Goal: Information Seeking & Learning: Learn about a topic

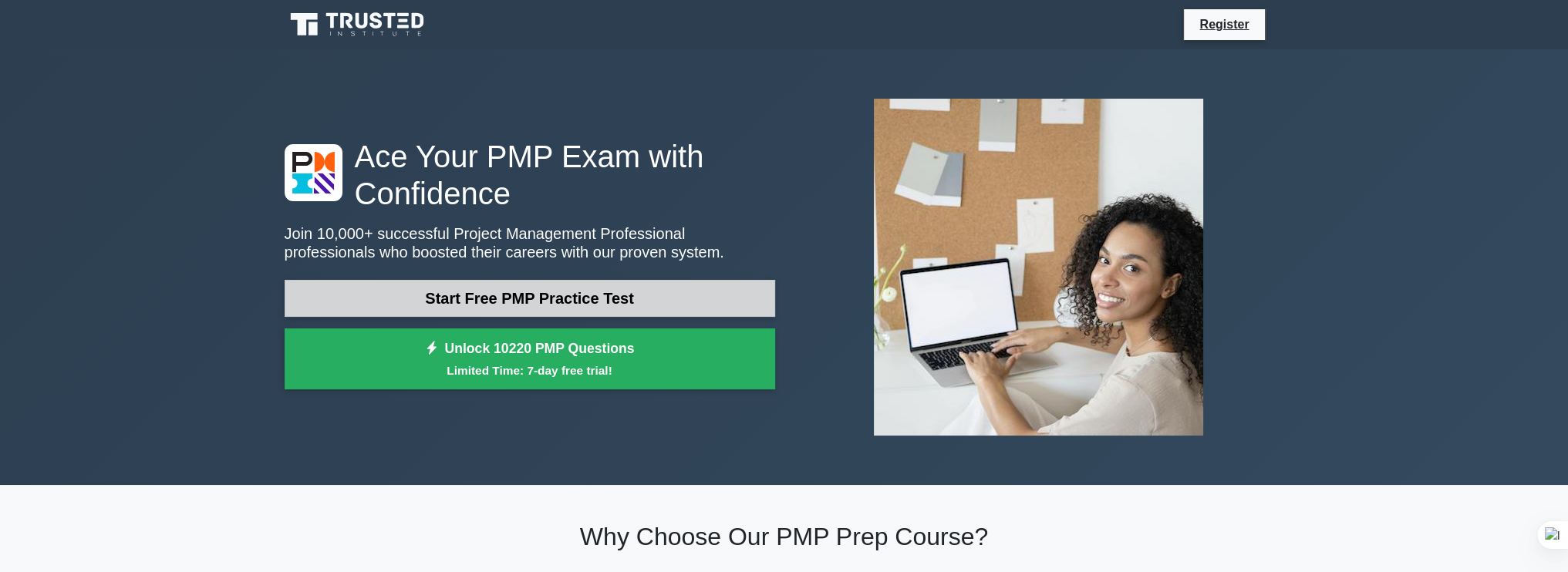
click at [394, 302] on link "Start Free PMP Practice Test" at bounding box center [530, 299] width 490 height 37
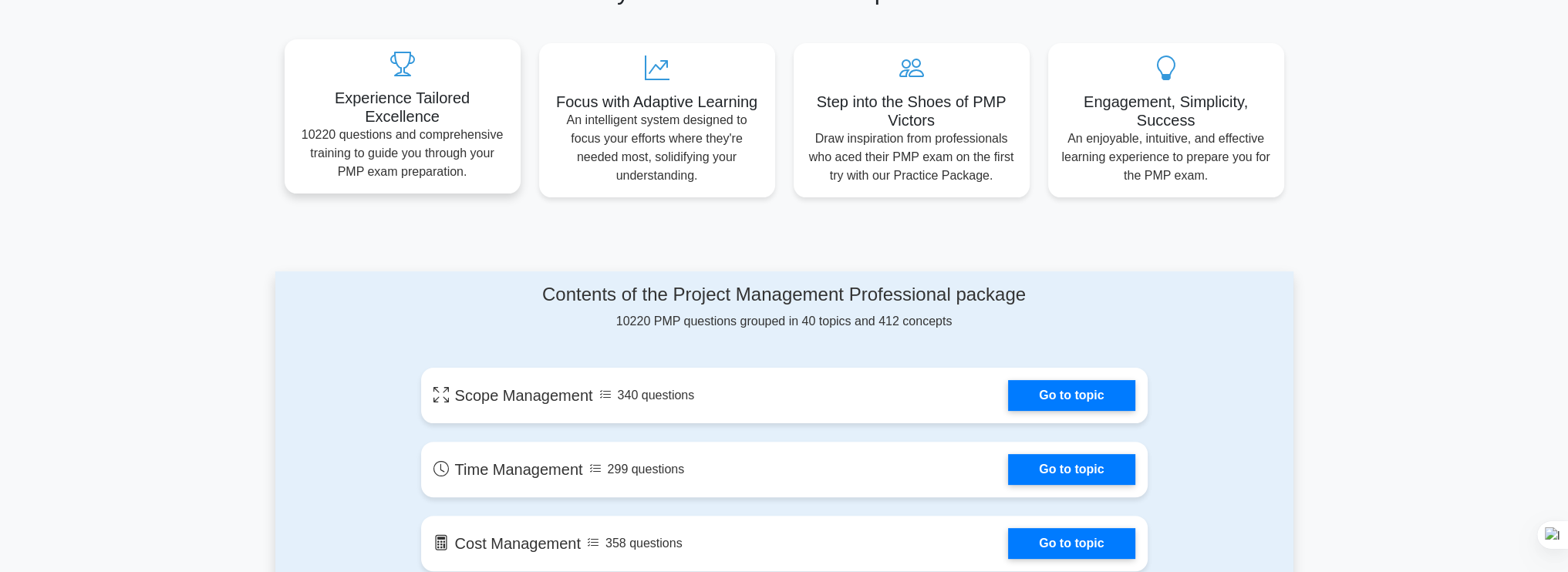
scroll to position [822, 0]
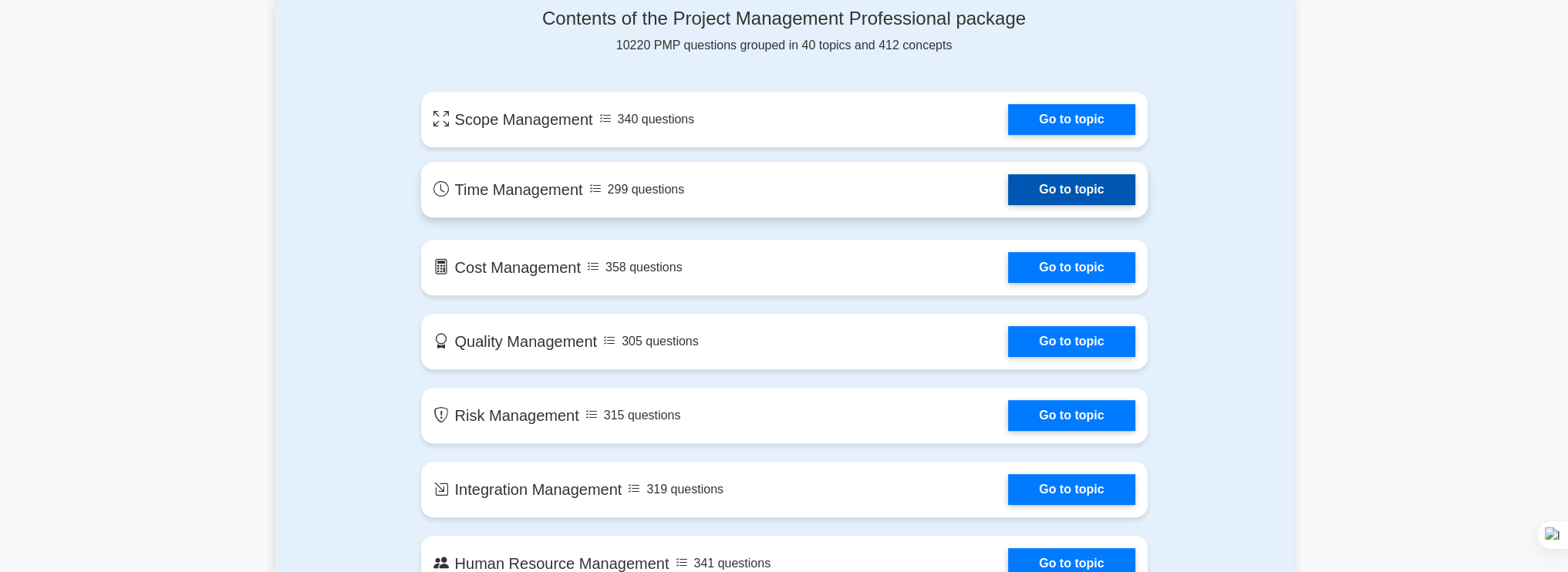
click at [1008, 195] on link "Go to topic" at bounding box center [1071, 190] width 126 height 31
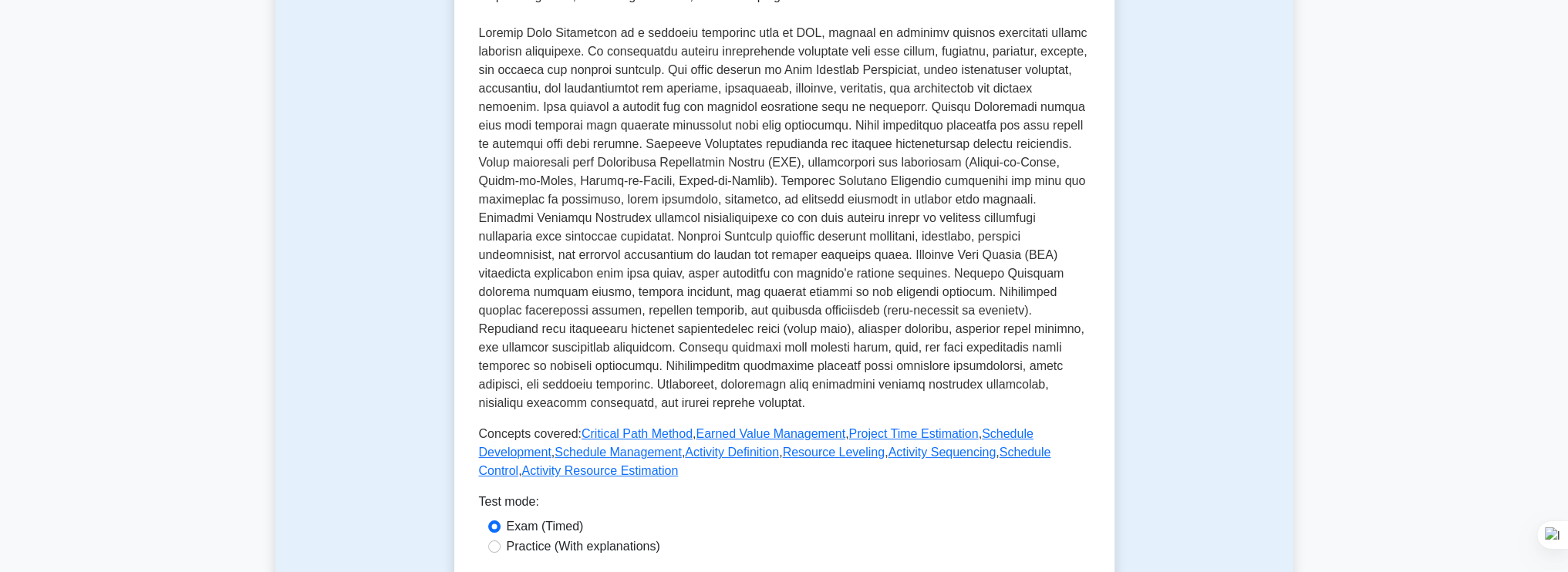
scroll to position [411, 0]
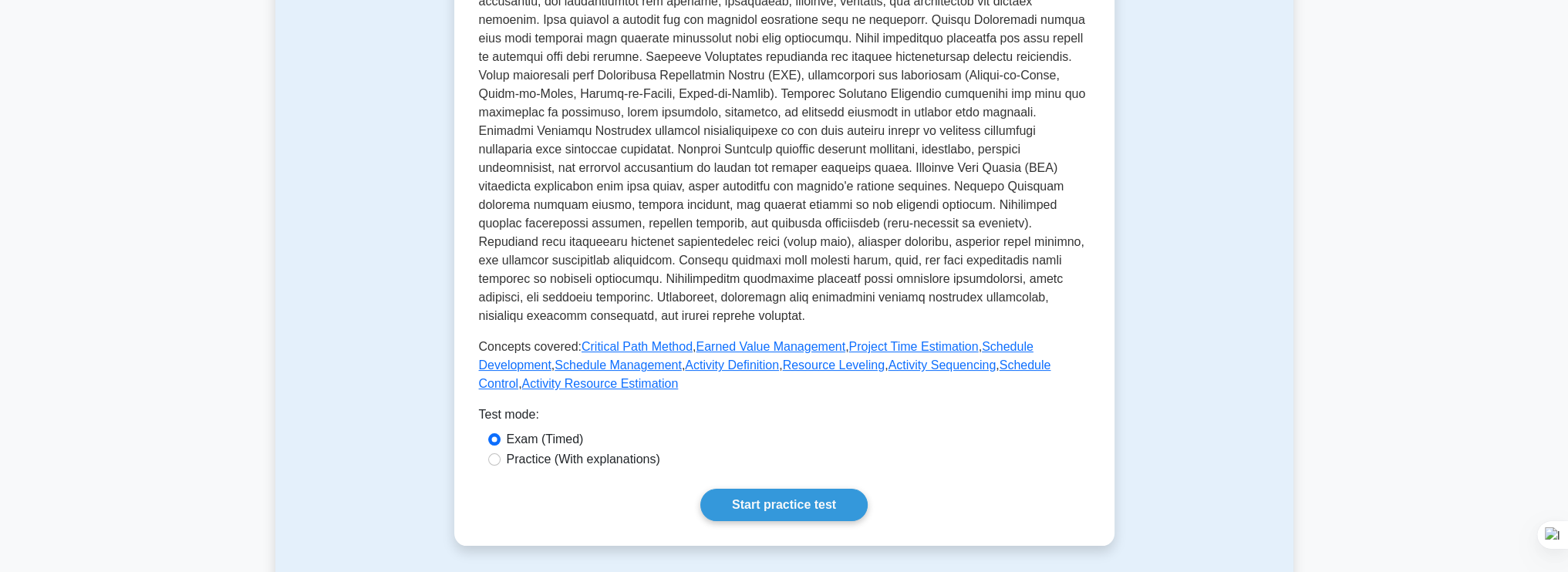
drag, startPoint x: 559, startPoint y: 448, endPoint x: 558, endPoint y: 457, distance: 9.1
click at [558, 457] on div "Exam (Timed) Practice (With explanations)" at bounding box center [784, 451] width 611 height 40
click at [558, 457] on label "Practice (With explanations)" at bounding box center [583, 459] width 153 height 18
click at [501, 457] on input "Practice (With explanations)" at bounding box center [494, 459] width 13 height 13
radio input "true"
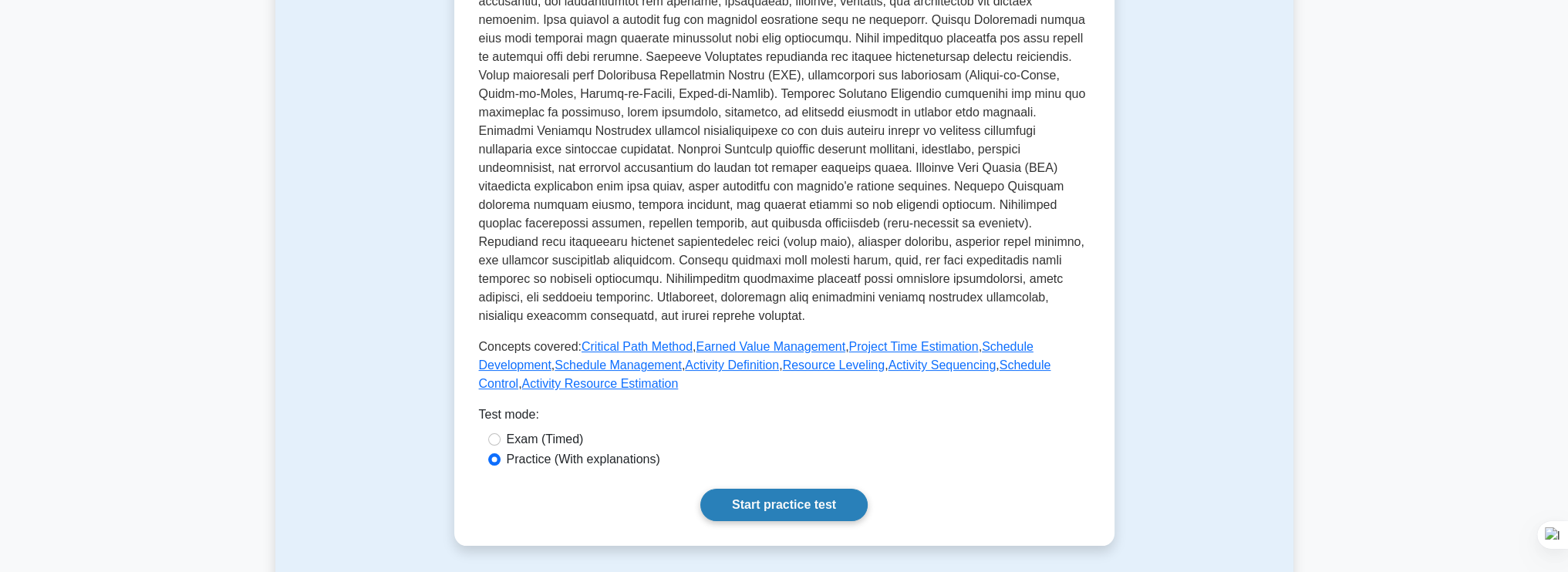
drag, startPoint x: 761, startPoint y: 488, endPoint x: 764, endPoint y: 506, distance: 18.2
click at [764, 506] on div "Start practice test" at bounding box center [784, 506] width 611 height 33
click at [762, 507] on link "Start practice test" at bounding box center [784, 506] width 168 height 33
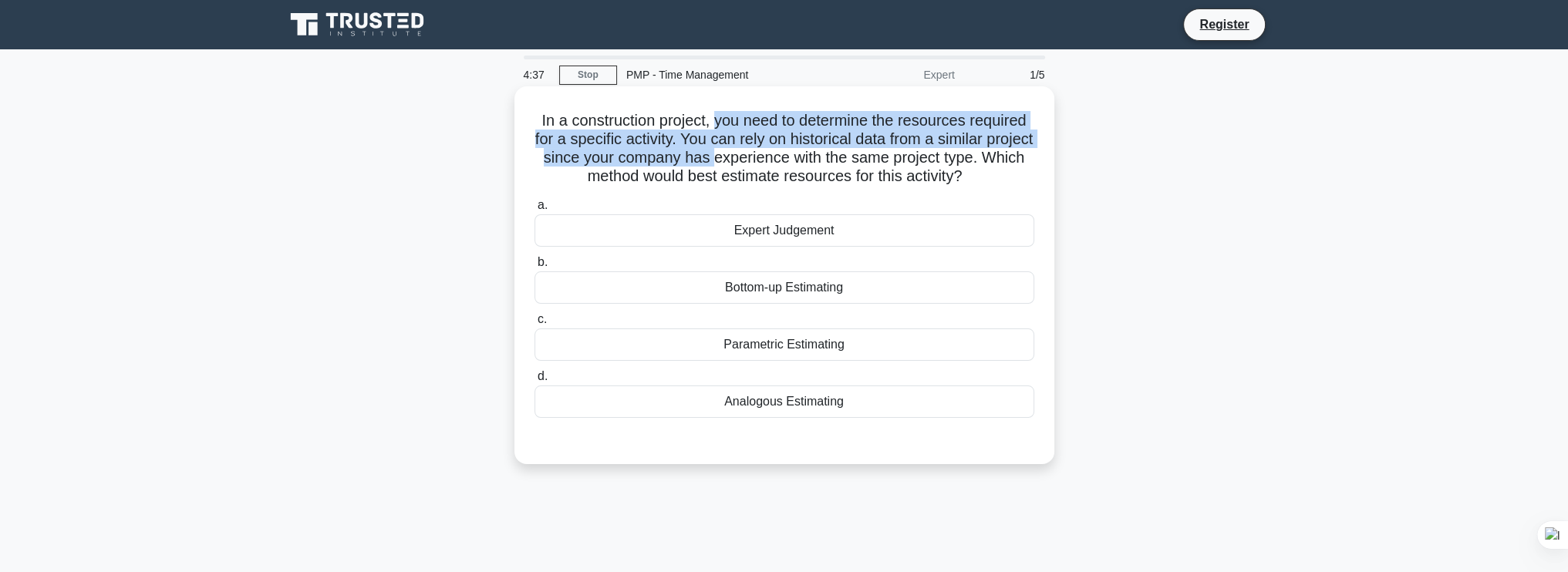
drag, startPoint x: 713, startPoint y: 121, endPoint x: 759, endPoint y: 156, distance: 57.8
click at [759, 156] on h5 "In a construction project, you need to determine the resources required for a s…" at bounding box center [784, 148] width 503 height 75
click at [753, 157] on h5 "In a construction project, you need to determine the resources required for a s…" at bounding box center [784, 148] width 503 height 75
click at [746, 156] on h5 "In a construction project, you need to determine the resources required for a s…" at bounding box center [784, 148] width 503 height 75
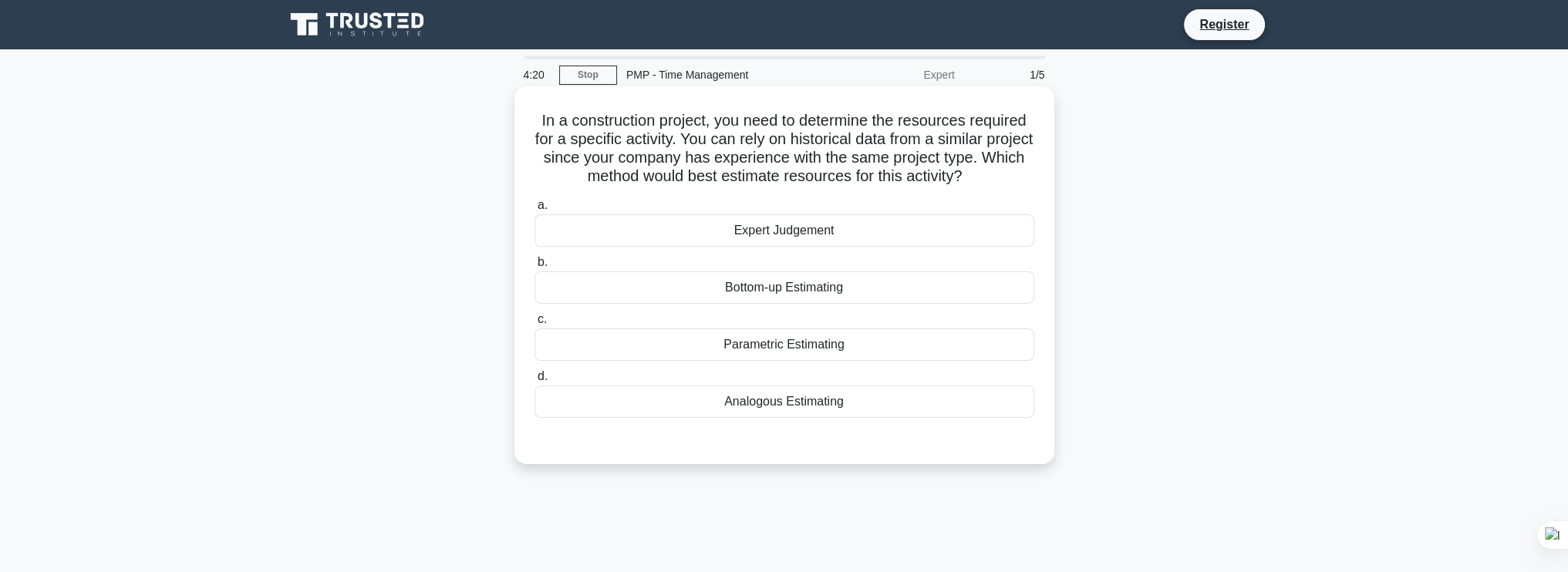
drag, startPoint x: 707, startPoint y: 138, endPoint x: 1027, endPoint y: 183, distance: 323.1
click at [1027, 183] on h5 "In a construction project, you need to determine the resources required for a s…" at bounding box center [784, 148] width 503 height 75
click at [797, 201] on label "a. Expert Judgement" at bounding box center [784, 221] width 500 height 51
click at [535, 201] on input "a. Expert Judgement" at bounding box center [535, 205] width 0 height 10
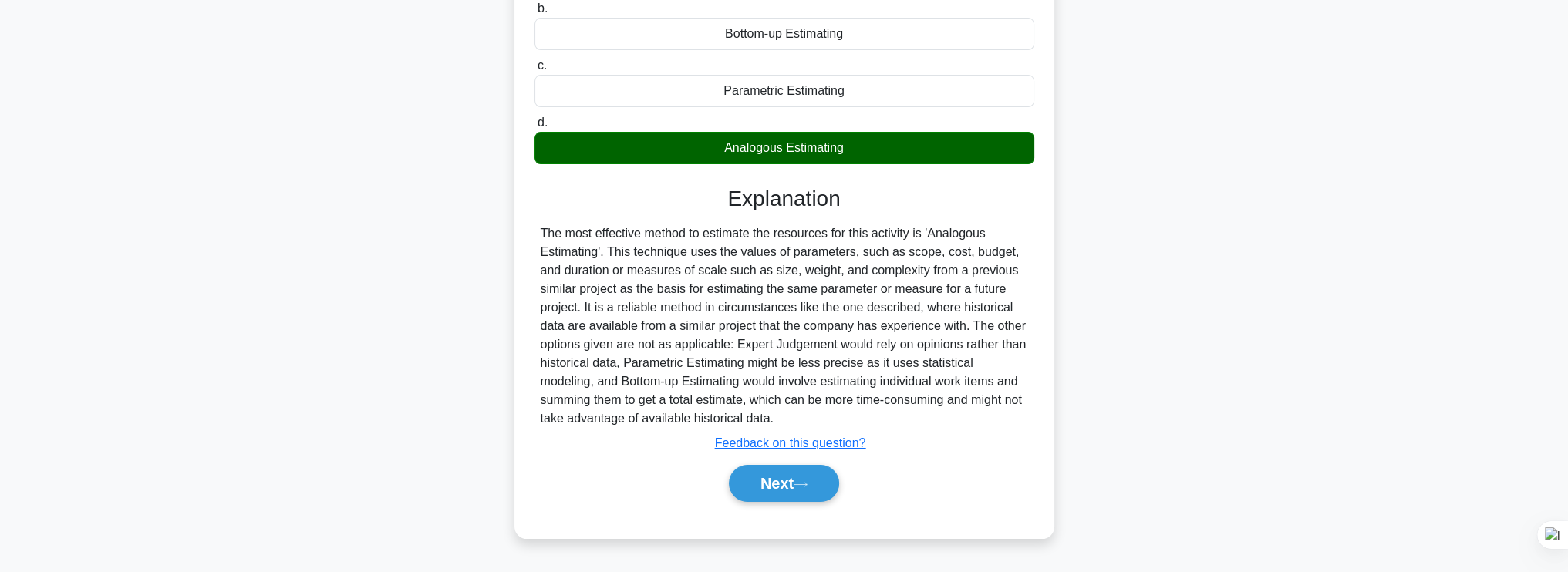
scroll to position [261, 0]
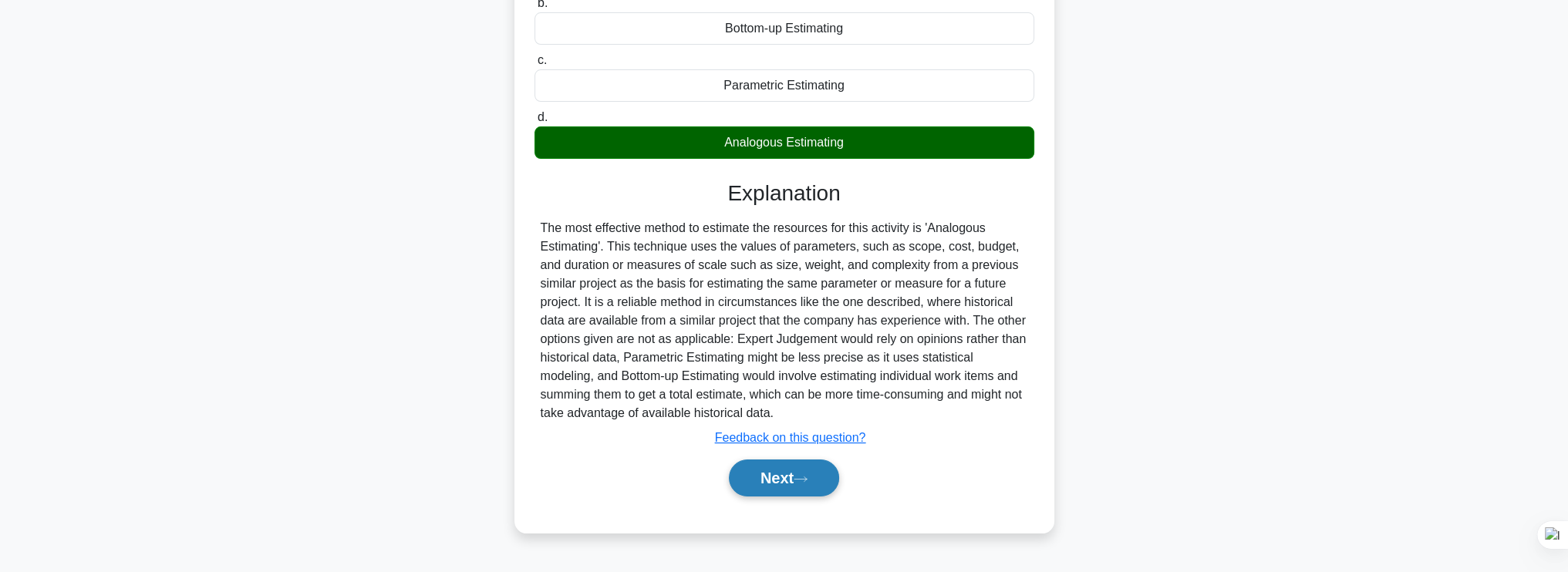
click at [792, 479] on button "Next" at bounding box center [784, 478] width 111 height 37
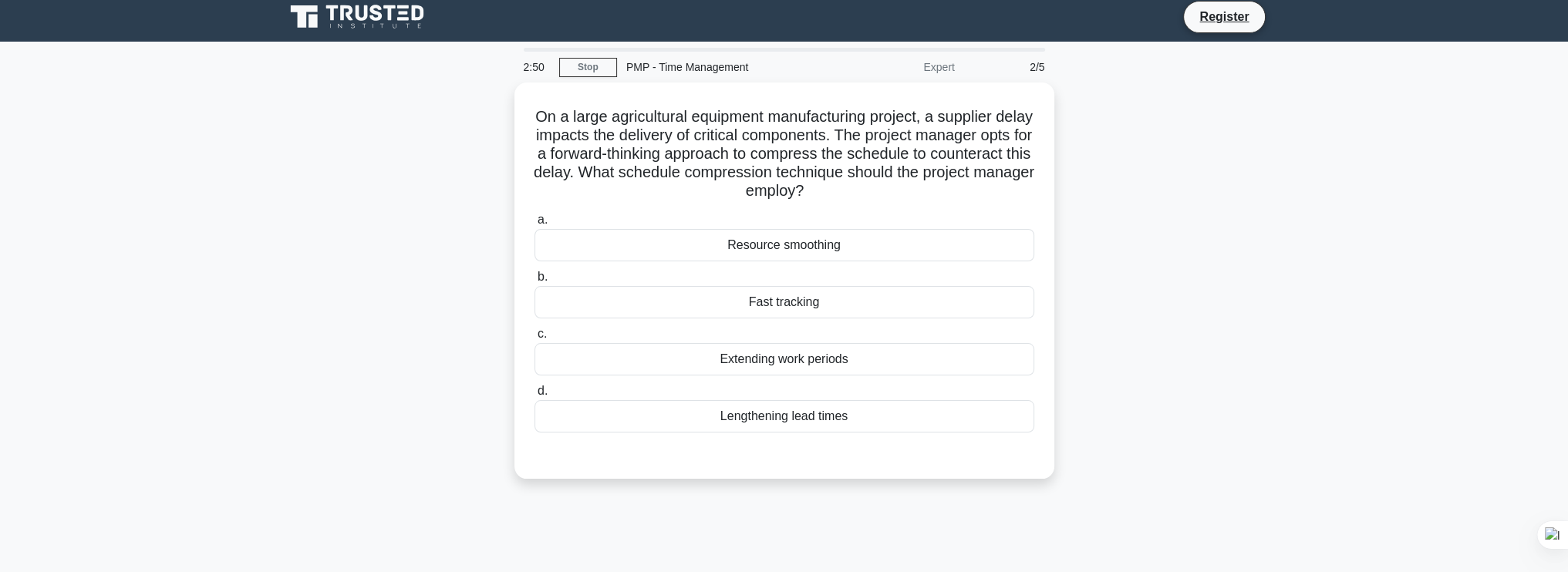
scroll to position [0, 0]
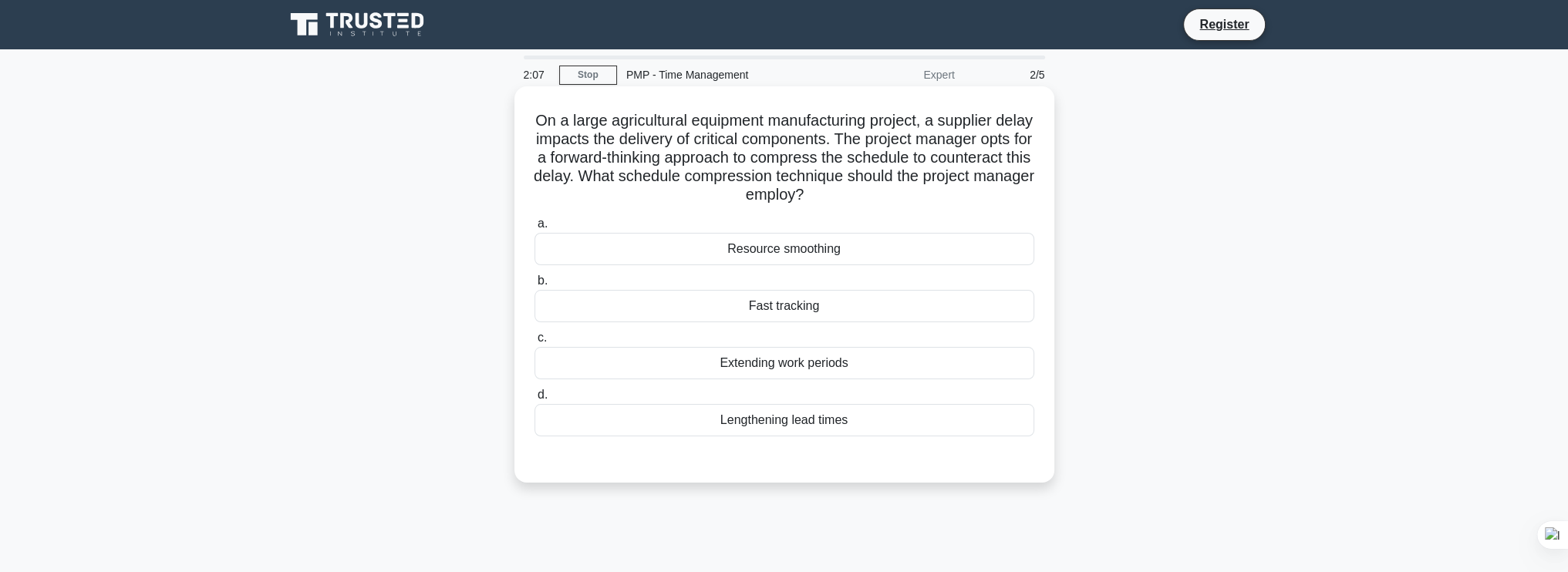
click at [787, 312] on div "Fast tracking" at bounding box center [784, 306] width 500 height 33
click at [535, 286] on input "b. Fast tracking" at bounding box center [535, 281] width 0 height 10
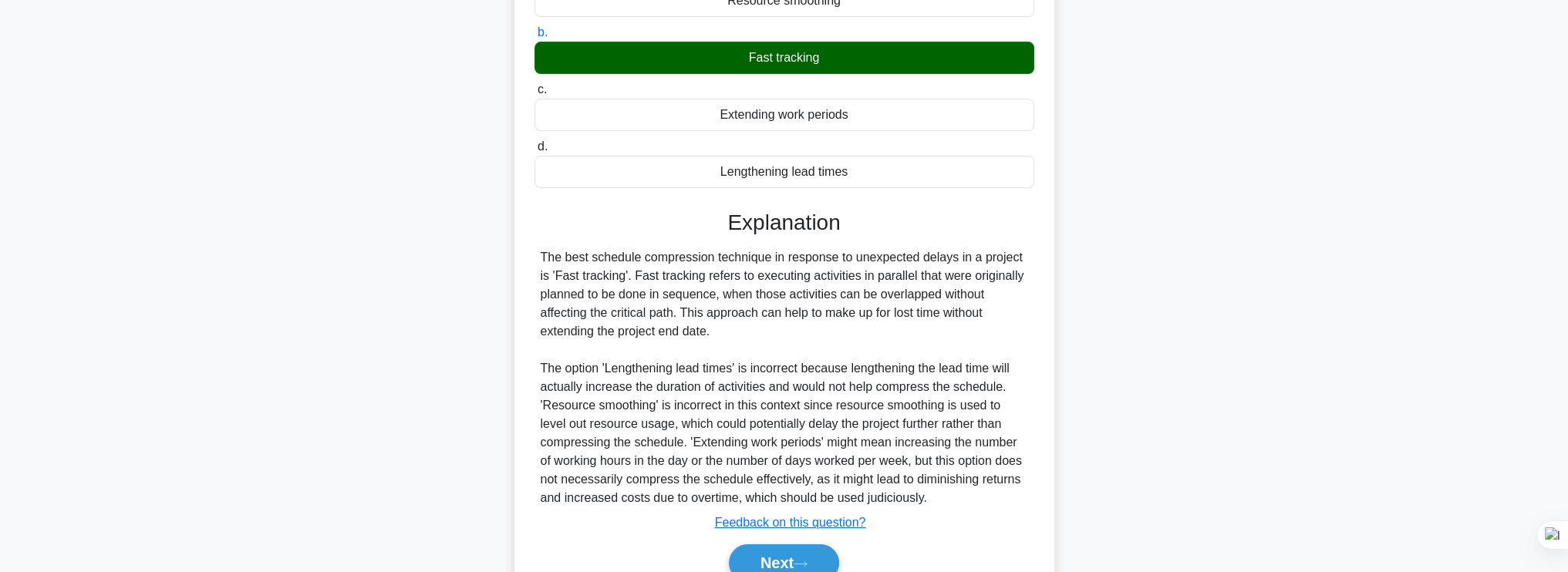
scroll to position [323, 0]
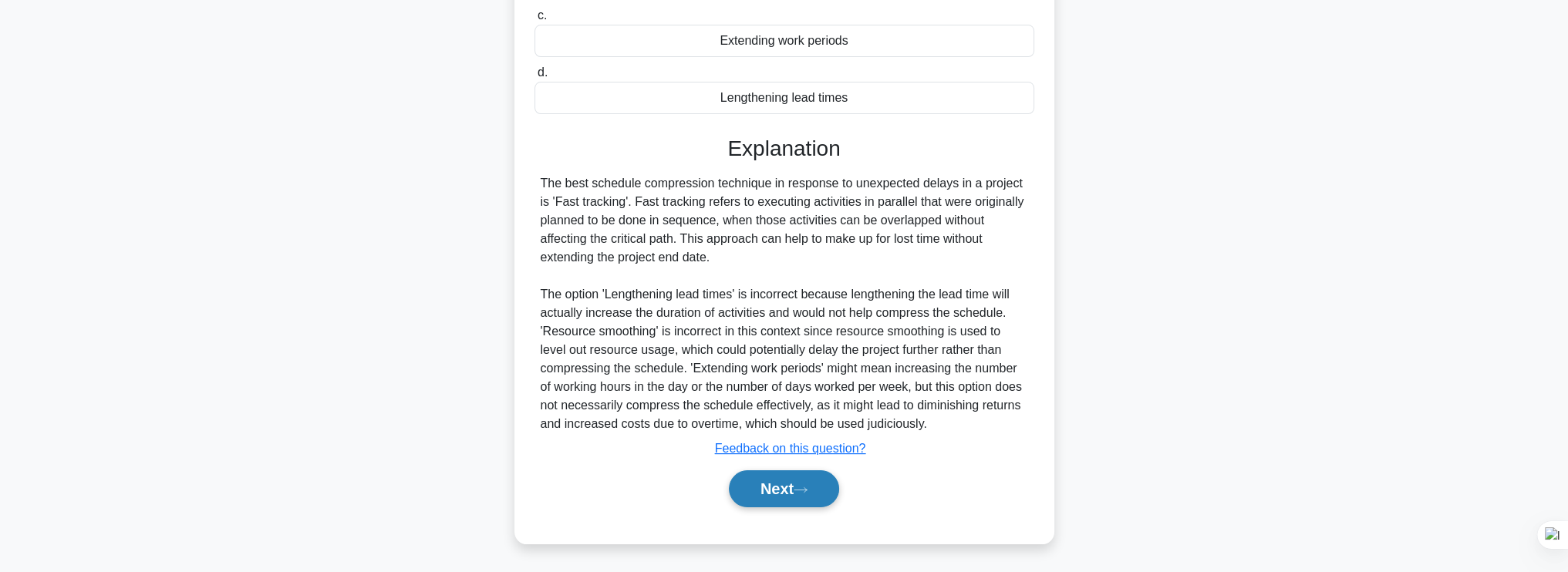
click at [787, 495] on button "Next" at bounding box center [784, 489] width 111 height 37
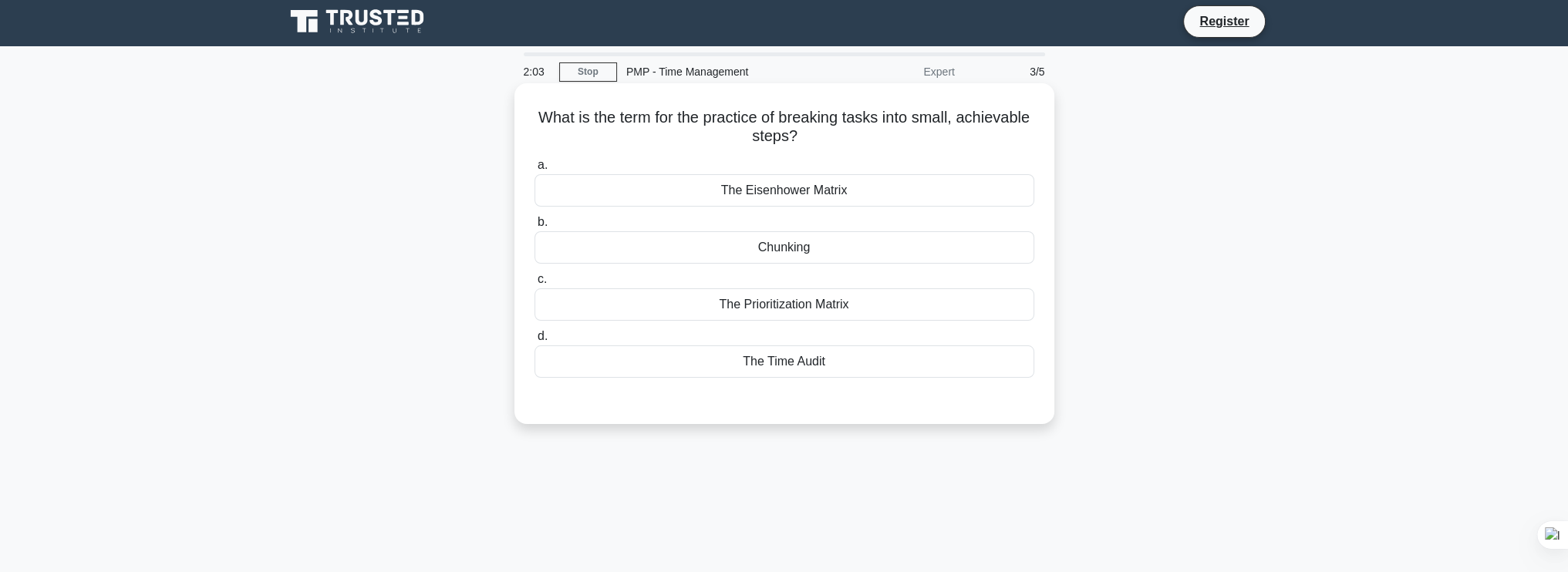
scroll to position [0, 0]
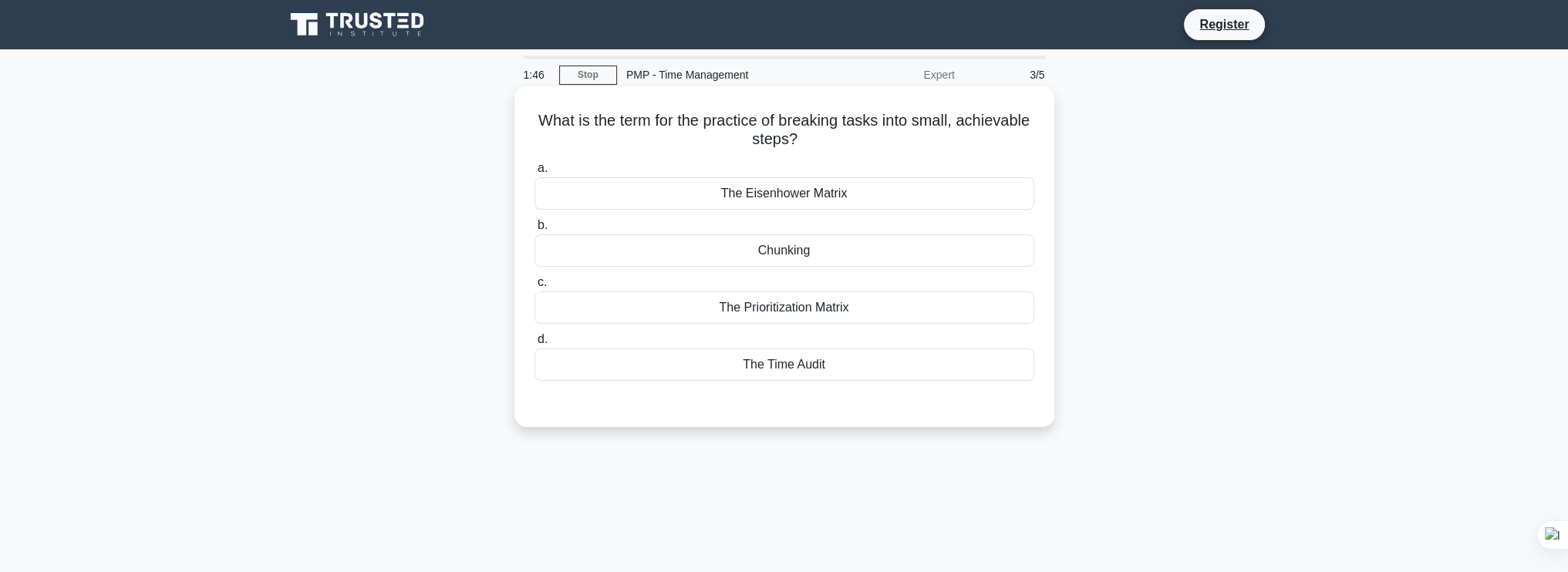
click at [866, 203] on div "The Eisenhower Matrix" at bounding box center [784, 194] width 500 height 33
click at [535, 173] on input "a. The Eisenhower Matrix" at bounding box center [535, 169] width 0 height 10
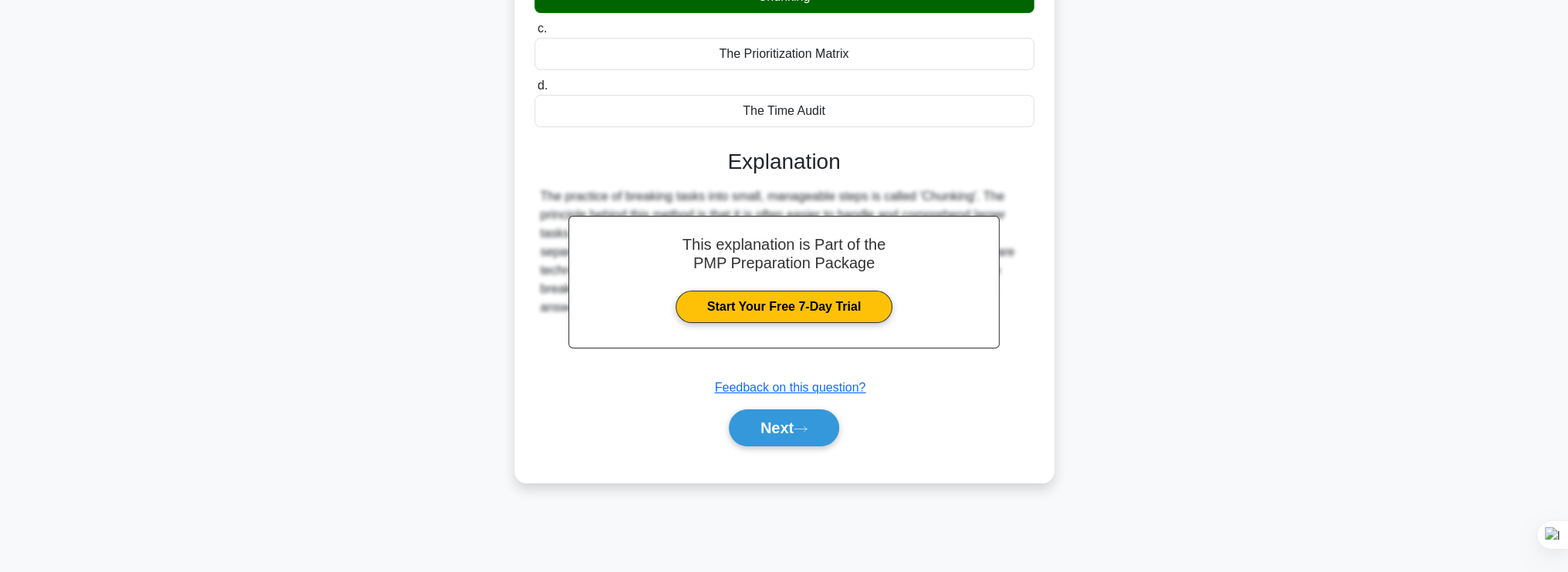
scroll to position [261, 0]
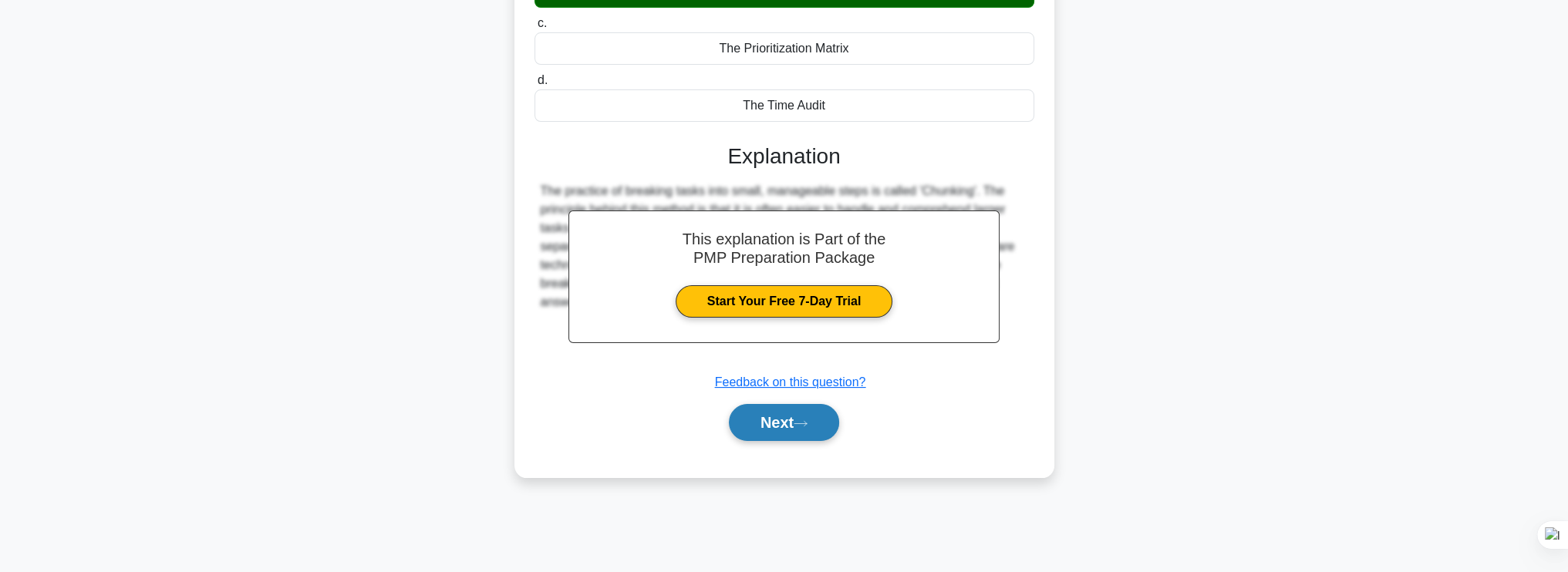
click at [780, 412] on button "Next" at bounding box center [784, 423] width 111 height 37
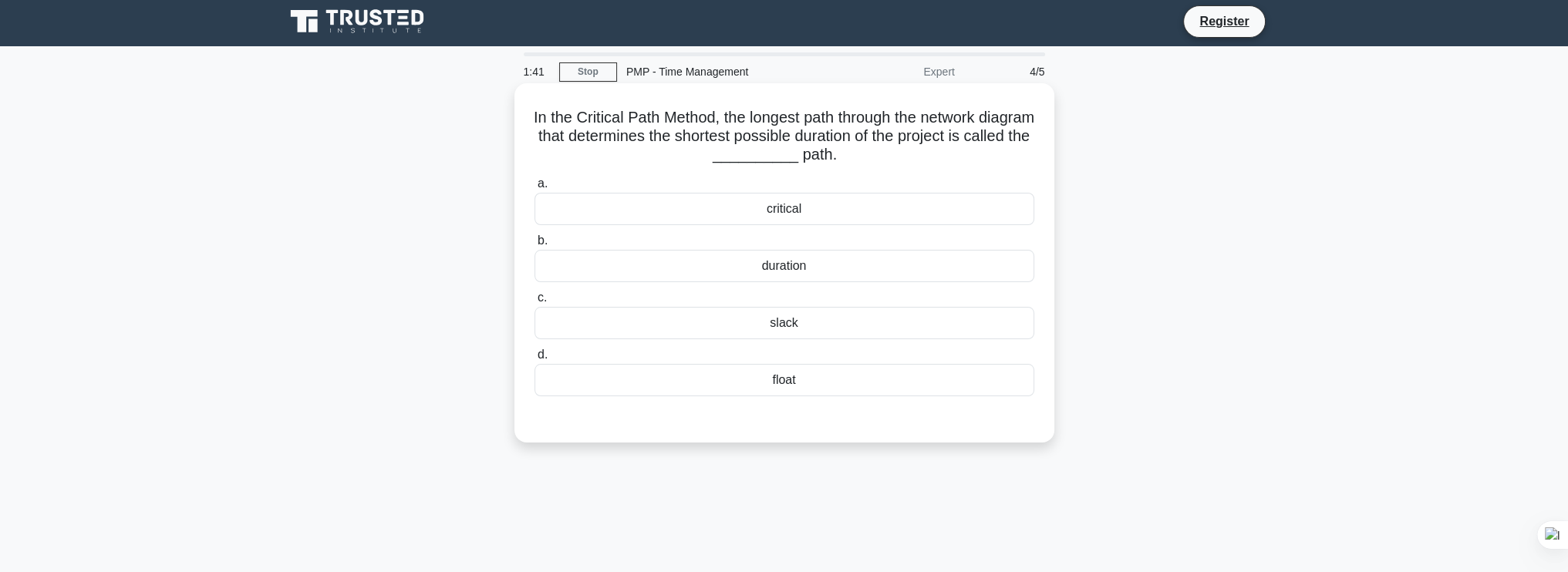
scroll to position [0, 0]
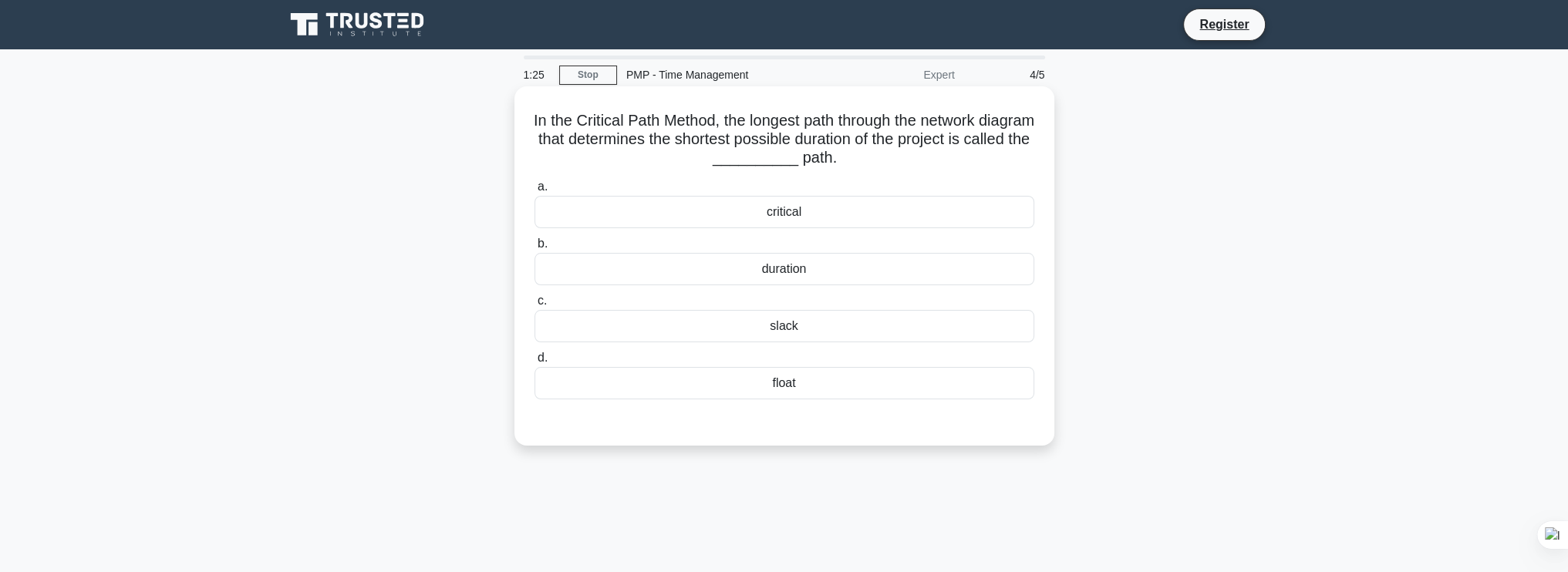
click at [842, 223] on div "critical" at bounding box center [784, 212] width 500 height 33
click at [535, 192] on input "a. critical" at bounding box center [535, 187] width 0 height 10
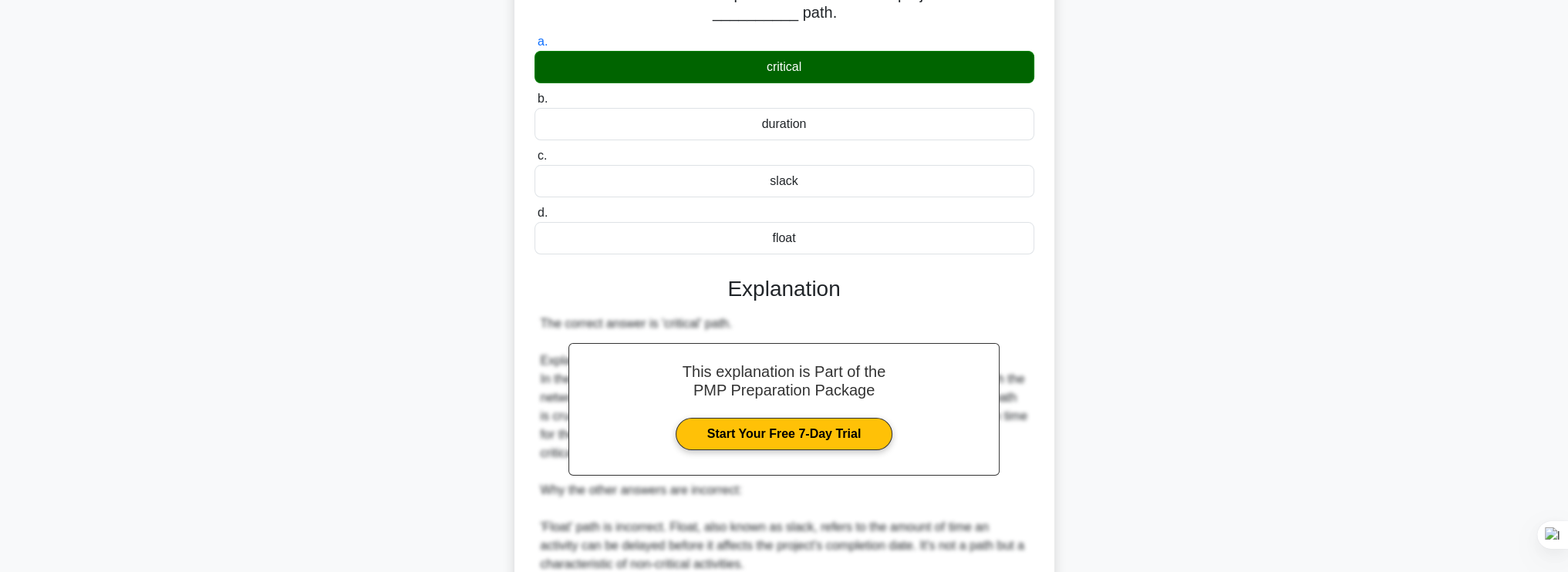
scroll to position [397, 0]
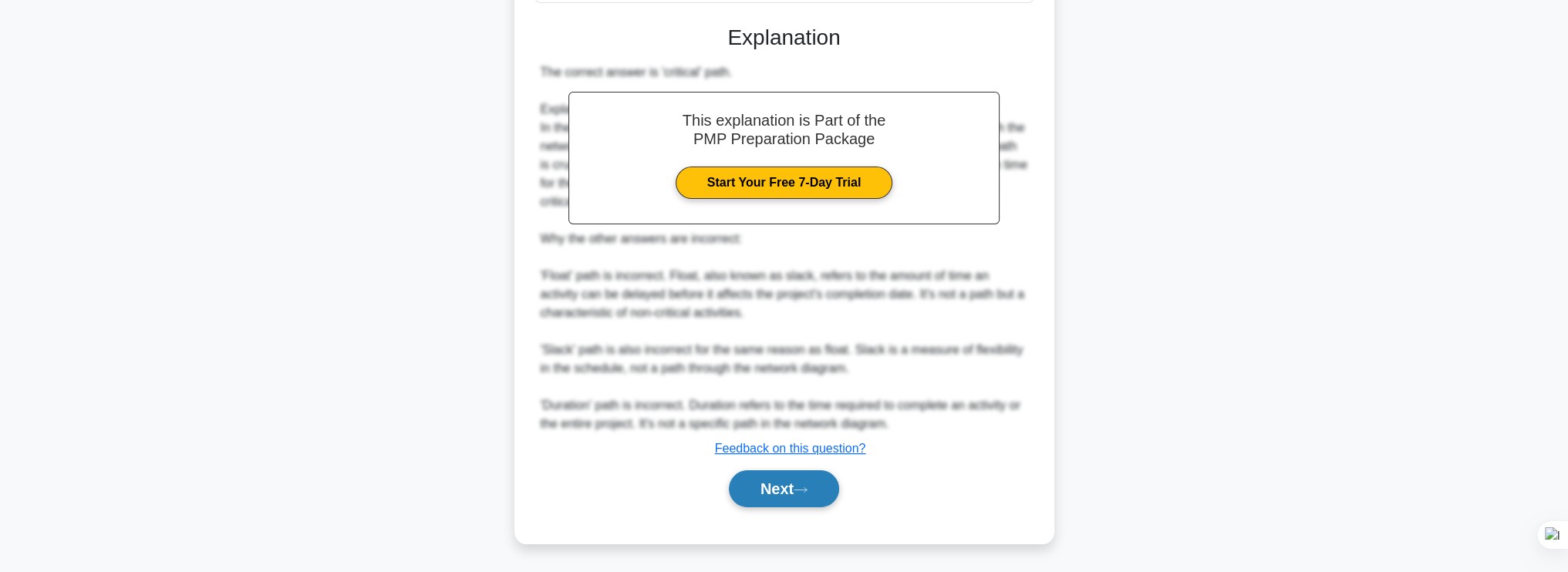
click at [781, 492] on button "Next" at bounding box center [784, 489] width 111 height 37
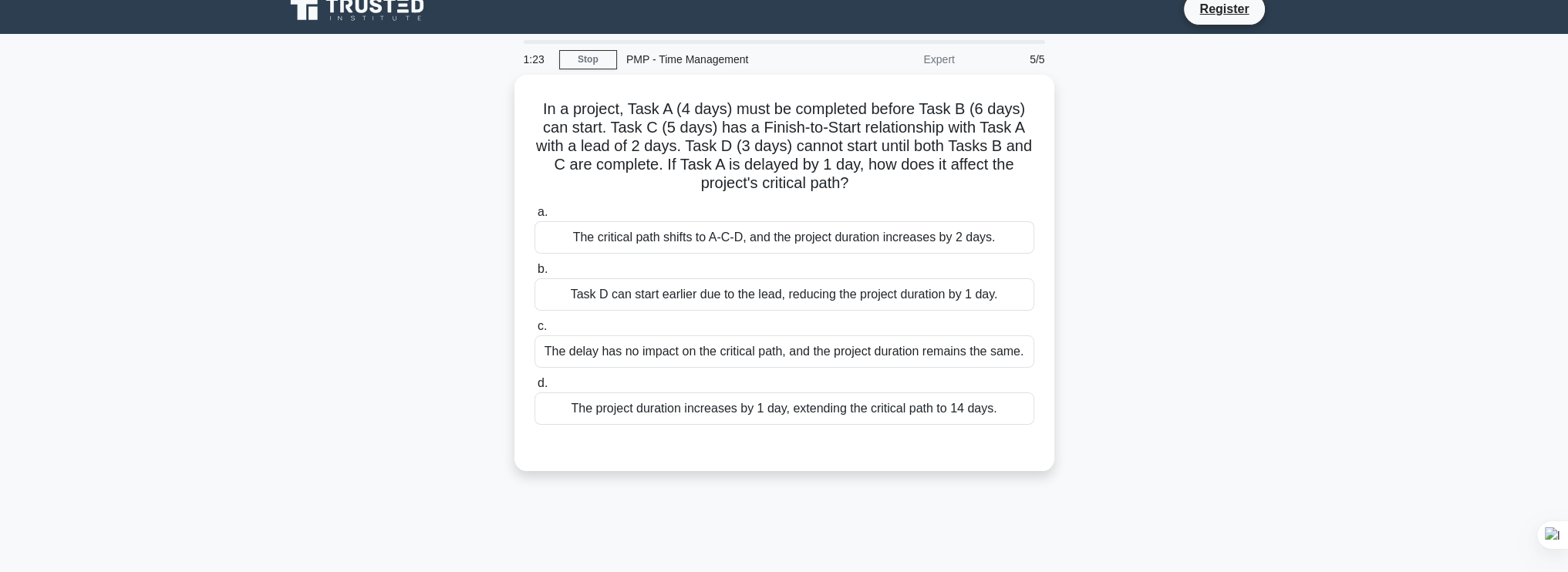
scroll to position [0, 0]
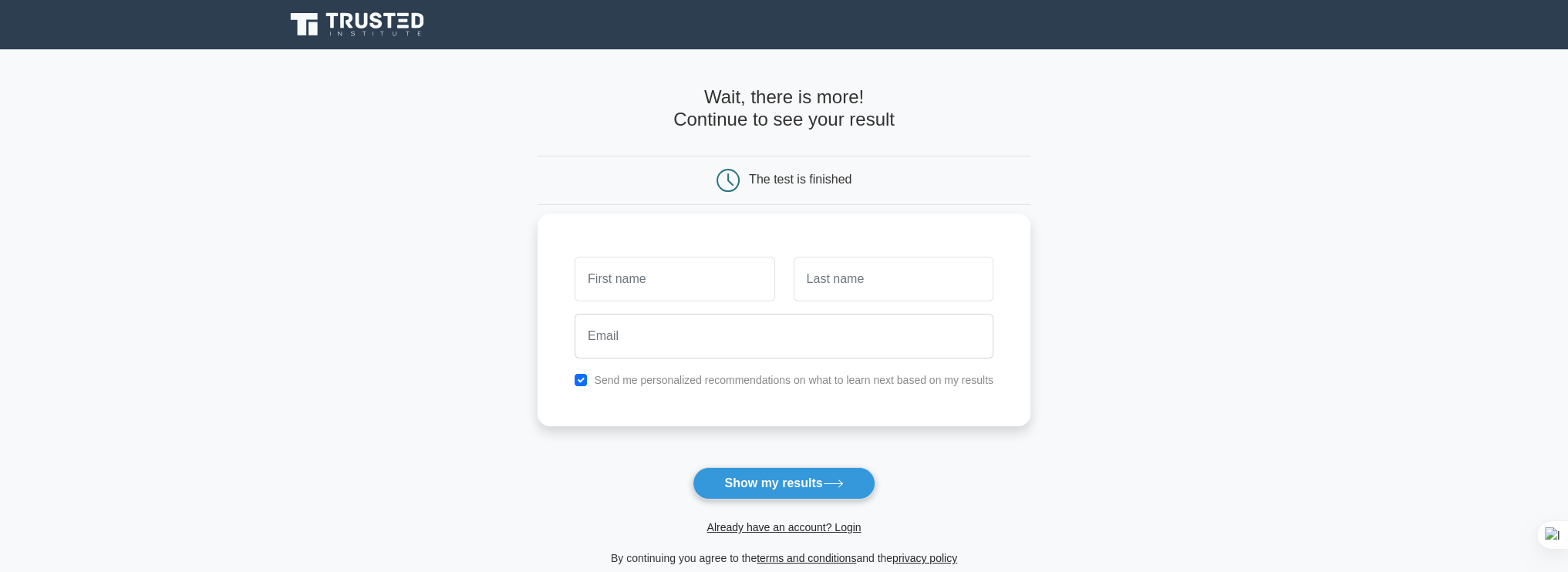
scroll to position [202, 0]
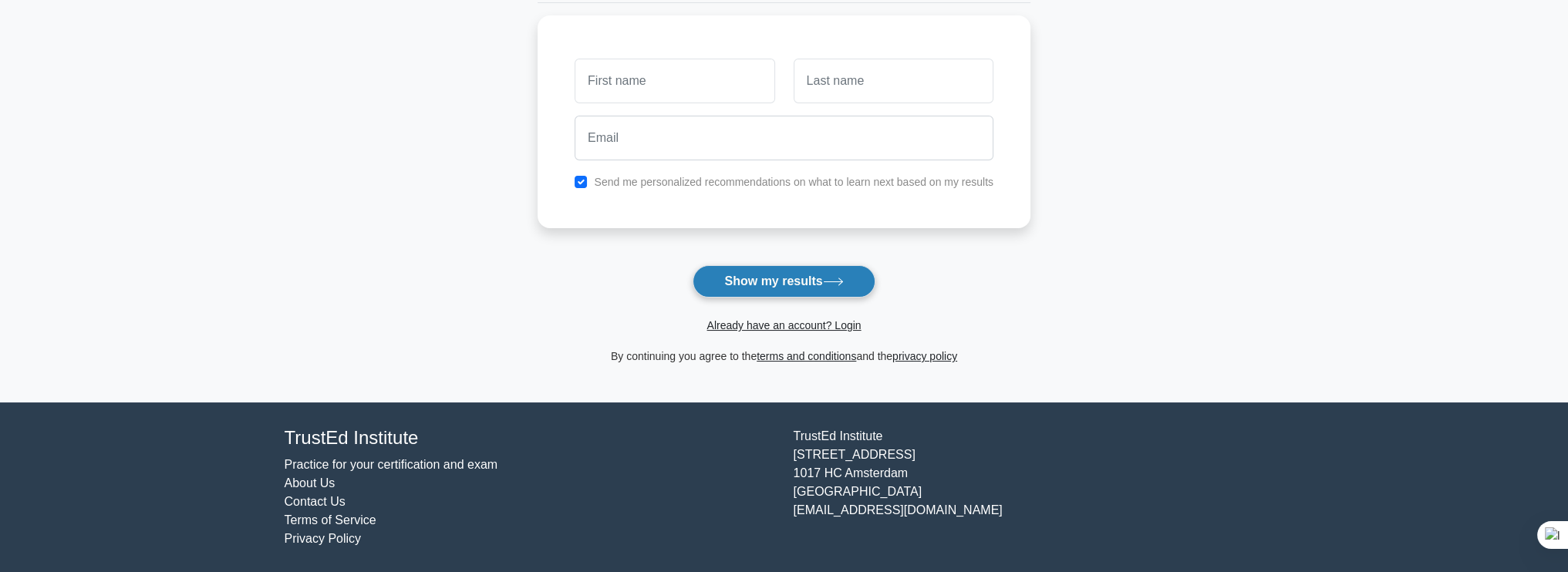
click at [784, 273] on button "Show my results" at bounding box center [783, 281] width 182 height 33
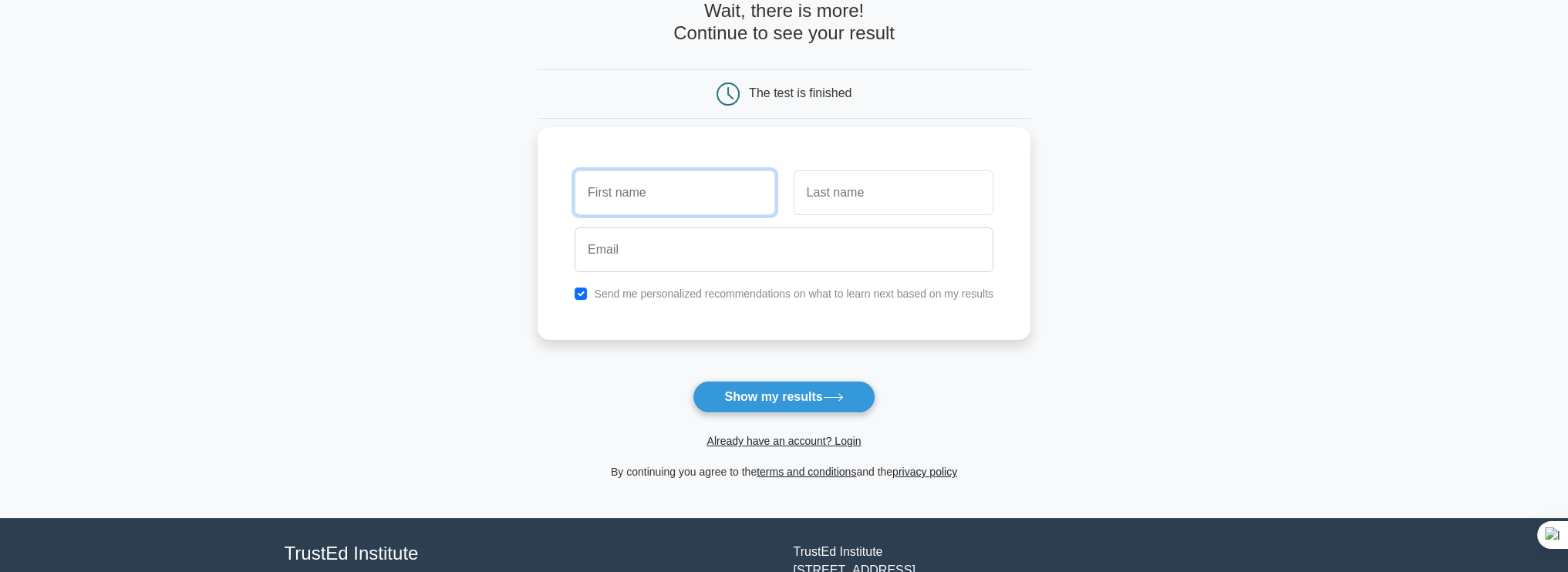
scroll to position [0, 0]
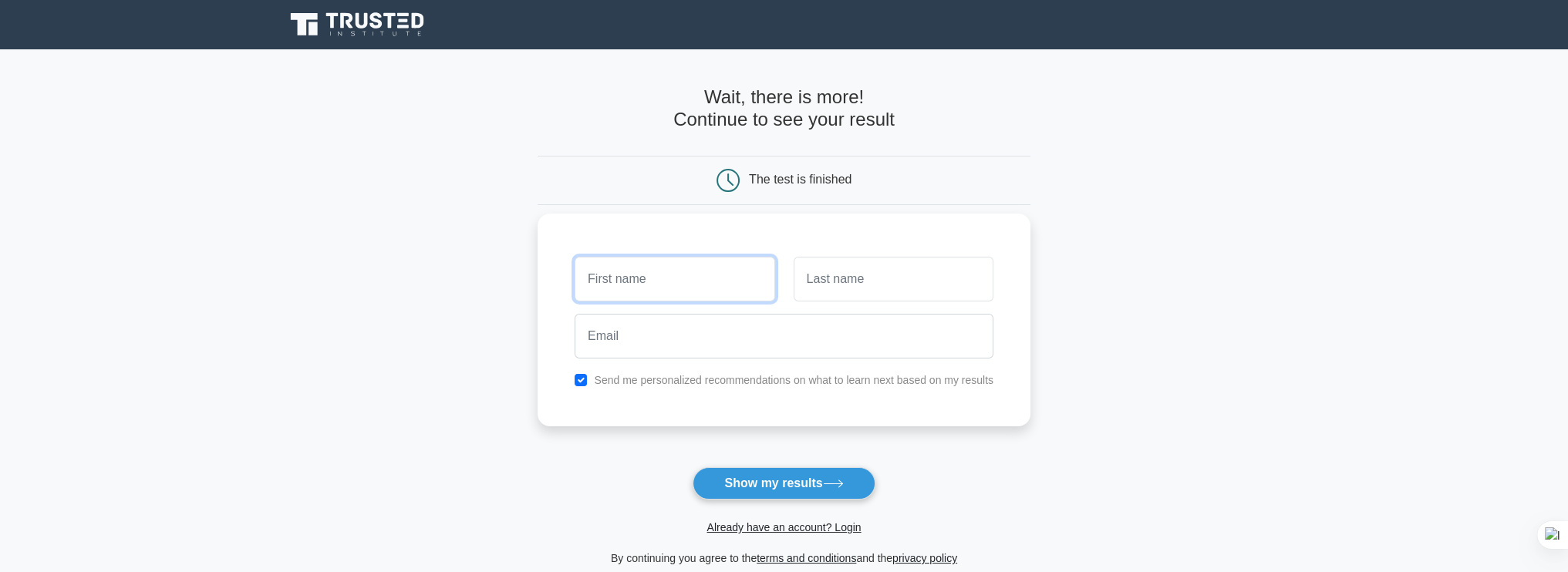
click at [677, 285] on input "text" at bounding box center [674, 279] width 199 height 44
type input "[PERSON_NAME]"
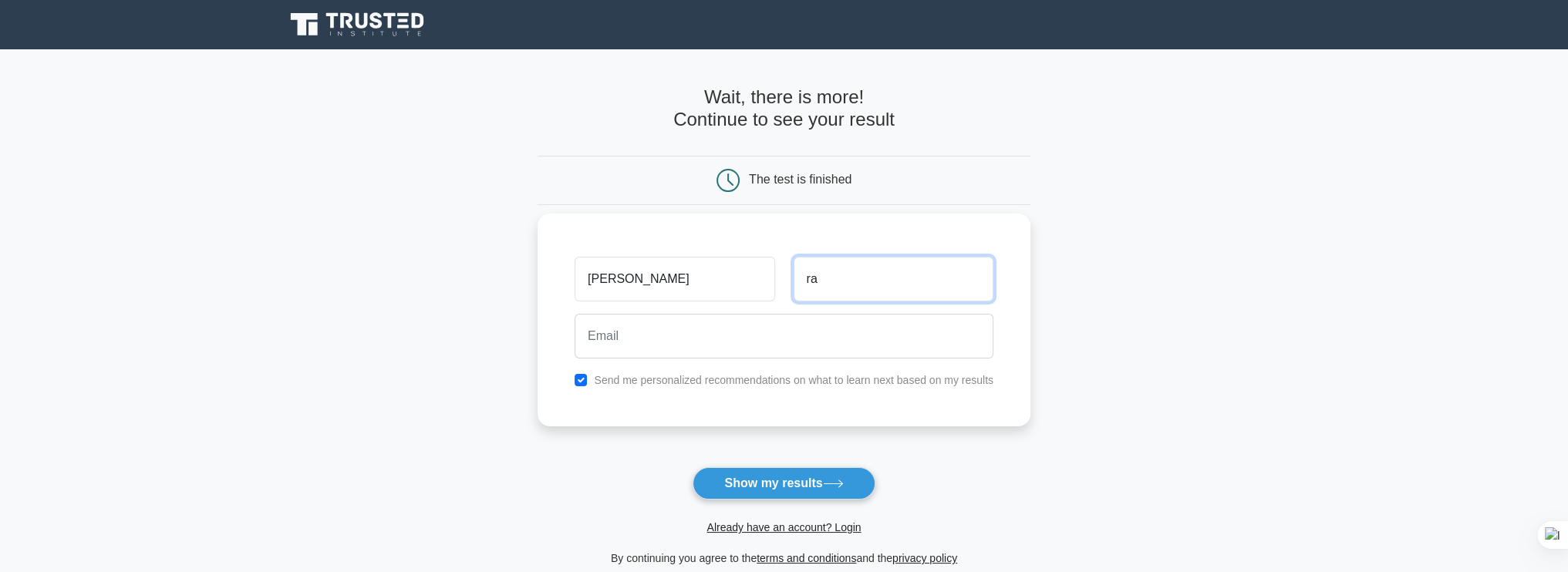
type input "r"
type input "ramadhan"
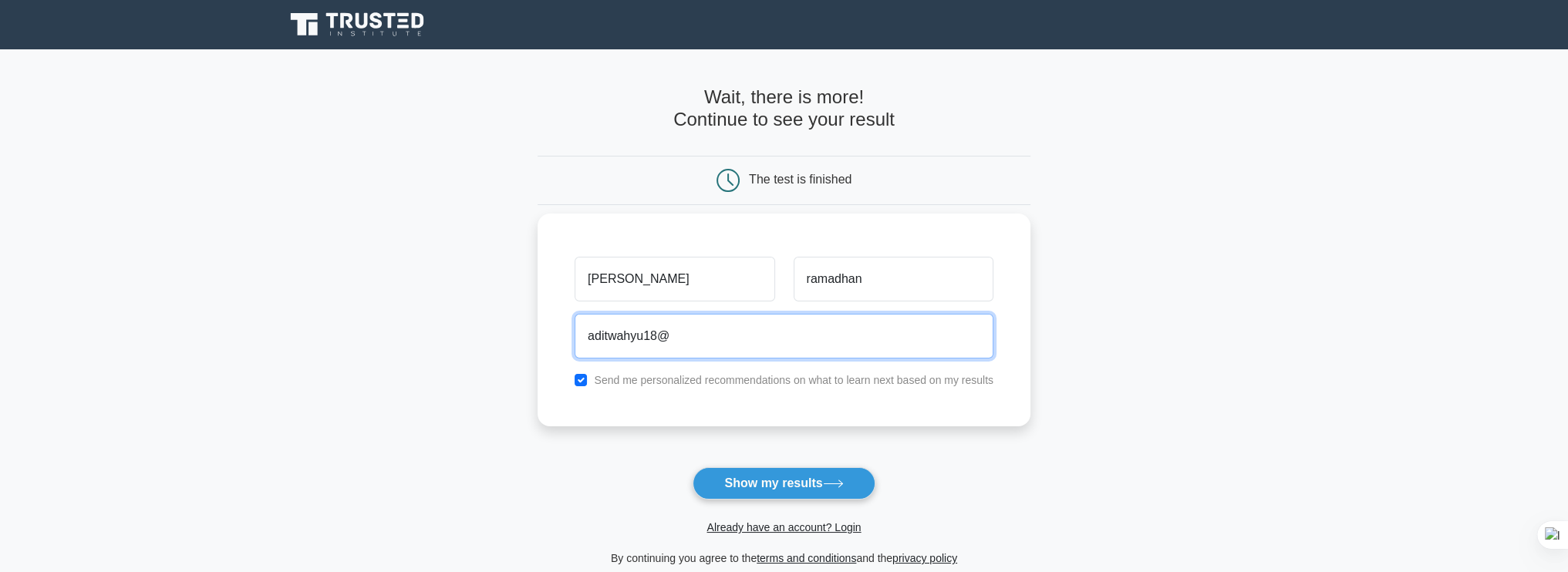
type input "aditwahyu18@gmail.com"
click at [683, 377] on label "Send me personalized recommendations on what to learn next based on my results" at bounding box center [794, 379] width 400 height 13
click at [586, 383] on input "checkbox" at bounding box center [581, 379] width 13 height 13
checkbox input "false"
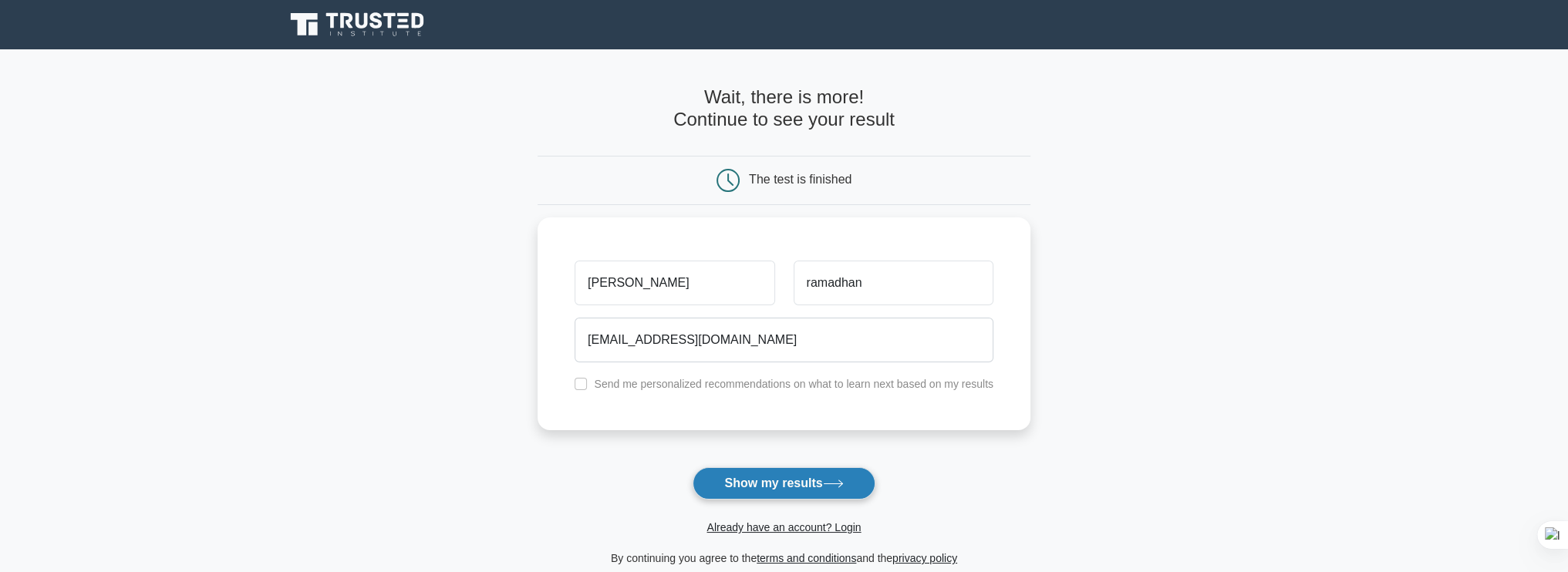
click at [738, 494] on button "Show my results" at bounding box center [783, 483] width 182 height 33
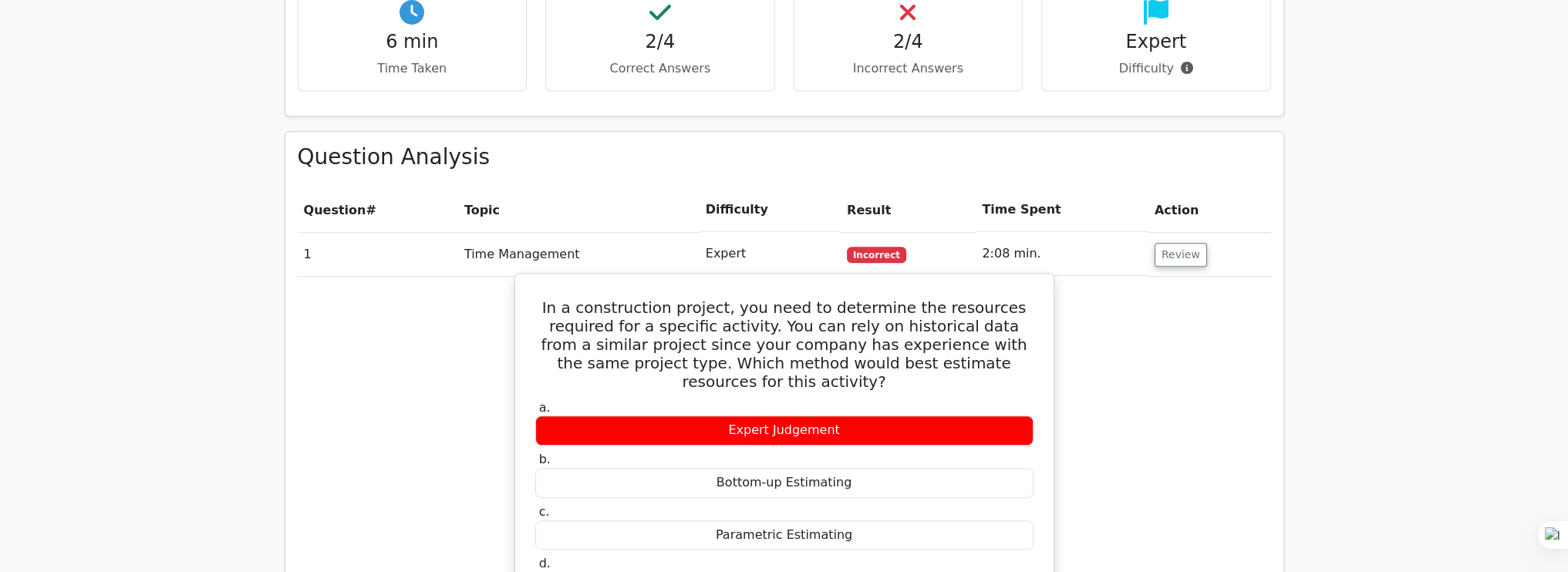
scroll to position [822, 0]
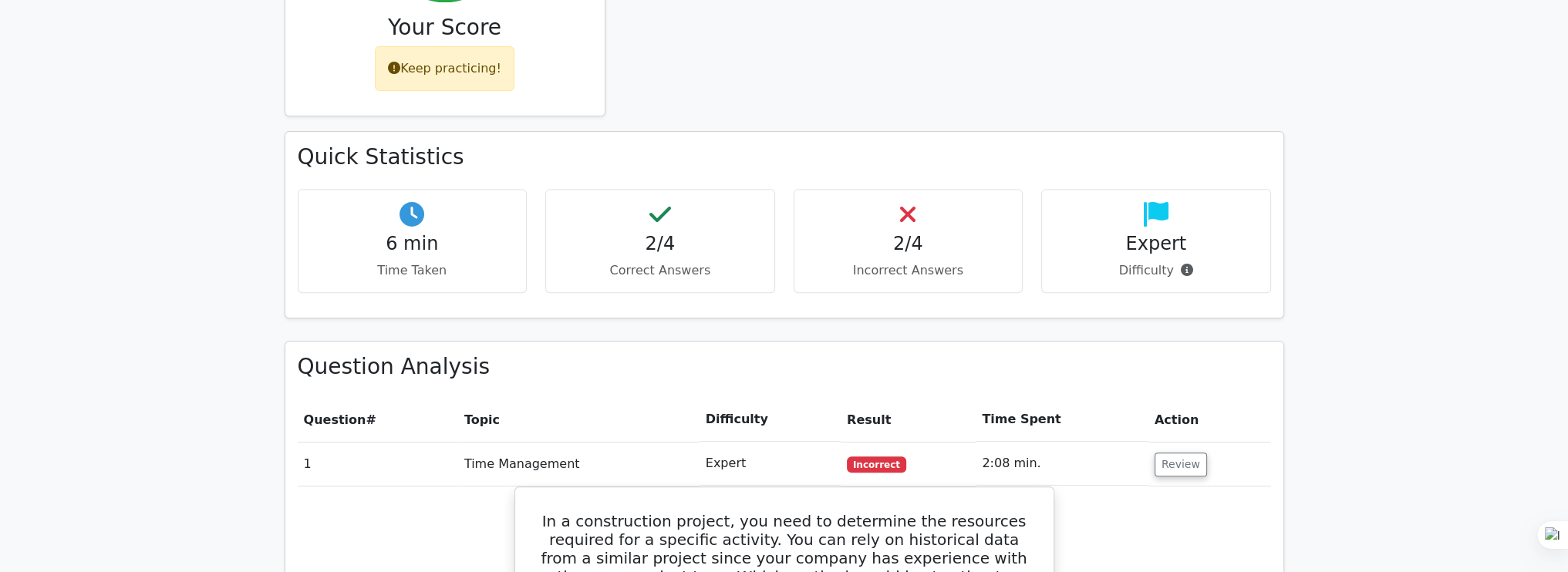
click at [1160, 233] on h4 "Expert" at bounding box center [1156, 244] width 203 height 22
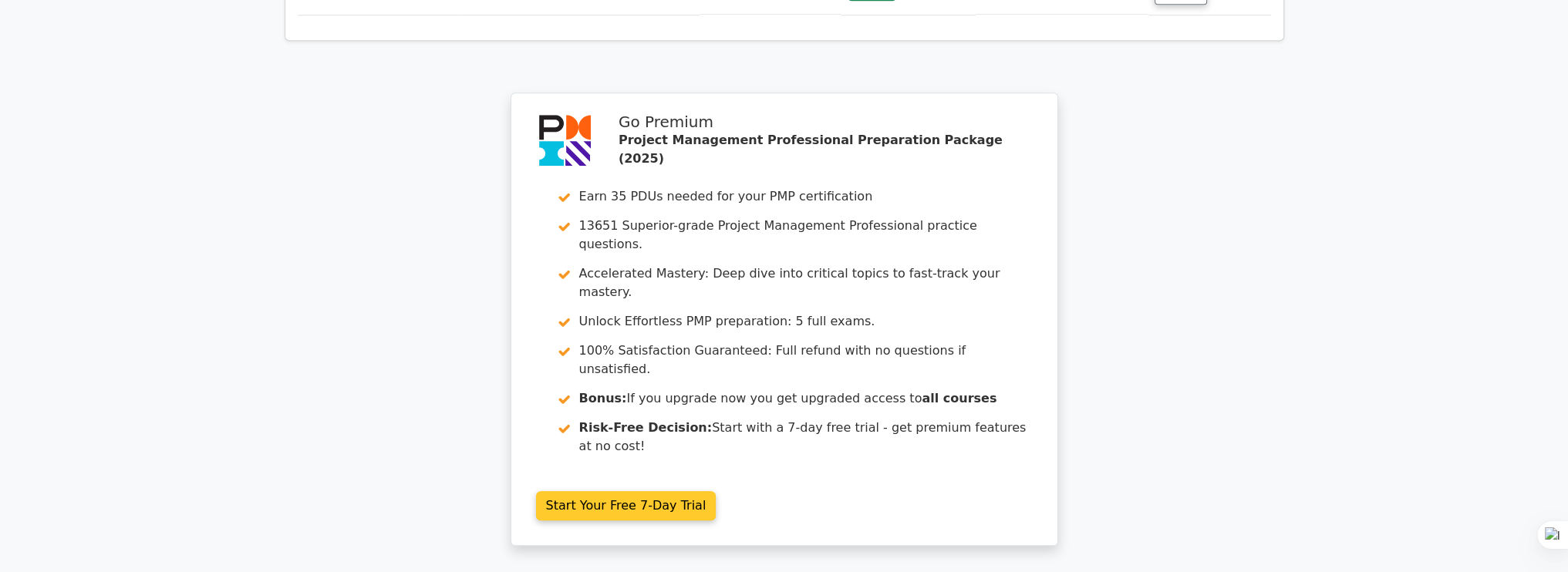
scroll to position [2246, 0]
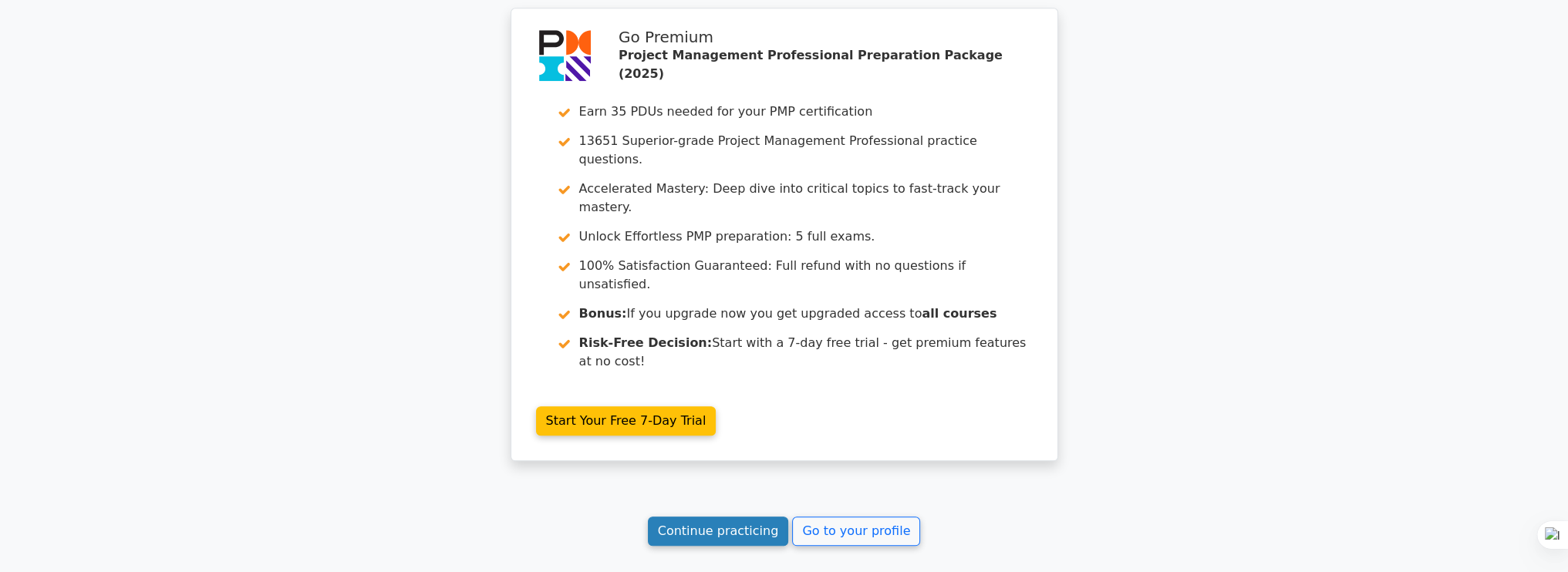
click at [725, 517] on link "Continue practicing" at bounding box center [719, 532] width 142 height 29
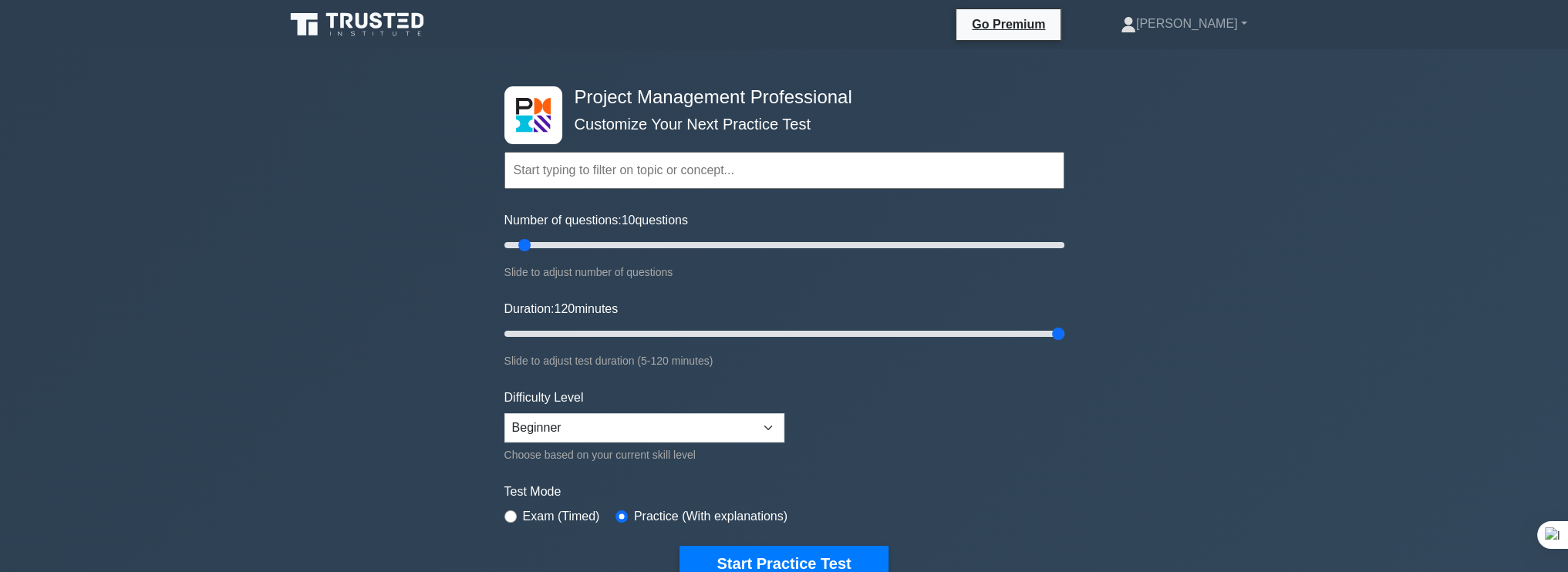
drag, startPoint x: 535, startPoint y: 327, endPoint x: 1071, endPoint y: 313, distance: 536.2
type input "120"
click at [1064, 325] on input "Duration: 120 minutes" at bounding box center [784, 333] width 560 height 18
drag, startPoint x: 525, startPoint y: 244, endPoint x: 586, endPoint y: 241, distance: 61.1
type input "30"
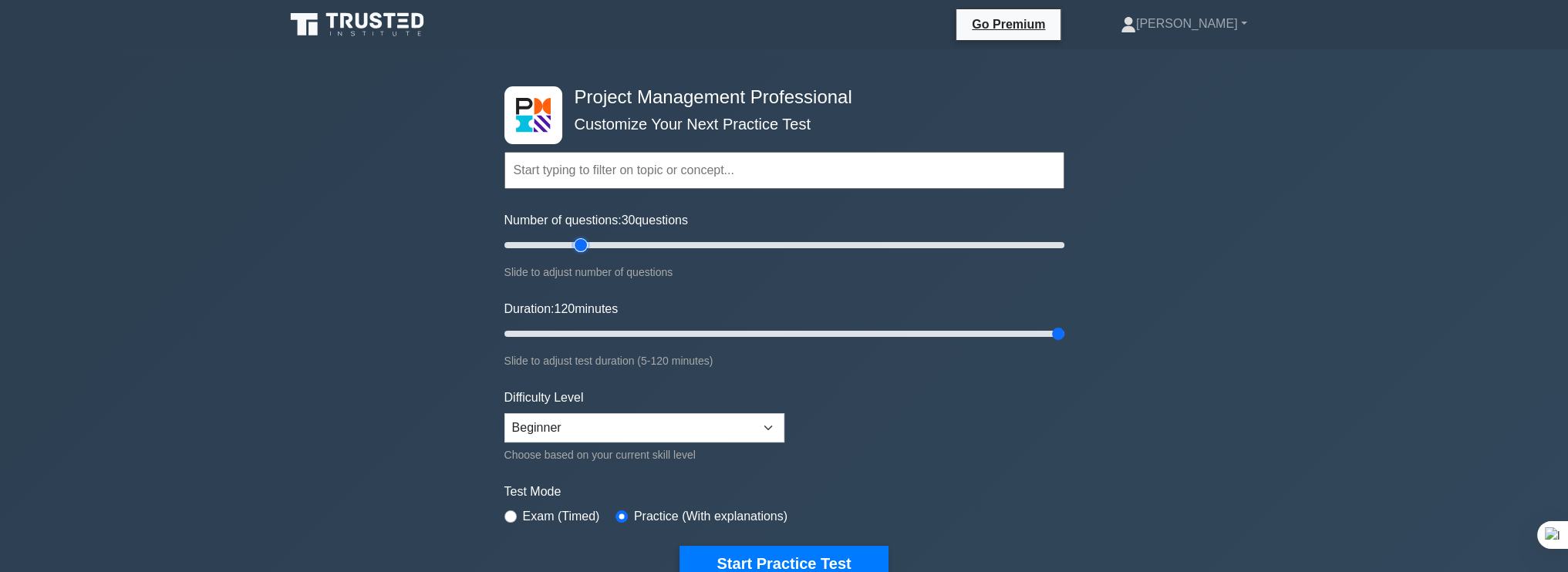
click at [586, 241] on input "Number of questions: 30 questions" at bounding box center [784, 245] width 560 height 18
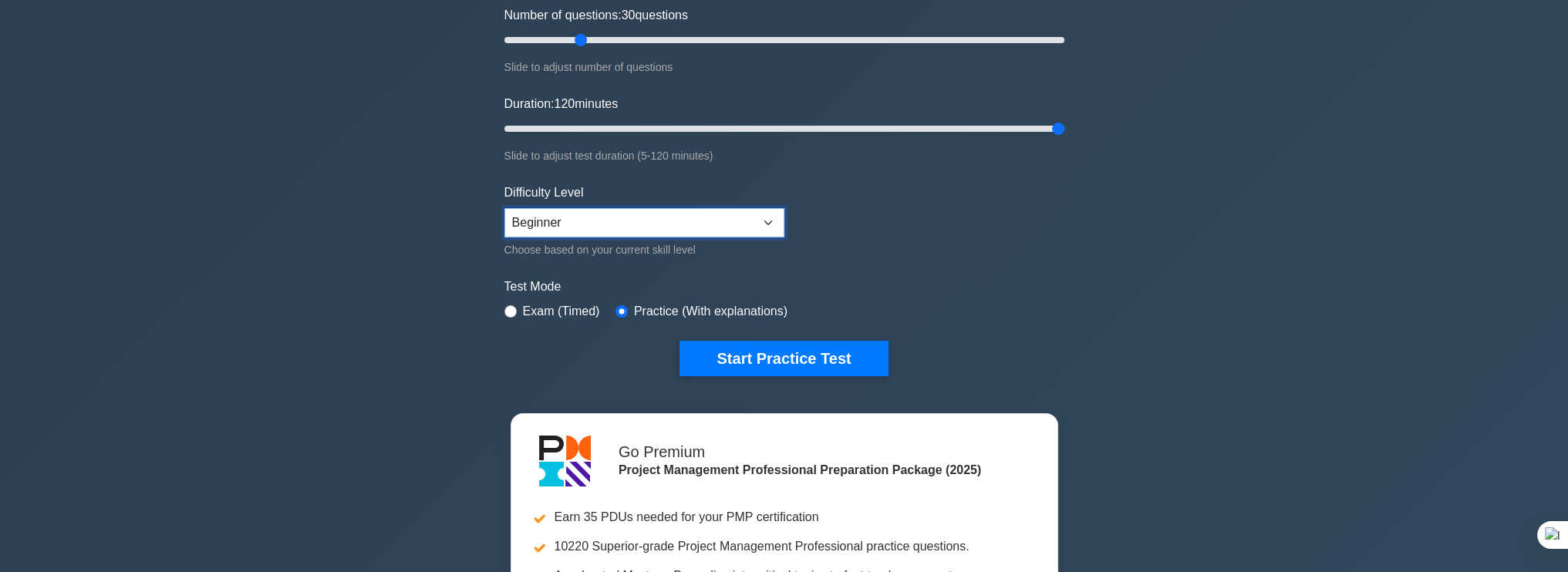
click at [694, 214] on select "Beginner Intermediate Expert" at bounding box center [644, 222] width 280 height 29
click at [693, 221] on select "Beginner Intermediate Expert" at bounding box center [644, 222] width 280 height 29
click at [640, 226] on select "Beginner Intermediate Expert" at bounding box center [644, 222] width 280 height 29
click at [814, 225] on form "Topics Scope Management Time Management Cost Management Quality Management Risk…" at bounding box center [784, 138] width 560 height 477
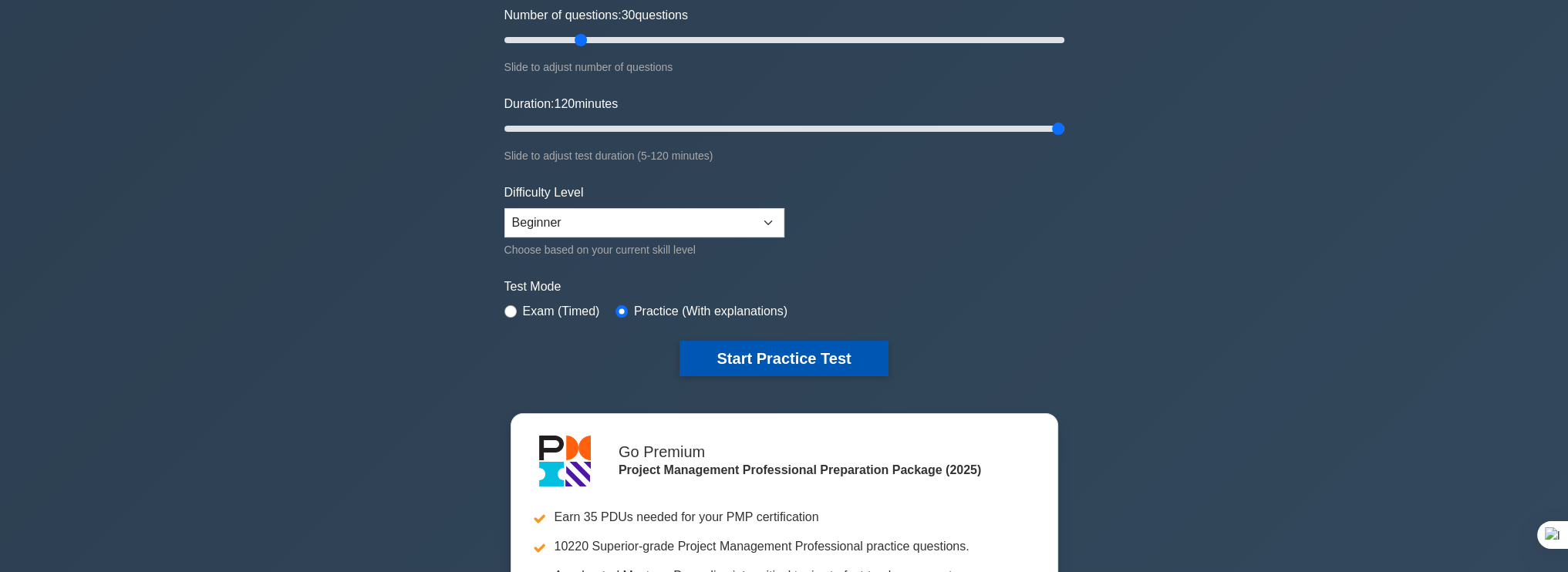
click at [745, 343] on button "Start Practice Test" at bounding box center [784, 358] width 208 height 36
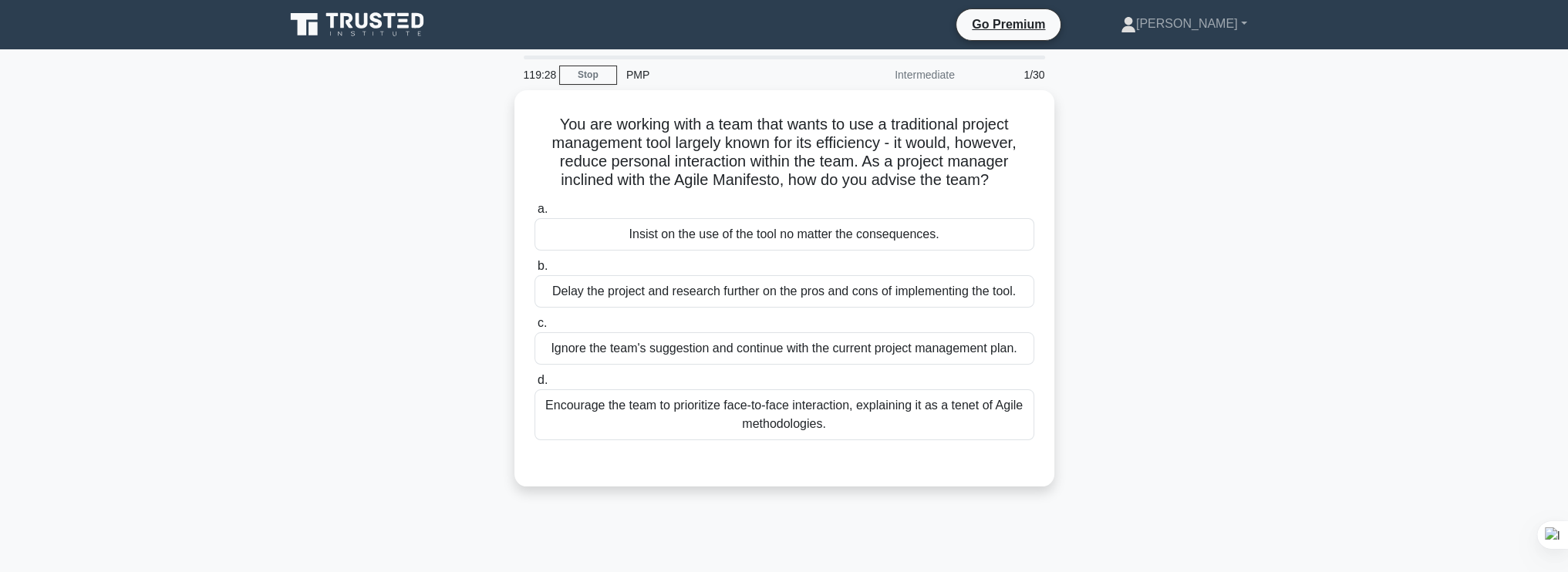
drag, startPoint x: 899, startPoint y: 71, endPoint x: 951, endPoint y: 68, distance: 52.1
click at [951, 68] on div "Intermediate" at bounding box center [897, 75] width 135 height 31
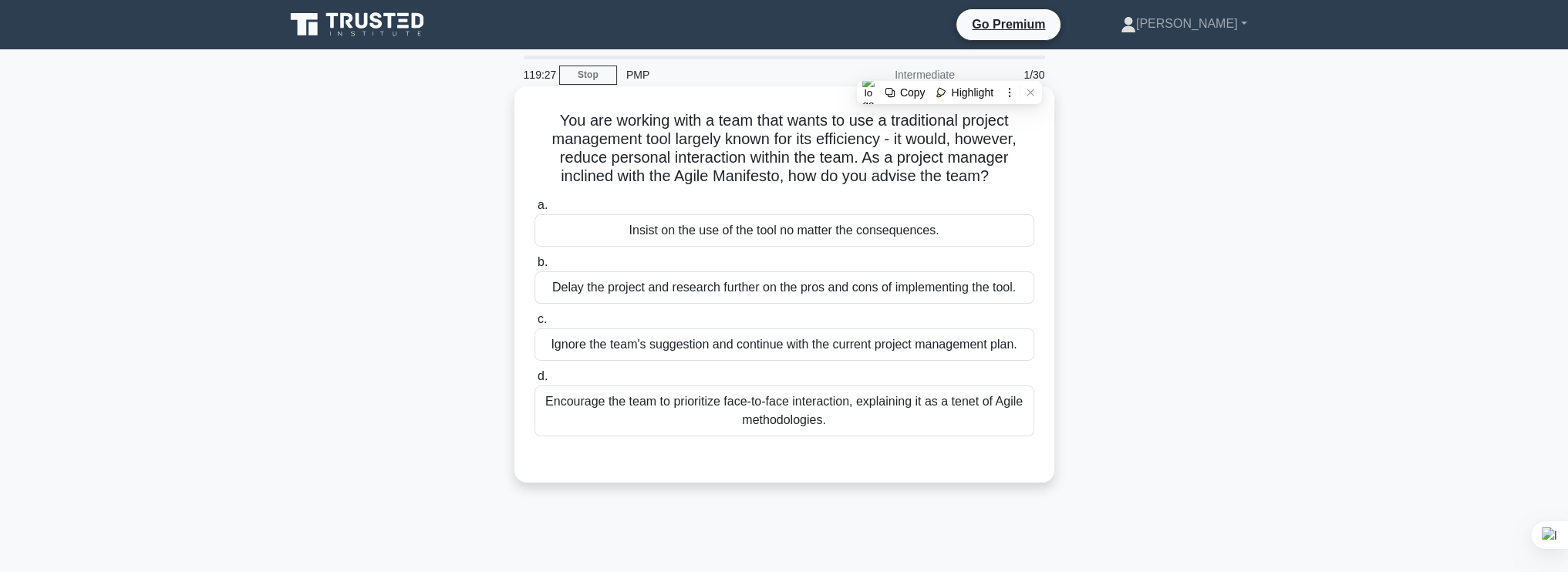
drag, startPoint x: 951, startPoint y: 68, endPoint x: 917, endPoint y: 145, distance: 84.2
click at [917, 145] on h5 "You are working with a team that wants to use a traditional project management …" at bounding box center [784, 148] width 503 height 75
click at [990, 420] on div "Encourage the team to prioritize face-to-face interaction, explaining it as a t…" at bounding box center [784, 410] width 500 height 51
click at [535, 381] on input "d. Encourage the team to prioritize face-to-face interaction, explaining it as …" at bounding box center [535, 377] width 0 height 10
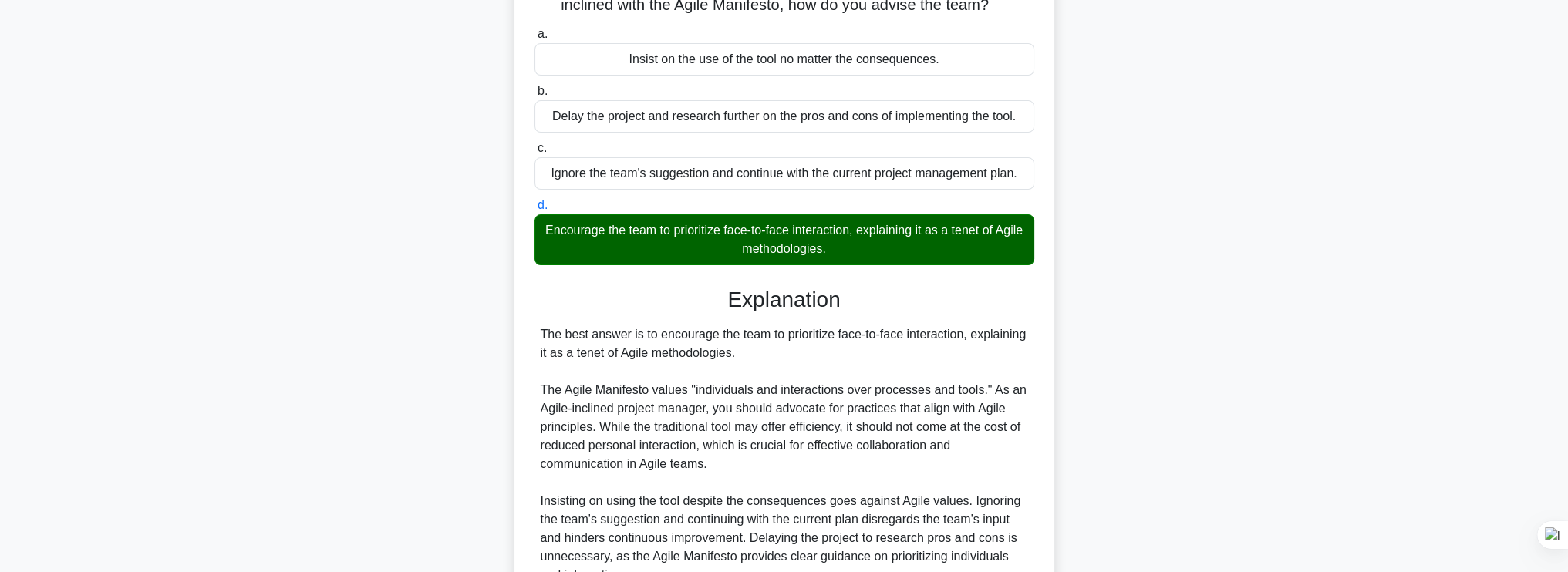
scroll to position [323, 0]
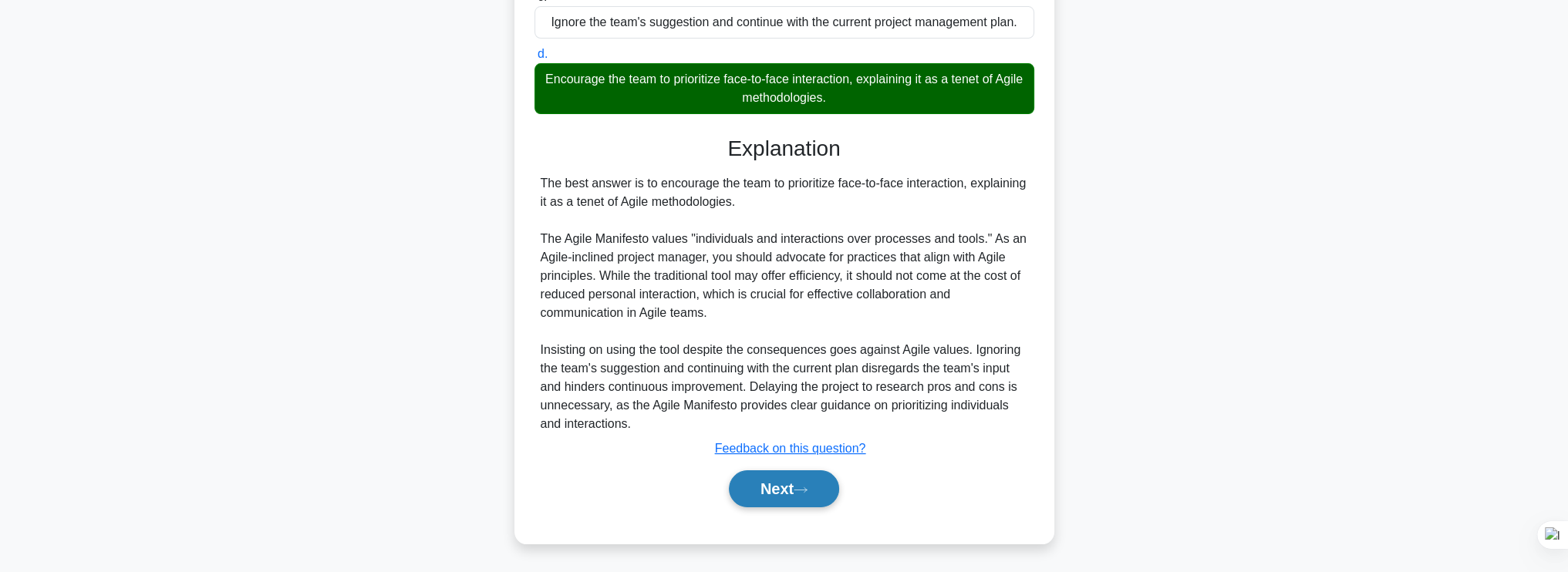
click at [774, 485] on button "Next" at bounding box center [784, 489] width 111 height 37
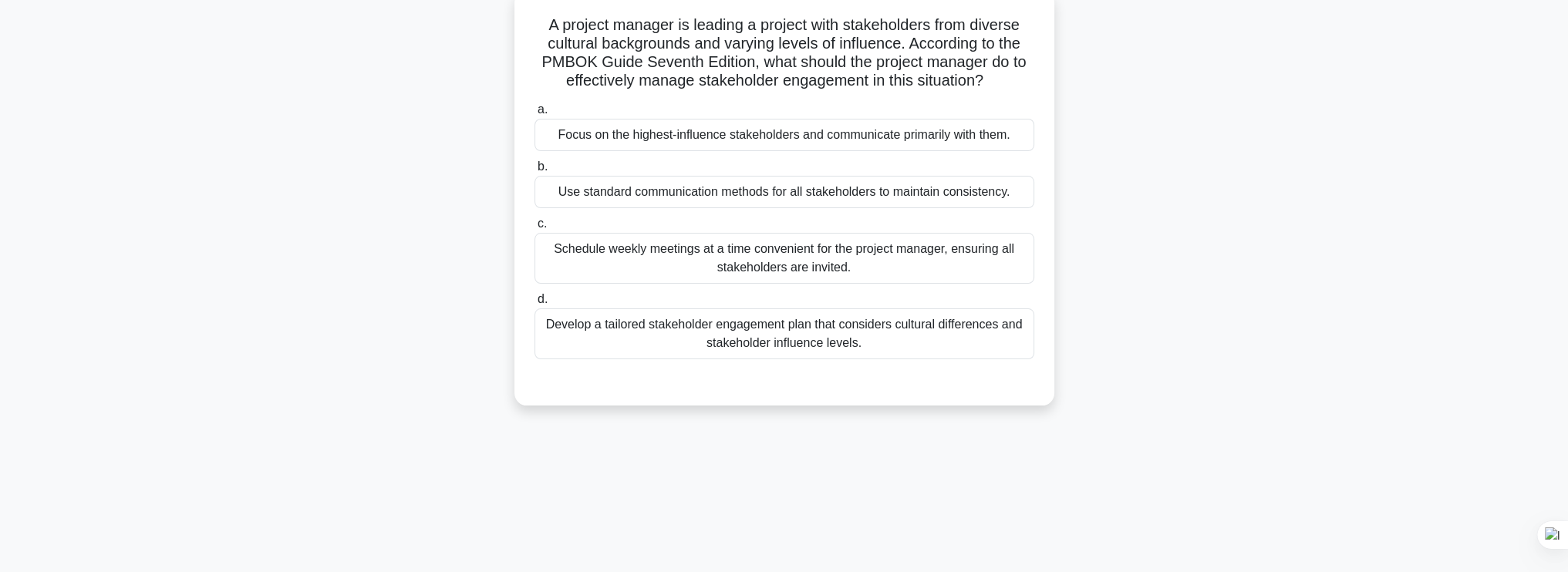
scroll to position [0, 0]
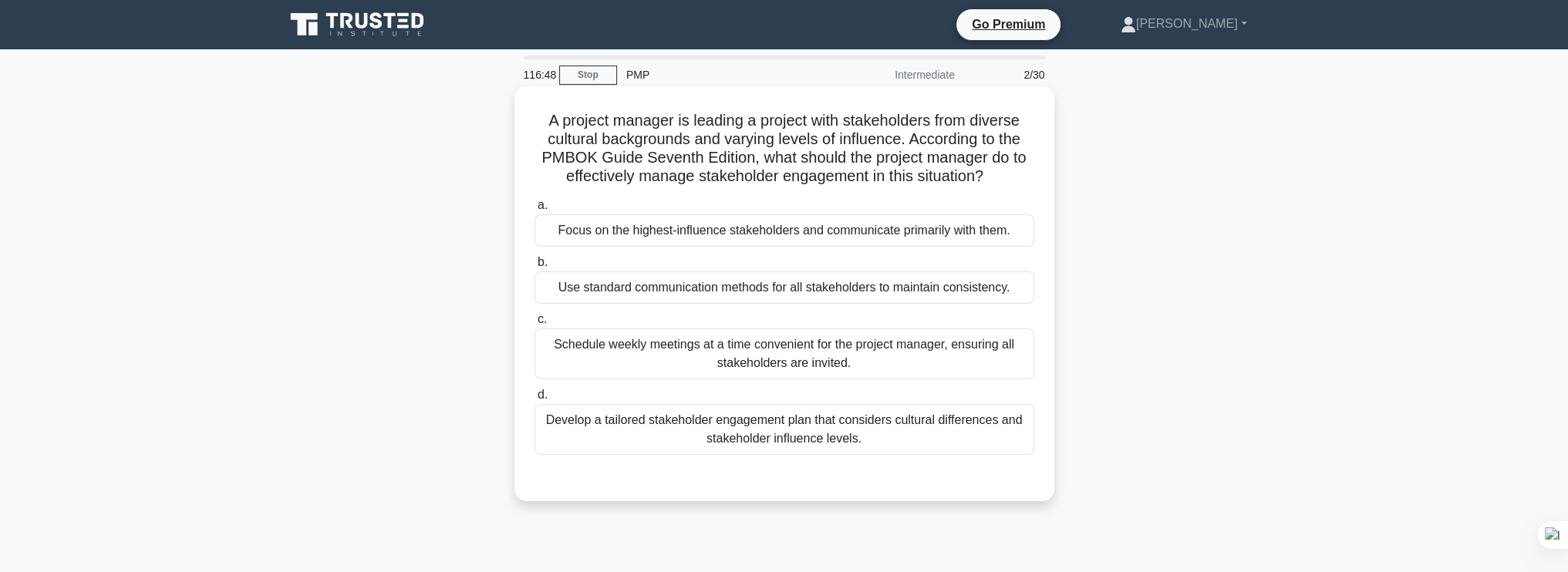
click at [778, 443] on div "Develop a tailored stakeholder engagement plan that considers cultural differen…" at bounding box center [784, 429] width 500 height 51
click at [535, 401] on input "d. Develop a tailored stakeholder engagement plan that considers cultural diffe…" at bounding box center [535, 395] width 0 height 10
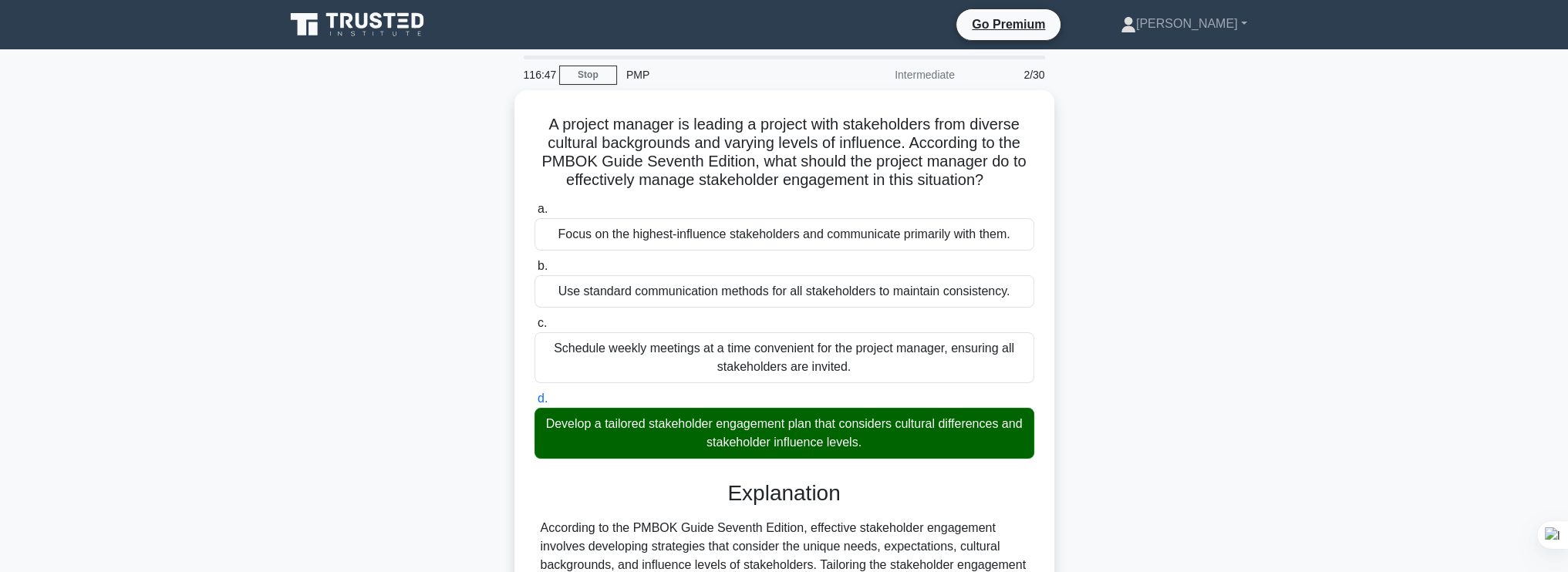
scroll to position [205, 0]
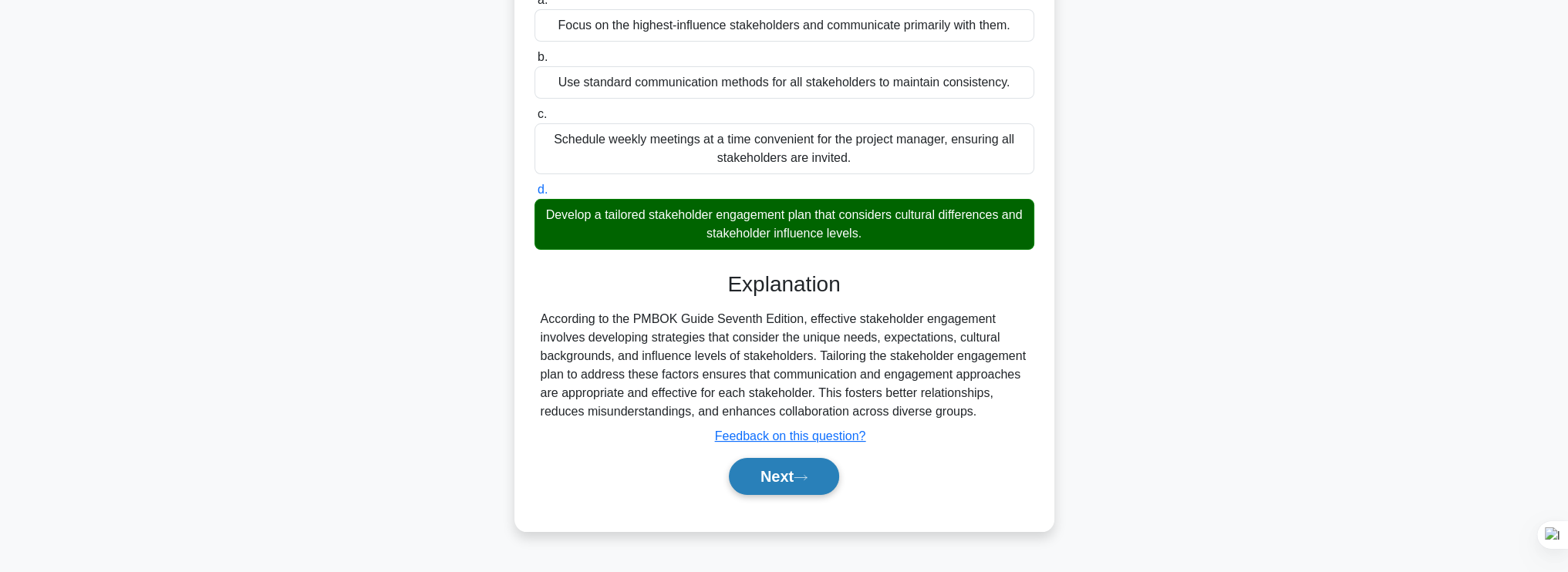
click at [769, 476] on button "Next" at bounding box center [784, 477] width 111 height 37
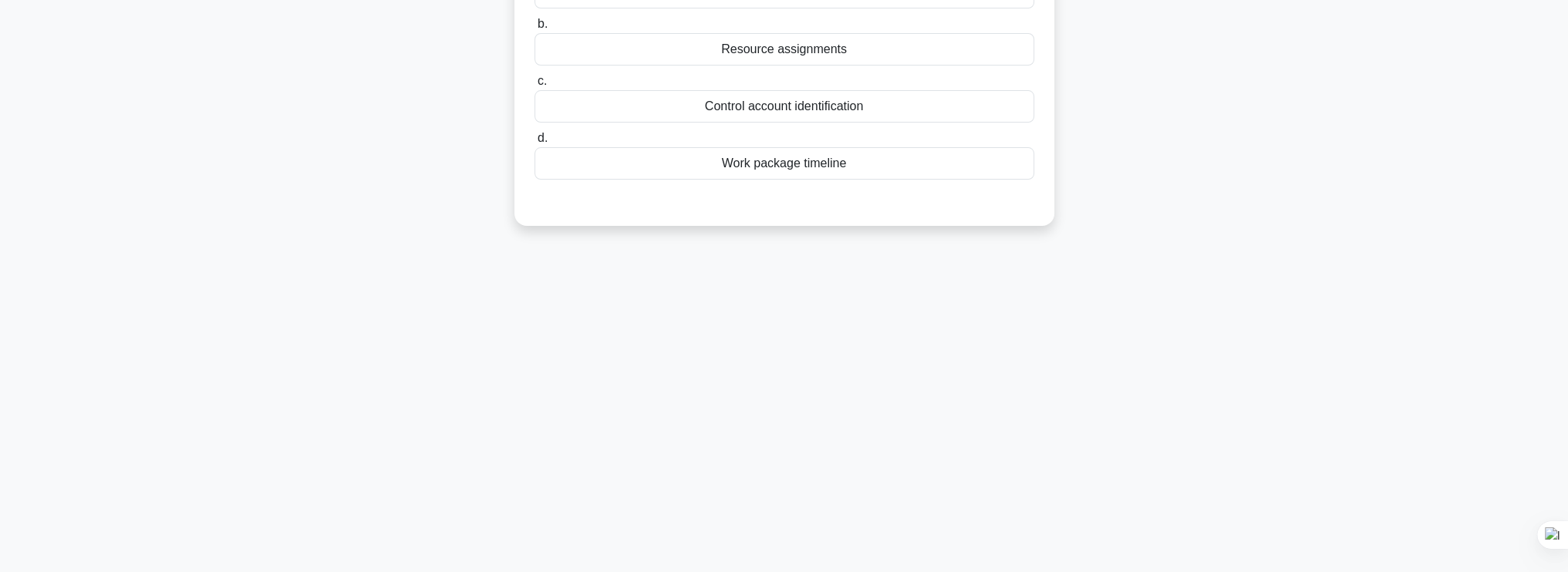
scroll to position [0, 0]
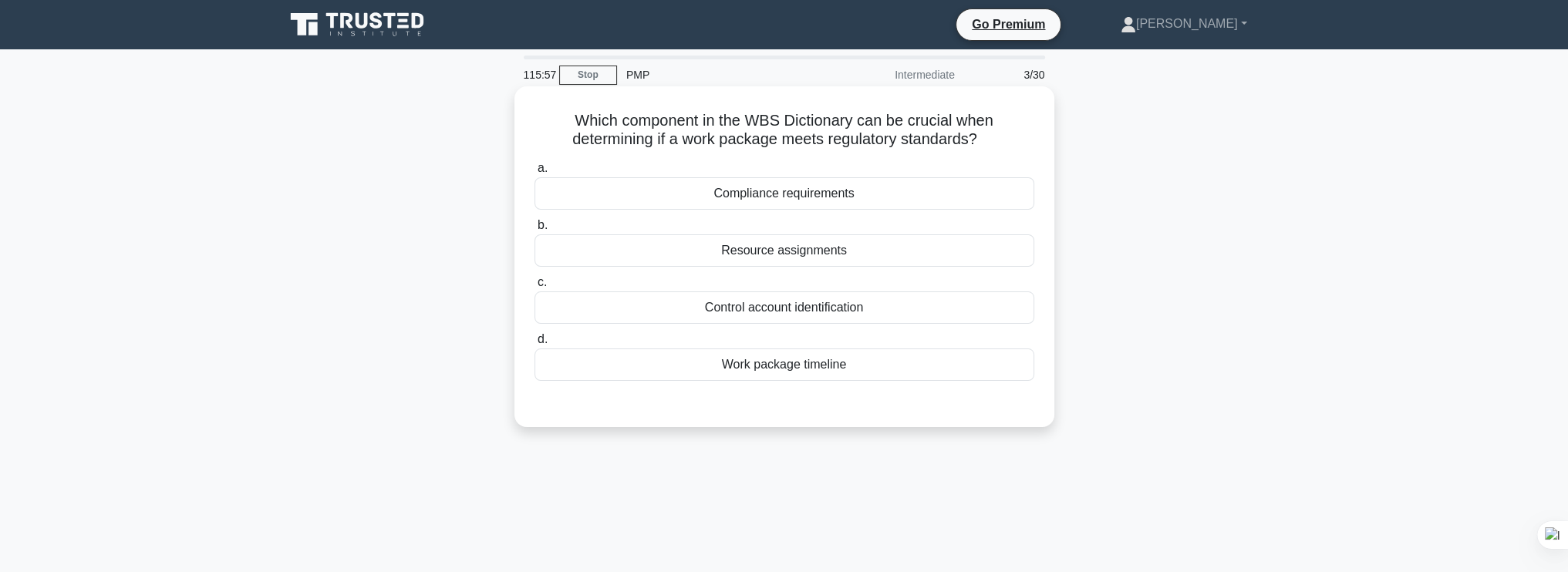
click at [823, 207] on div "Compliance requirements" at bounding box center [784, 194] width 500 height 33
click at [535, 173] on input "a. Compliance requirements" at bounding box center [535, 169] width 0 height 10
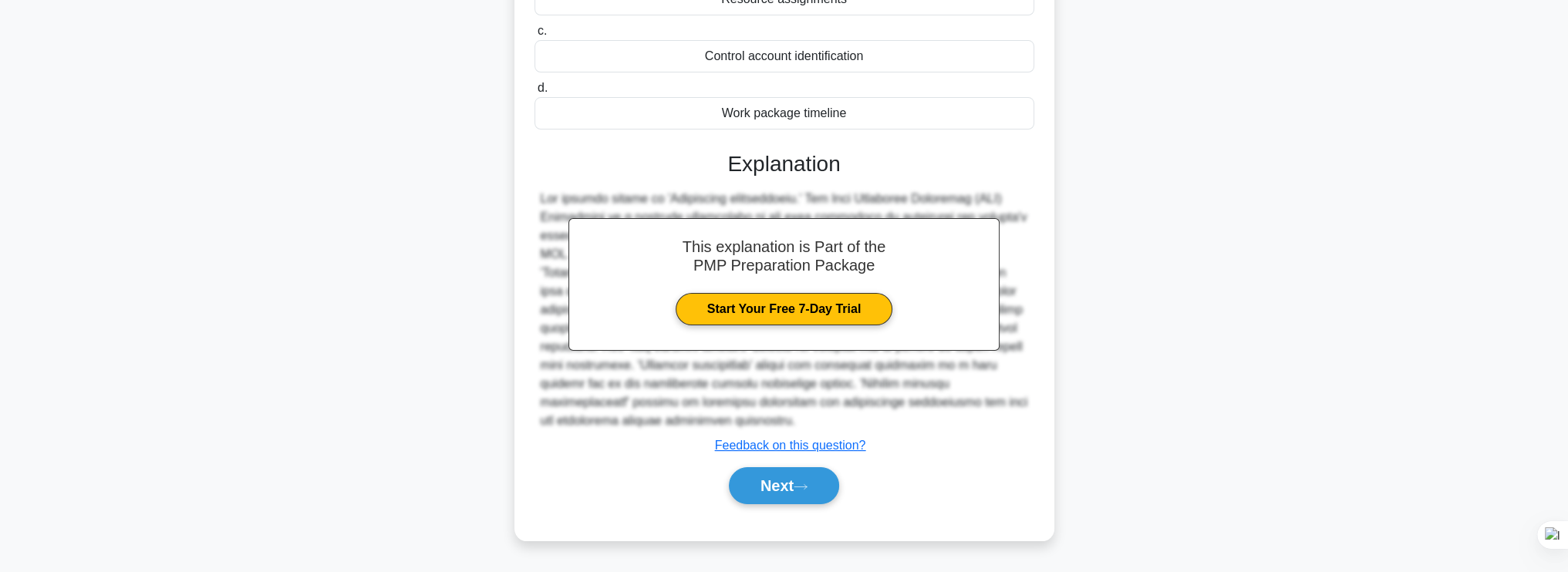
scroll to position [261, 0]
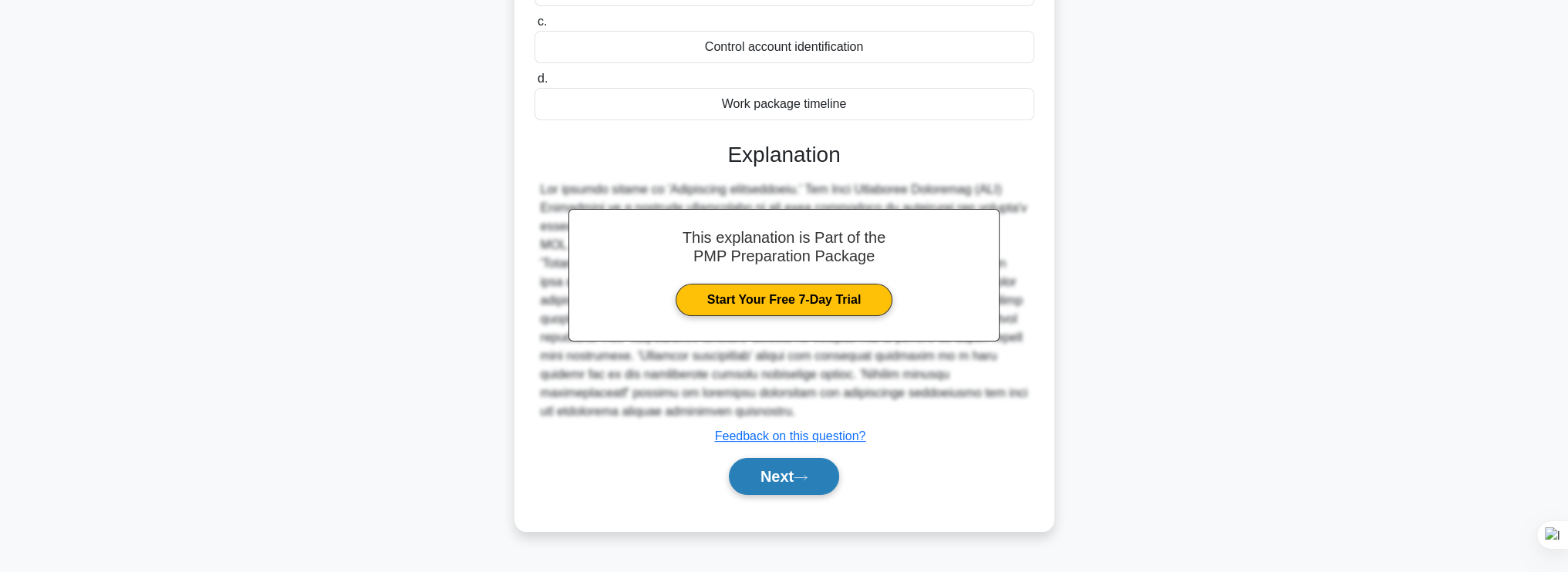
click at [780, 472] on button "Next" at bounding box center [784, 477] width 111 height 37
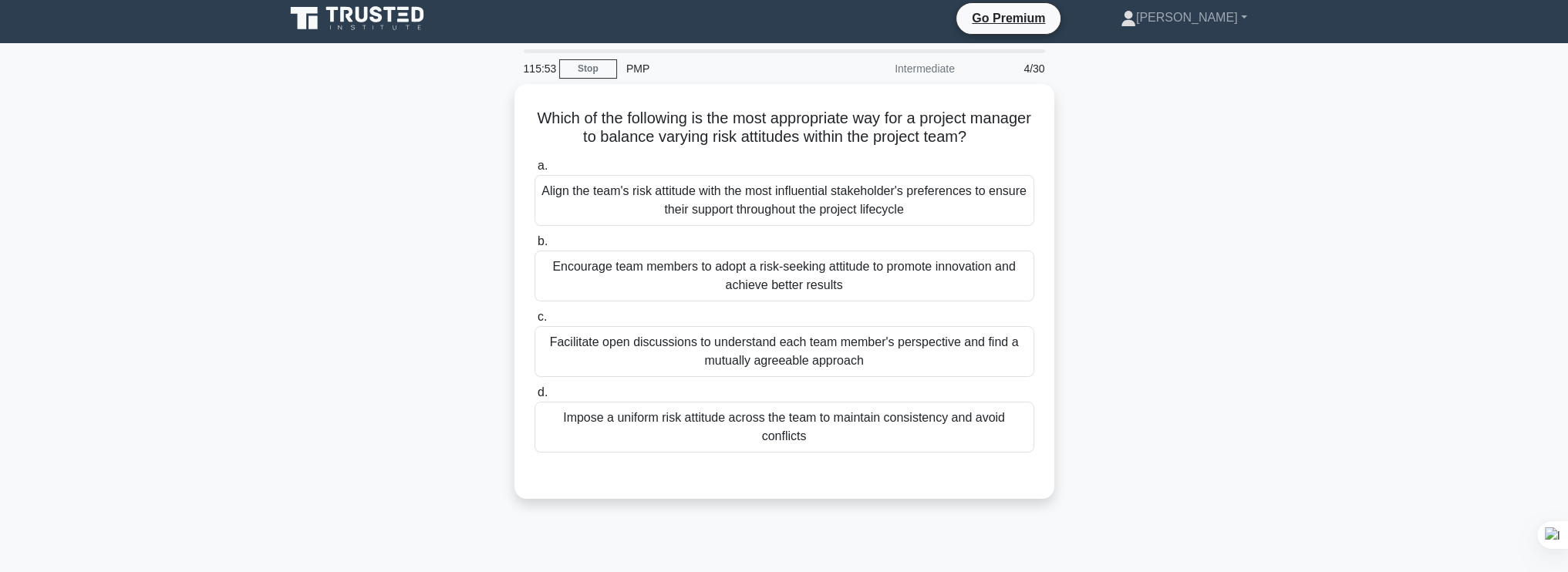
scroll to position [0, 0]
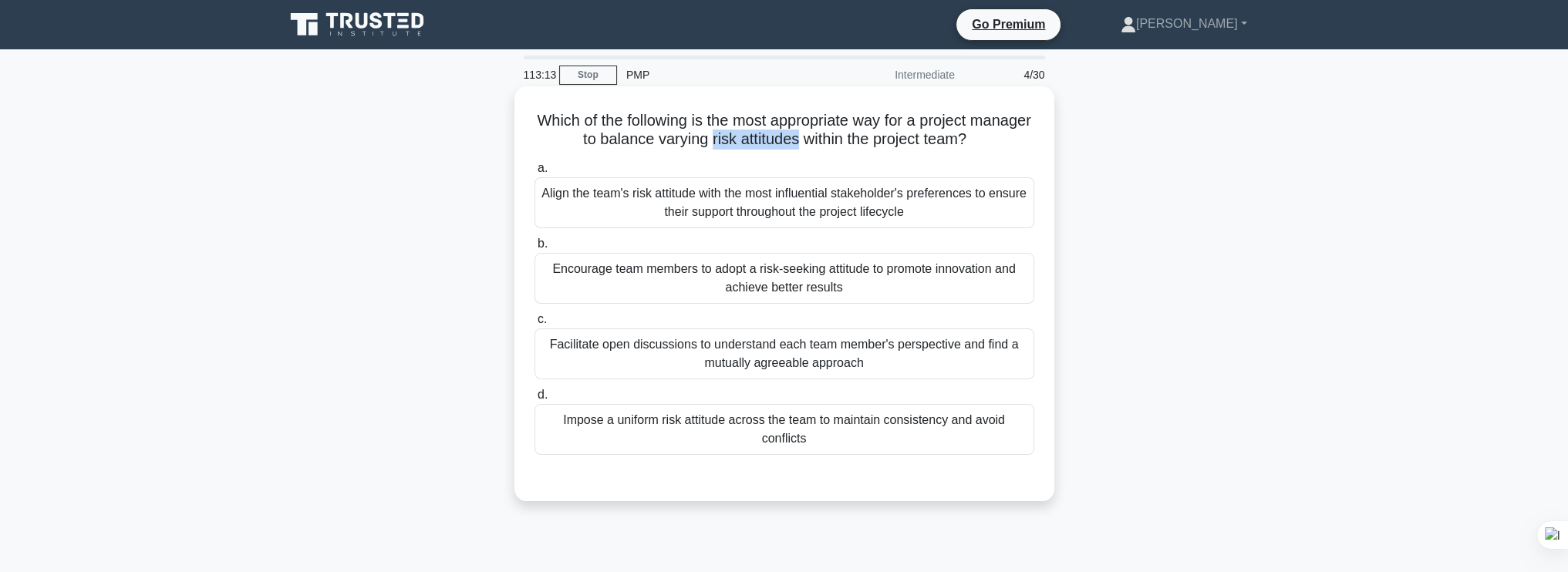
drag, startPoint x: 739, startPoint y: 141, endPoint x: 828, endPoint y: 143, distance: 89.0
click at [828, 143] on h5 "Which of the following is the most appropriate way for a project manager to bal…" at bounding box center [784, 130] width 503 height 39
drag, startPoint x: 828, startPoint y: 143, endPoint x: 821, endPoint y: 140, distance: 7.6
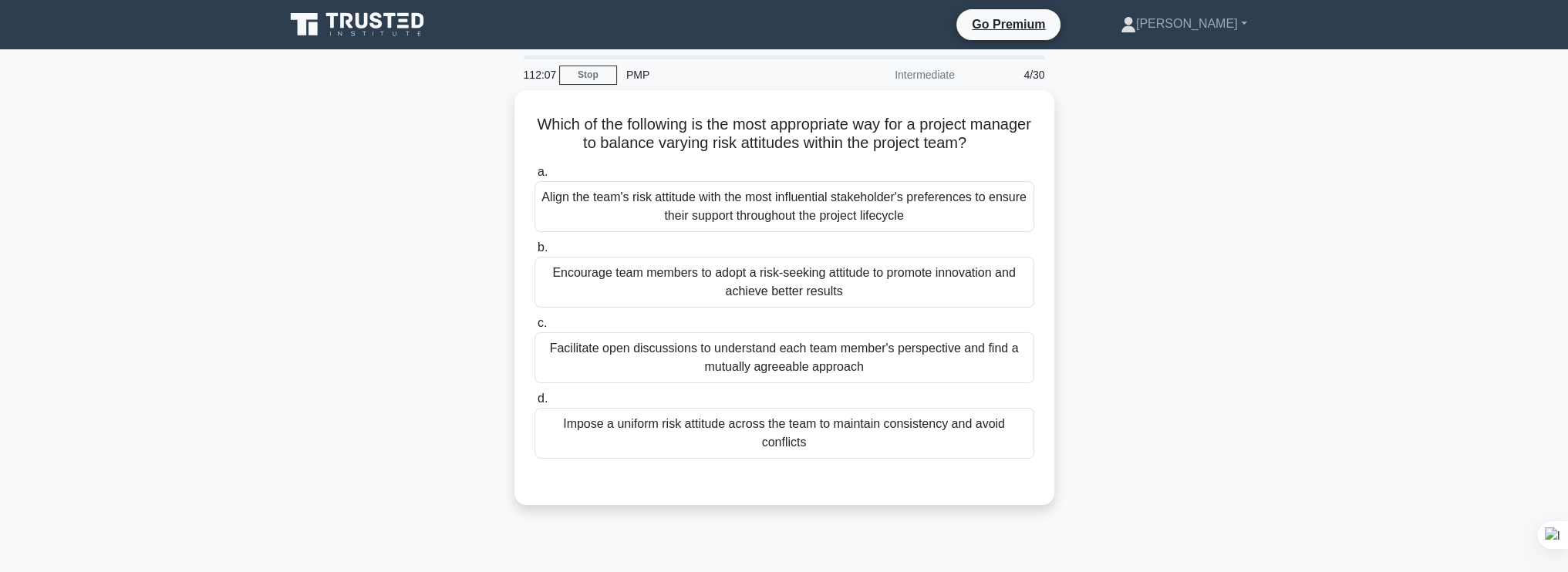
click at [495, 247] on div "Which of the following is the most appropriate way for a project manager to bal…" at bounding box center [784, 307] width 1018 height 433
click at [1133, 246] on div "Which of the following is the most appropriate way for a project manager to bal…" at bounding box center [784, 307] width 1018 height 433
click at [1152, 247] on div "Which of the following is the most appropriate way for a project manager to bal…" at bounding box center [784, 307] width 1018 height 433
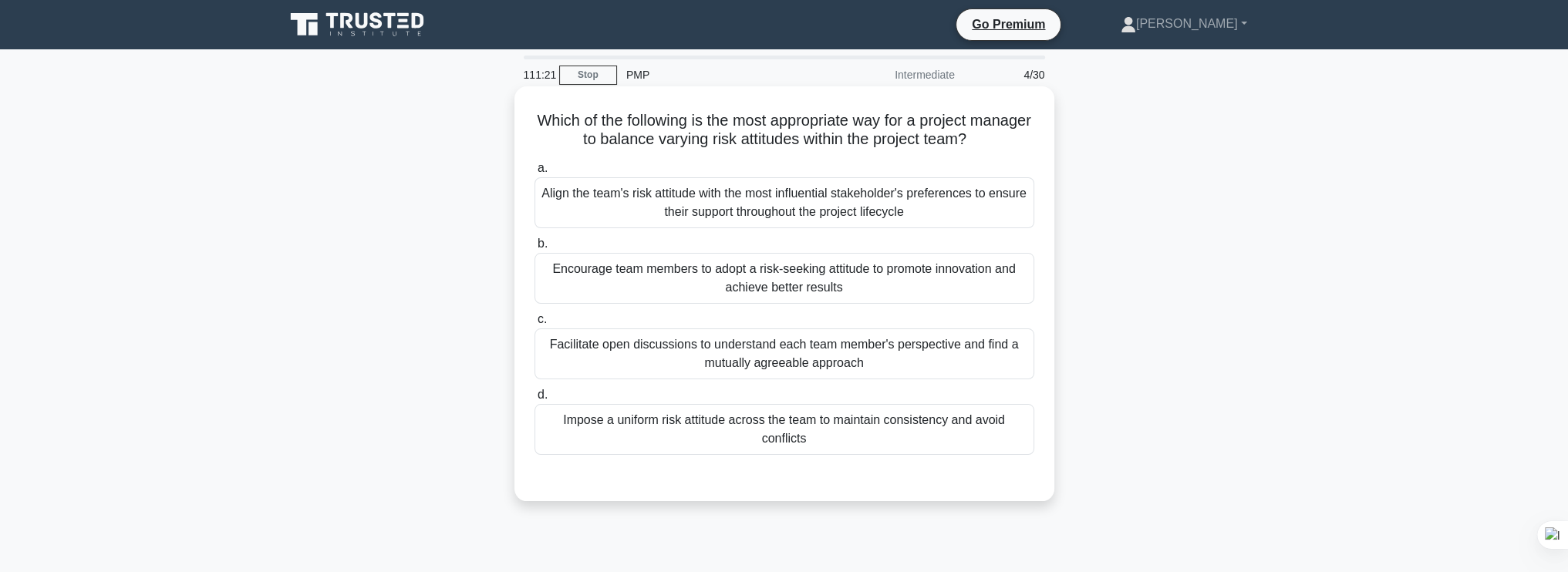
click at [935, 219] on div "Align the team's risk attitude with the most influential stakeholder's preferen…" at bounding box center [784, 202] width 500 height 51
click at [535, 173] on input "a. Align the team's risk attitude with the most influential stakeholder's prefe…" at bounding box center [535, 169] width 0 height 10
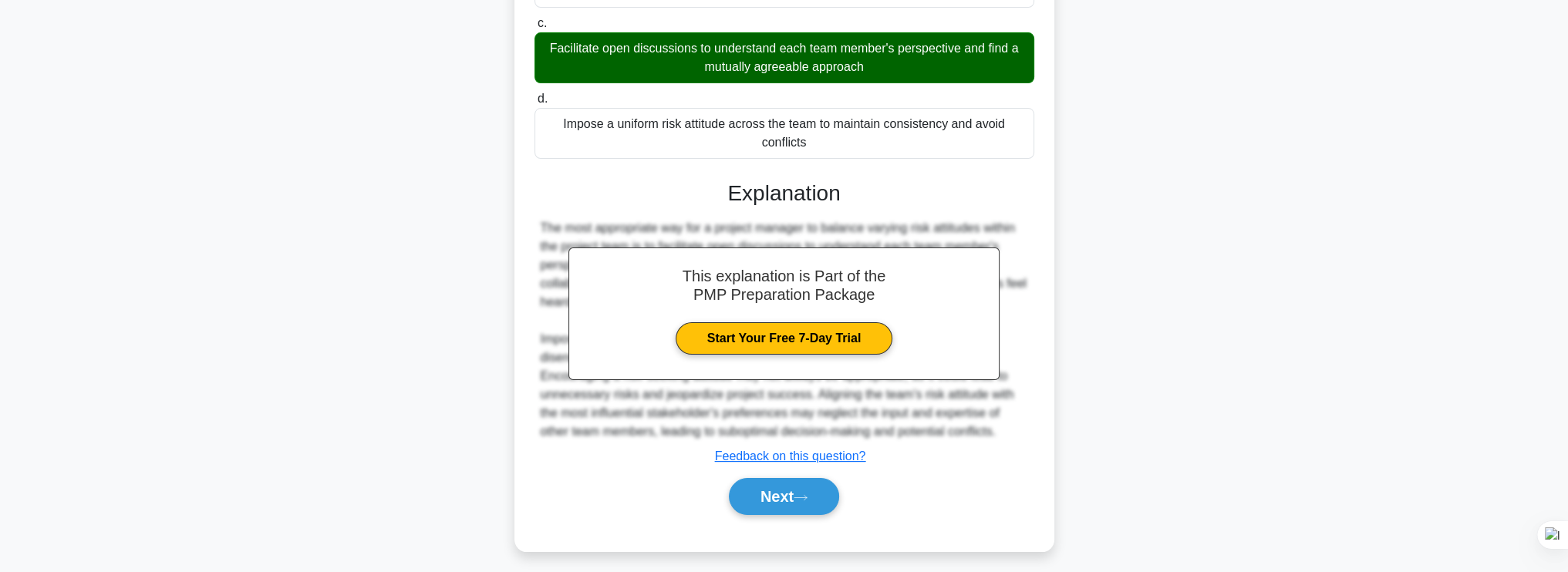
scroll to position [305, 0]
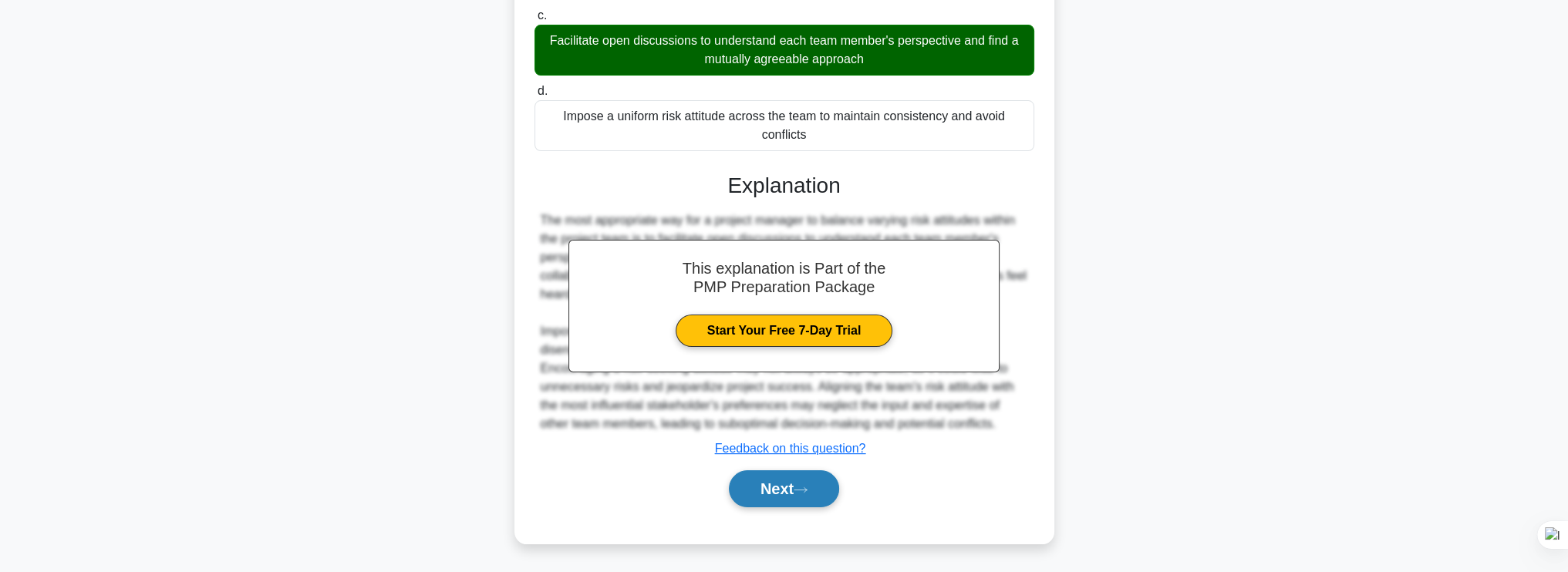
click at [787, 485] on button "Next" at bounding box center [784, 489] width 111 height 37
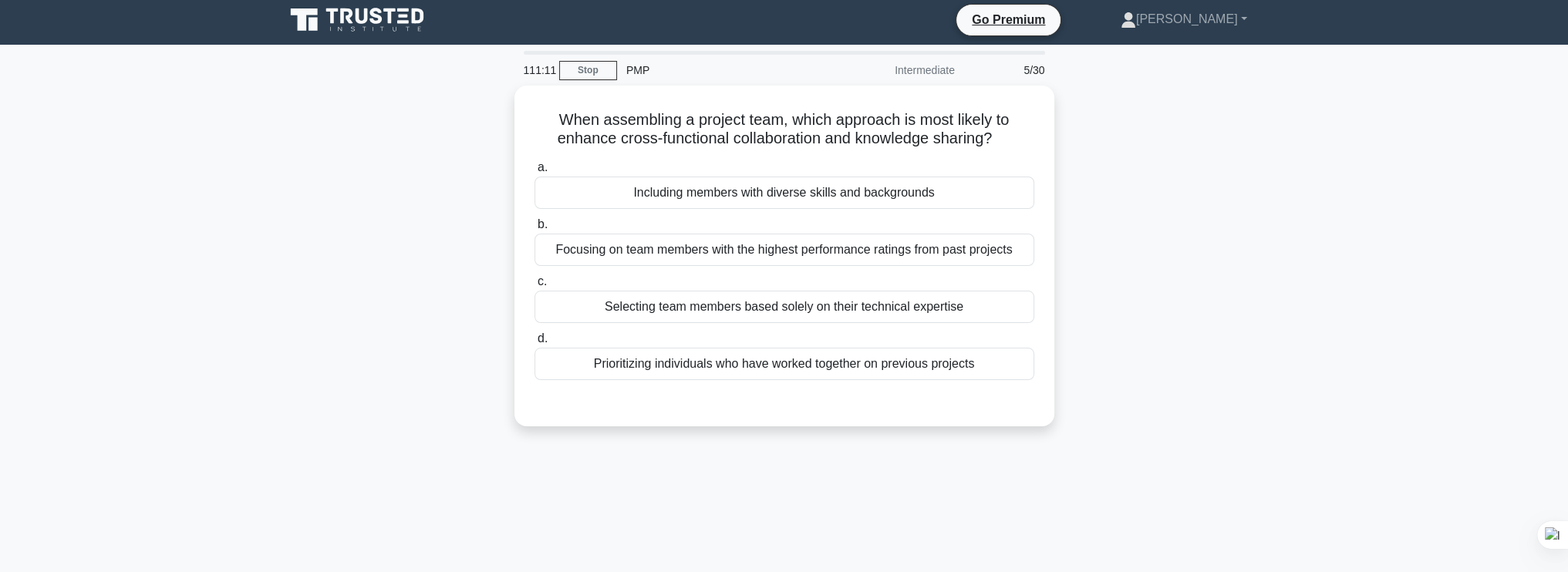
scroll to position [0, 0]
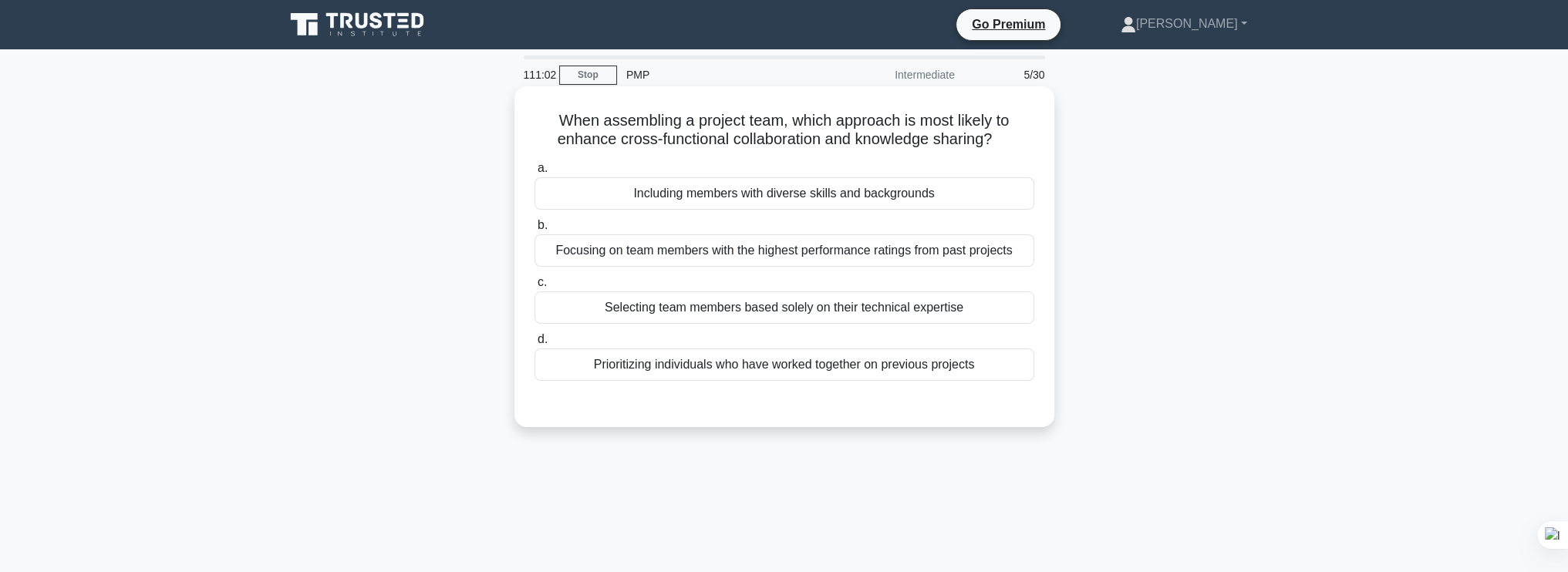
drag, startPoint x: 562, startPoint y: 115, endPoint x: 1003, endPoint y: 141, distance: 441.8
click at [1003, 141] on h5 "When assembling a project team, which approach is most likely to enhance cross-…" at bounding box center [784, 130] width 503 height 39
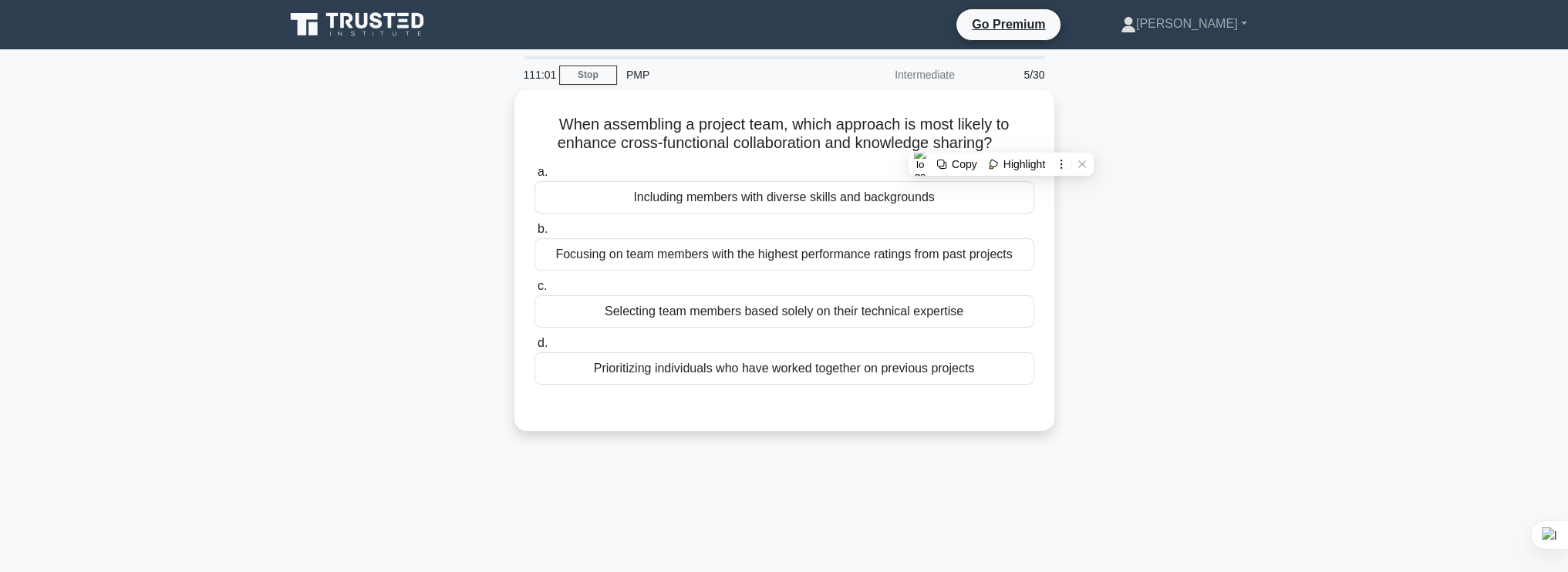
drag, startPoint x: 1003, startPoint y: 141, endPoint x: 1152, endPoint y: 195, distance: 158.5
click at [1152, 195] on div "When assembling a project team, which approach is most likely to enhance cross-…" at bounding box center [784, 270] width 1018 height 359
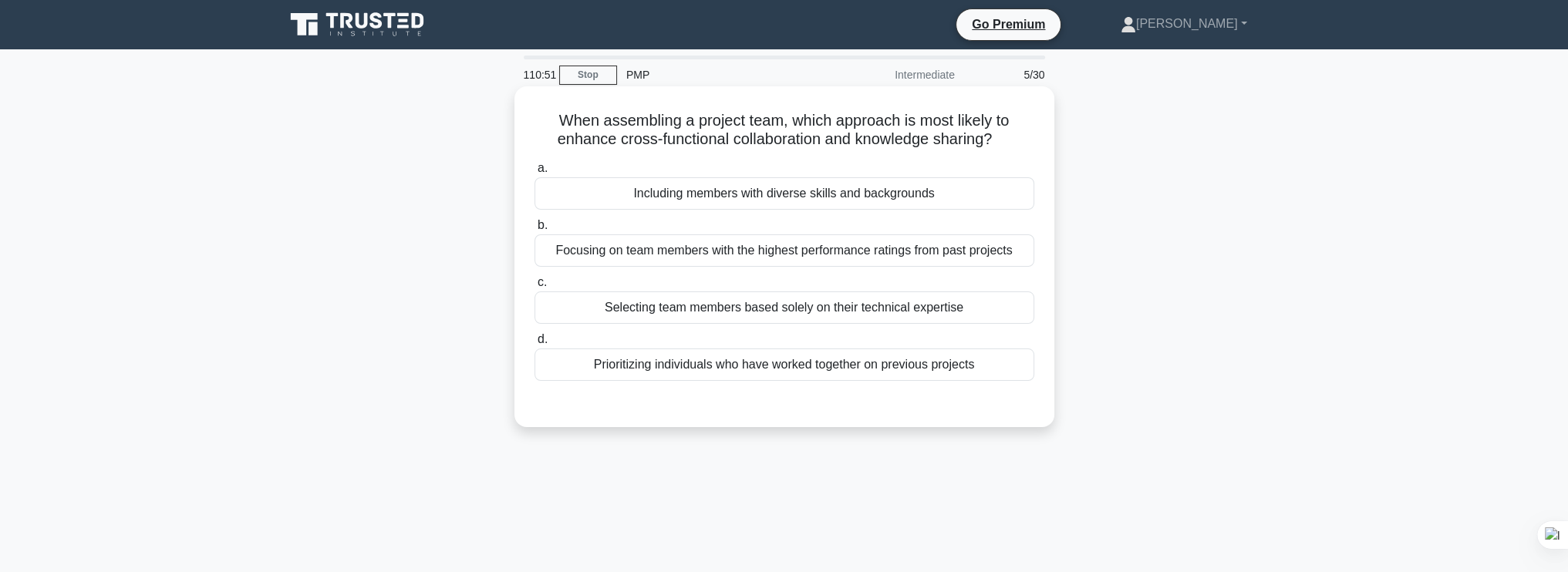
click at [749, 201] on div "Including members with diverse skills and backgrounds" at bounding box center [784, 194] width 500 height 33
click at [535, 173] on input "a. Including members with diverse skills and backgrounds" at bounding box center [535, 169] width 0 height 10
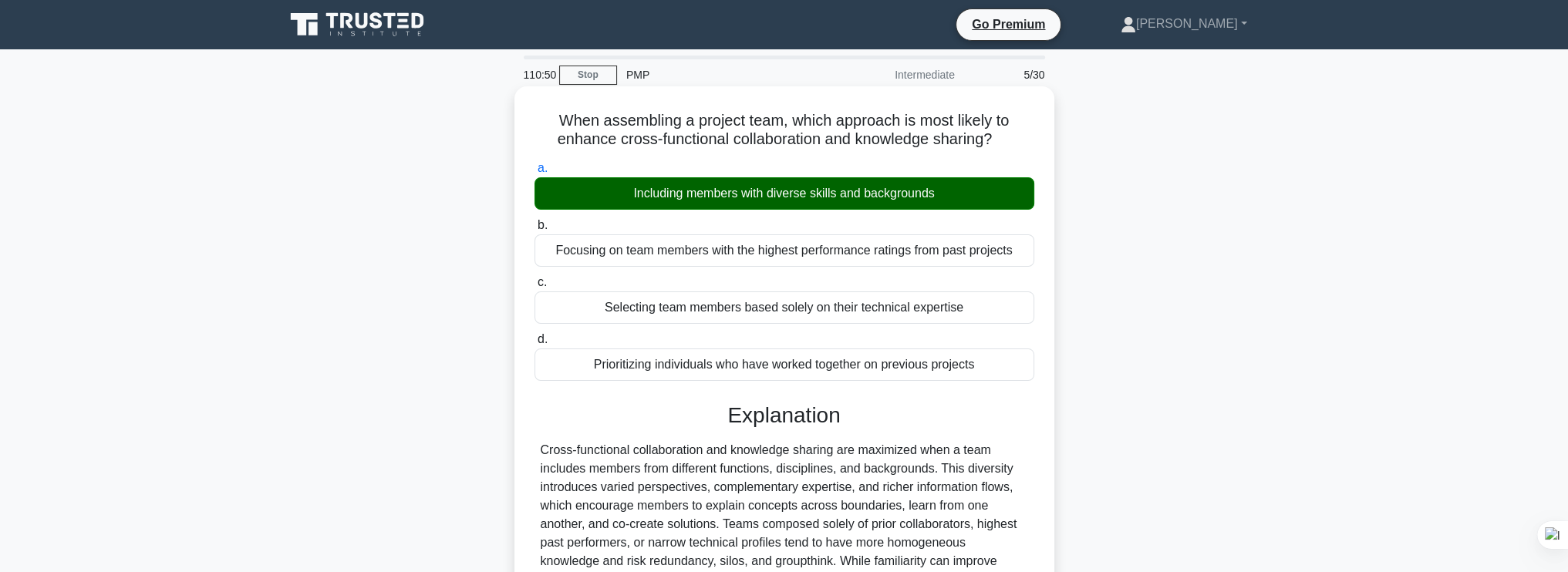
scroll to position [261, 0]
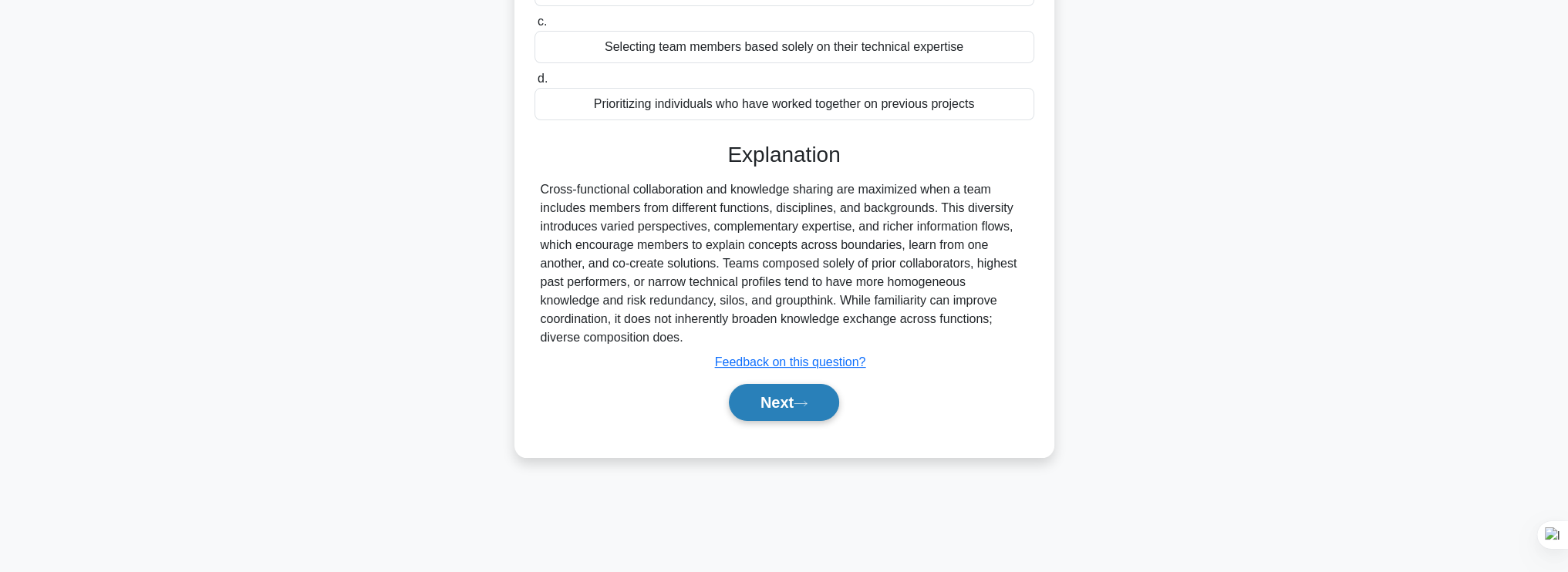
click at [769, 395] on button "Next" at bounding box center [784, 403] width 111 height 37
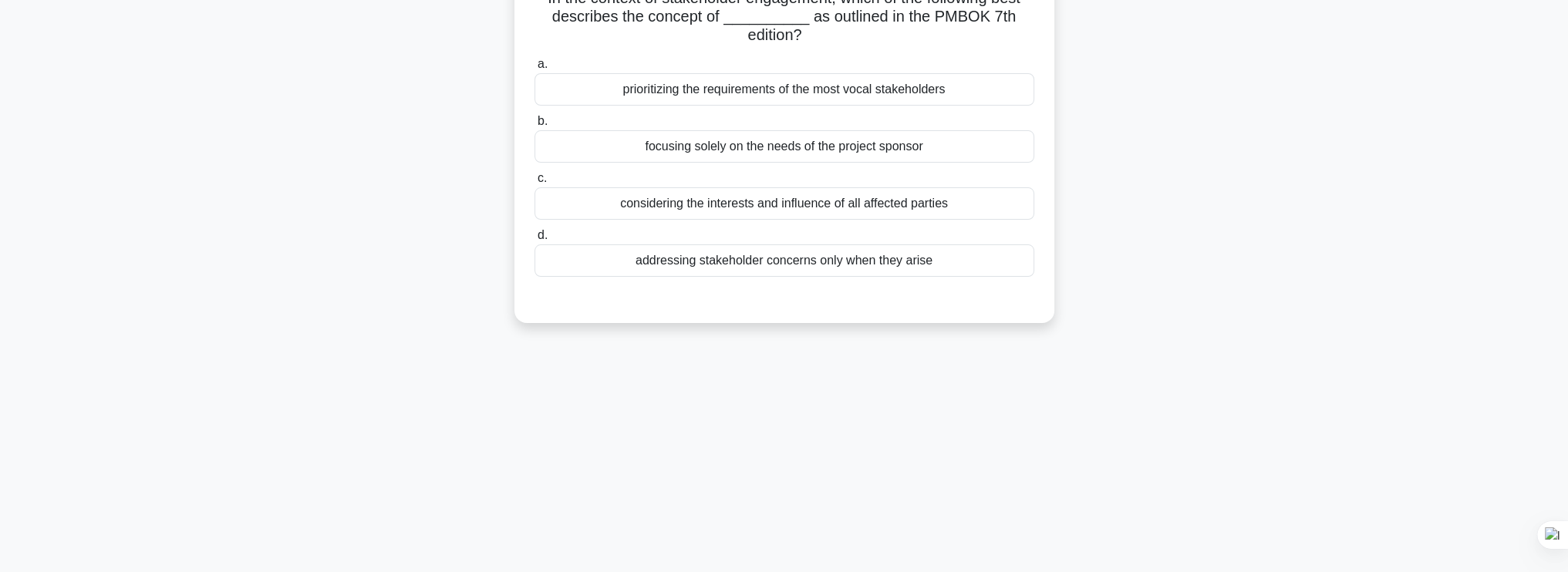
scroll to position [56, 0]
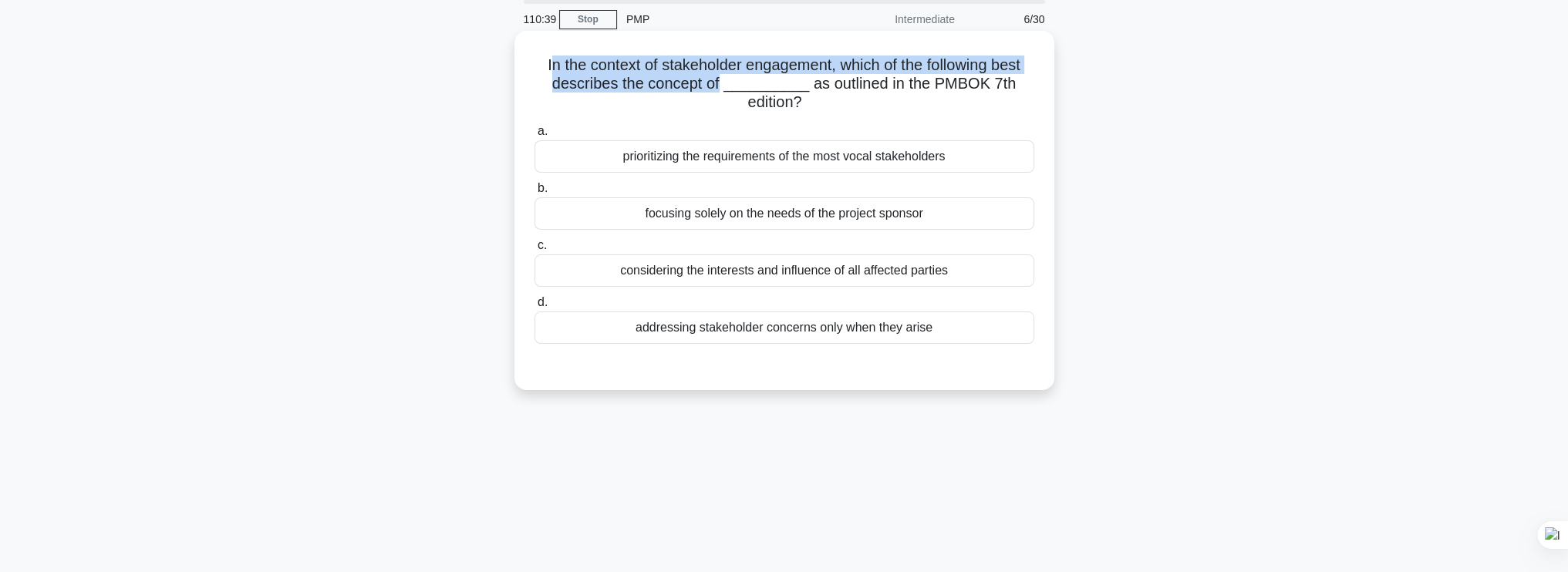
drag, startPoint x: 543, startPoint y: 68, endPoint x: 730, endPoint y: 85, distance: 187.8
click at [730, 85] on h5 "In the context of stakeholder engagement, which of the following best describes…" at bounding box center [784, 84] width 503 height 57
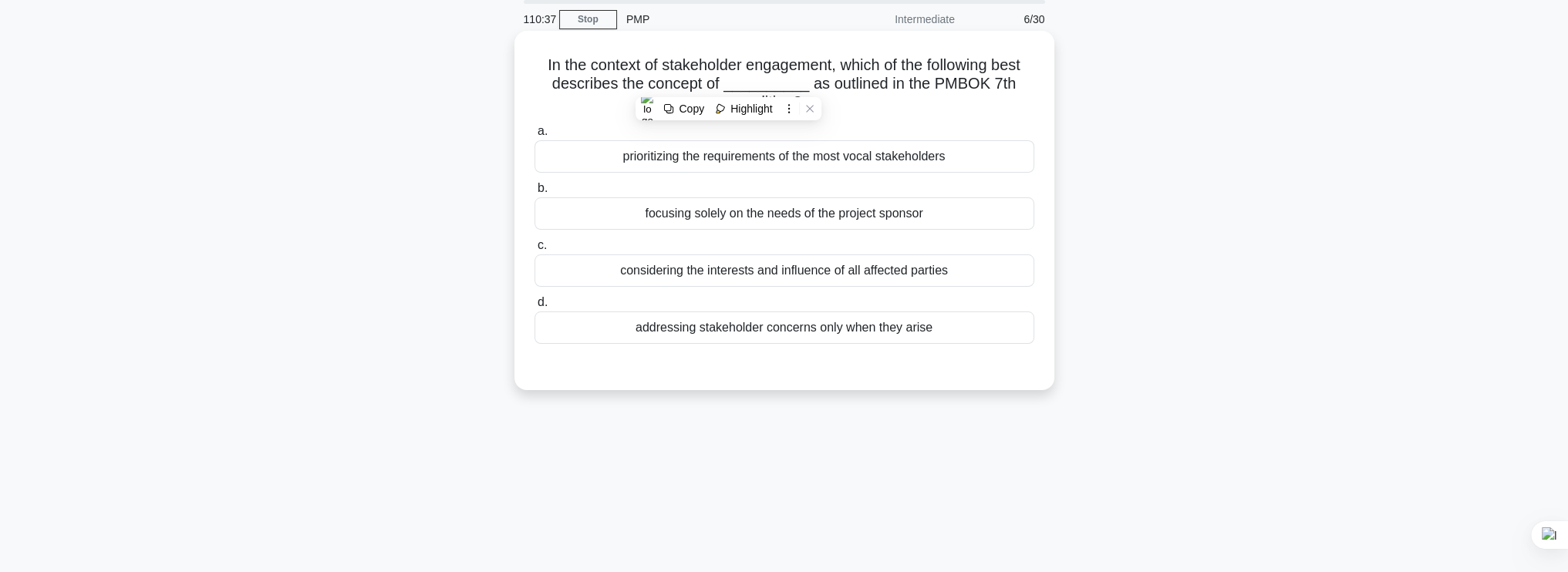
drag, startPoint x: 730, startPoint y: 85, endPoint x: 930, endPoint y: 86, distance: 200.0
click at [930, 86] on h5 "In the context of stakeholder engagement, which of the following best describes…" at bounding box center [784, 84] width 503 height 57
click at [957, 81] on h5 "In the context of stakeholder engagement, which of the following best describes…" at bounding box center [784, 84] width 503 height 57
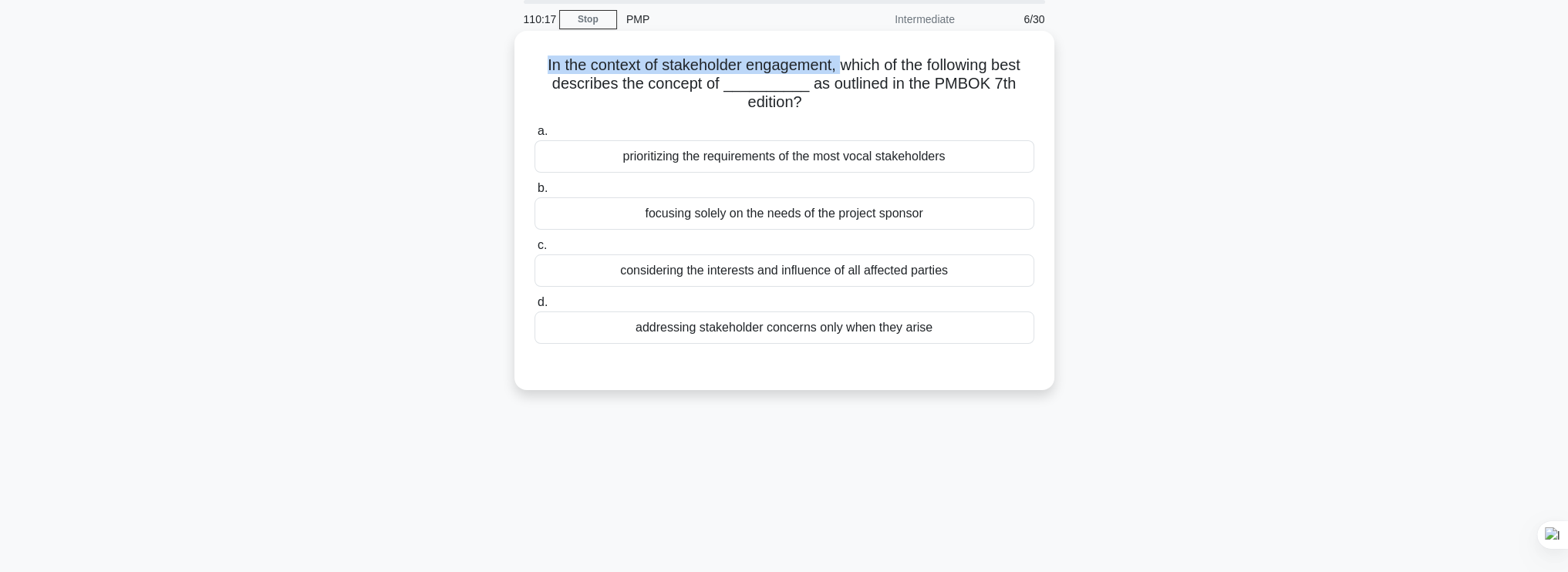
drag, startPoint x: 536, startPoint y: 65, endPoint x: 841, endPoint y: 60, distance: 305.0
click at [841, 60] on h5 "In the context of stakeholder engagement, which of the following best describes…" at bounding box center [784, 84] width 503 height 57
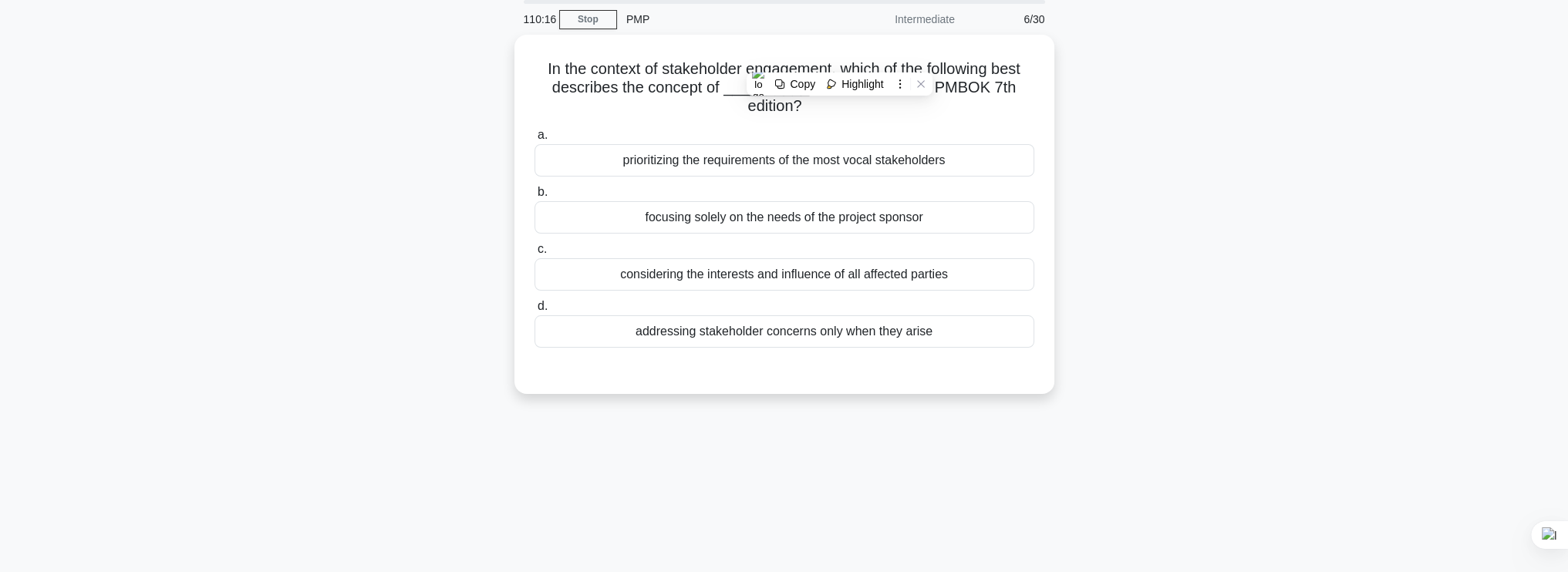
drag, startPoint x: 841, startPoint y: 60, endPoint x: 1102, endPoint y: 155, distance: 277.8
click at [1102, 155] on div "In the context of stakeholder engagement, which of the following best describes…" at bounding box center [784, 223] width 1018 height 377
click at [979, 274] on div "considering the interests and influence of all affected parties" at bounding box center [784, 271] width 500 height 33
click at [535, 250] on input "c. considering the interests and influence of all affected parties" at bounding box center [535, 246] width 0 height 10
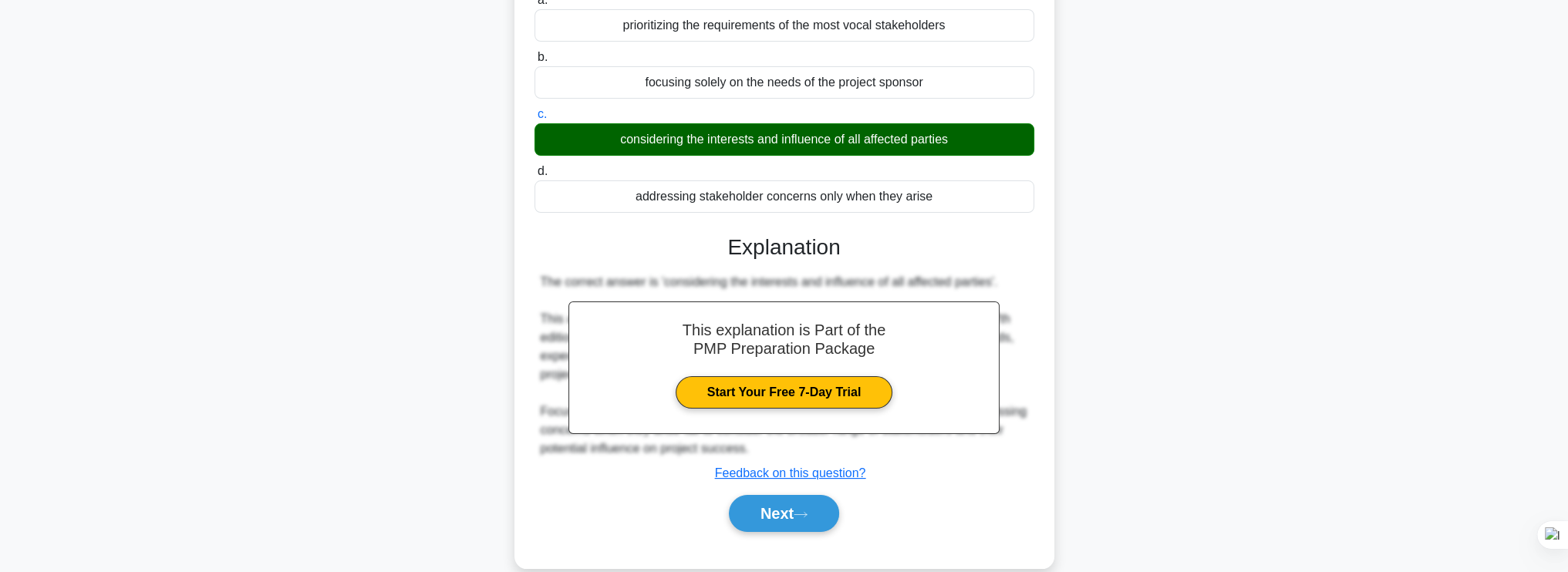
scroll to position [261, 0]
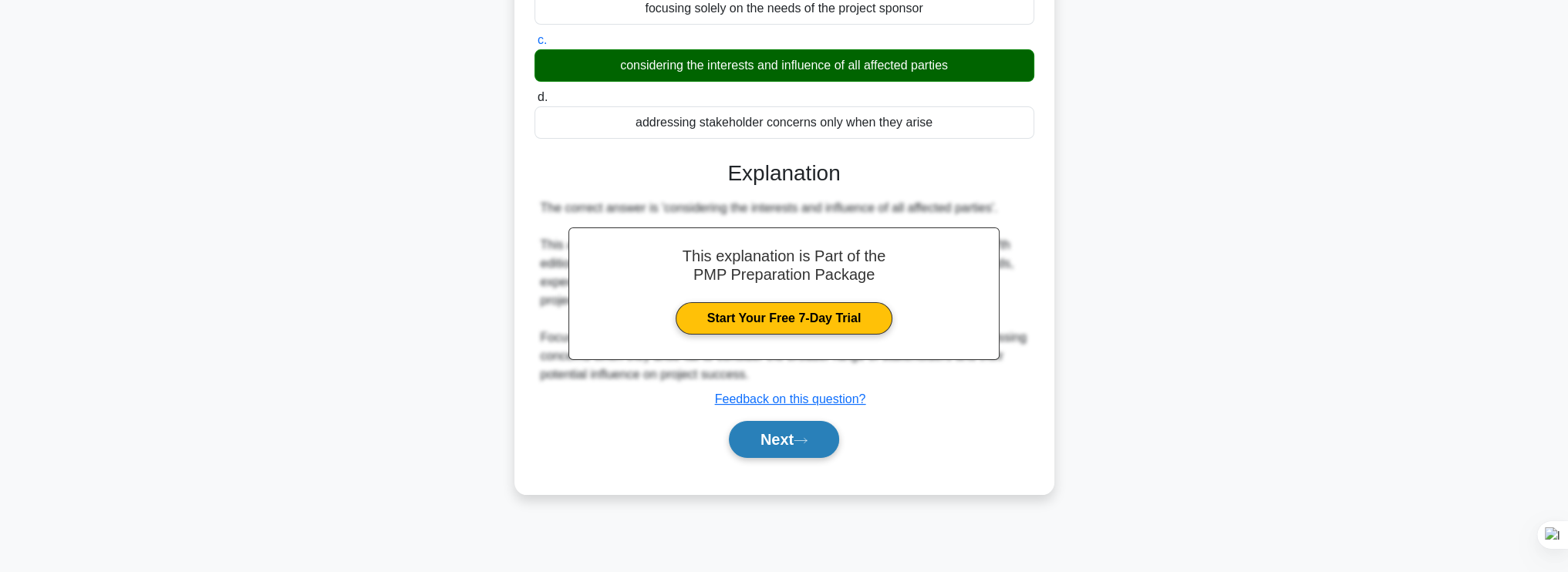
click at [793, 432] on button "Next" at bounding box center [784, 439] width 111 height 37
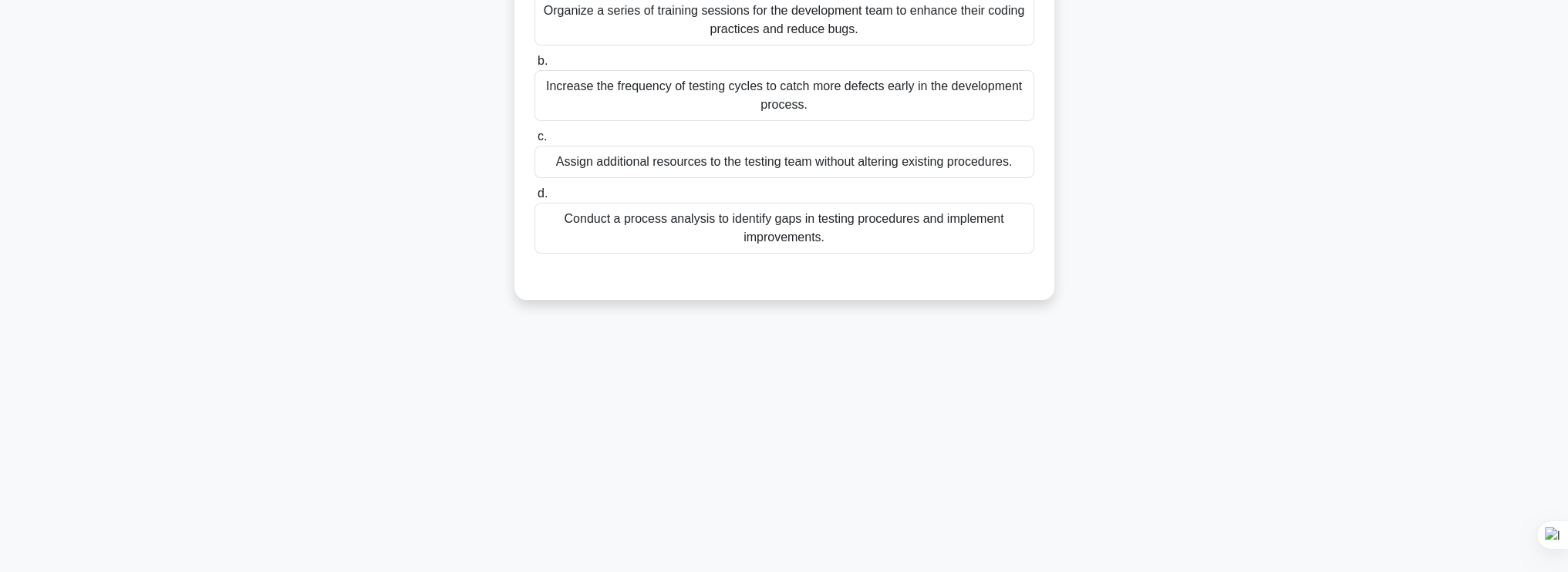
scroll to position [56, 0]
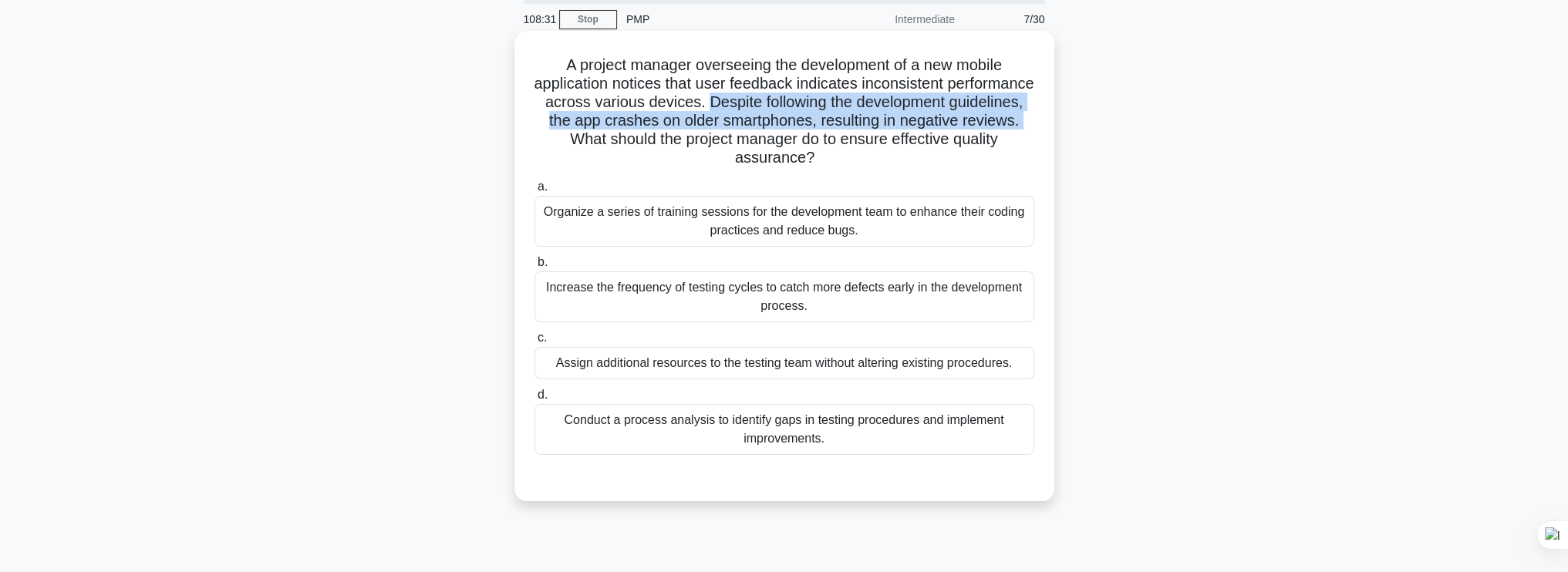
drag, startPoint x: 787, startPoint y: 99, endPoint x: 620, endPoint y: 135, distance: 170.8
click at [620, 135] on h5 "A project manager overseeing the development of a new mobile application notice…" at bounding box center [784, 112] width 503 height 113
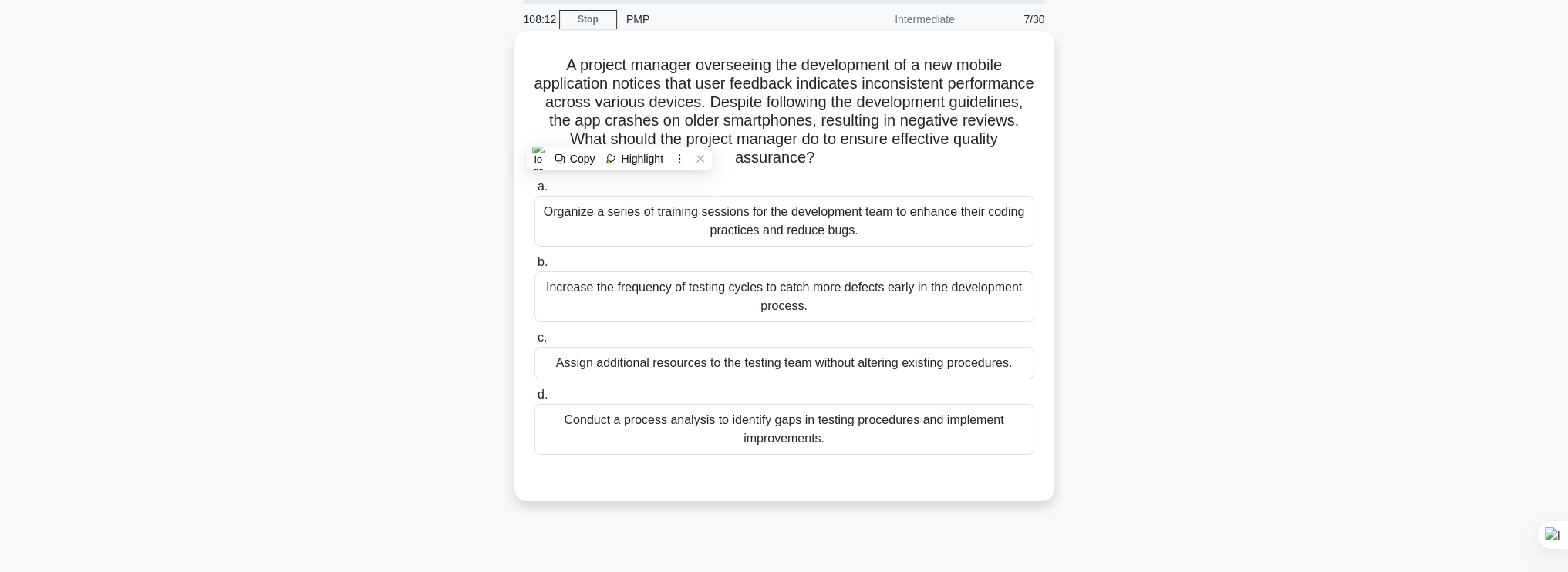
click at [870, 167] on h5 "A project manager overseeing the development of a new mobile application notice…" at bounding box center [784, 112] width 503 height 113
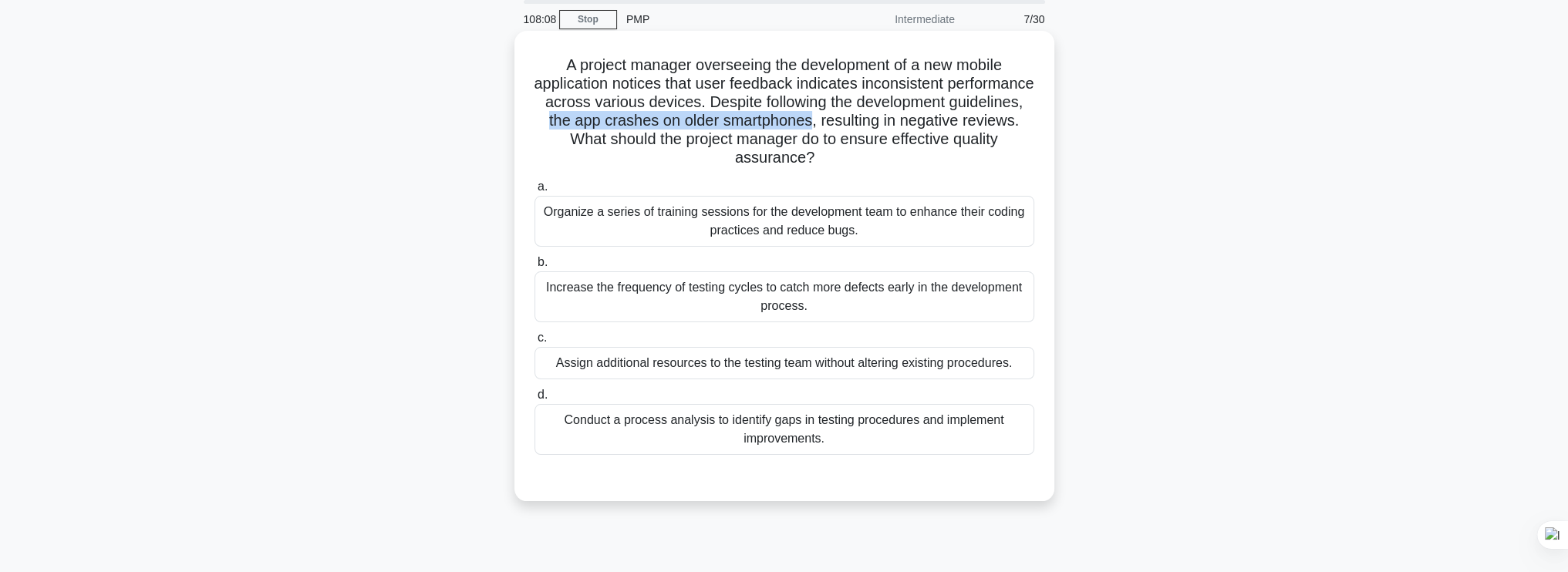
drag, startPoint x: 616, startPoint y: 118, endPoint x: 884, endPoint y: 130, distance: 268.3
click at [884, 130] on h5 "A project manager overseeing the development of a new mobile application notice…" at bounding box center [784, 112] width 503 height 113
drag, startPoint x: 884, startPoint y: 130, endPoint x: 846, endPoint y: 101, distance: 47.8
click at [846, 101] on h5 "A project manager overseeing the development of a new mobile application notice…" at bounding box center [784, 112] width 503 height 113
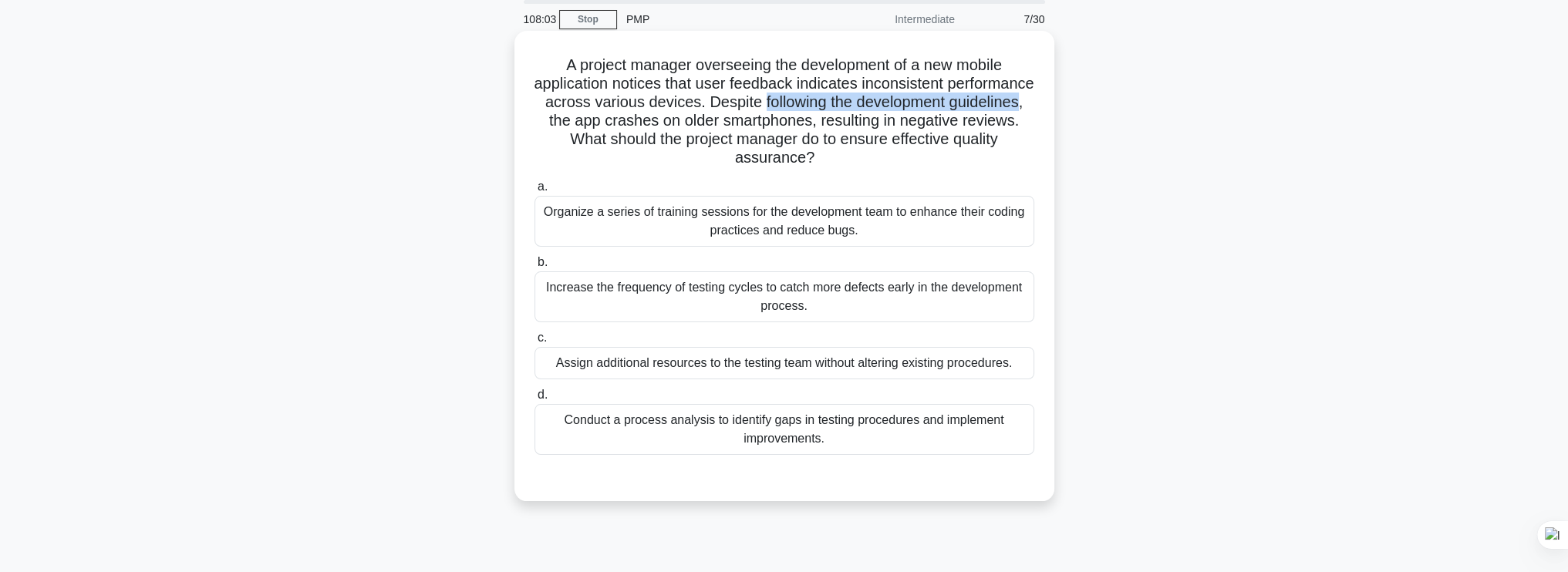
drag, startPoint x: 846, startPoint y: 101, endPoint x: 604, endPoint y: 116, distance: 242.5
click at [604, 116] on h5 "A project manager overseeing the development of a new mobile application notice…" at bounding box center [784, 112] width 503 height 113
drag, startPoint x: 604, startPoint y: 116, endPoint x: 830, endPoint y: 123, distance: 226.1
click at [830, 123] on h5 "A project manager overseeing the development of a new mobile application notice…" at bounding box center [784, 112] width 503 height 113
click at [859, 420] on div "Conduct a process analysis to identify gaps in testing procedures and implement…" at bounding box center [784, 429] width 500 height 51
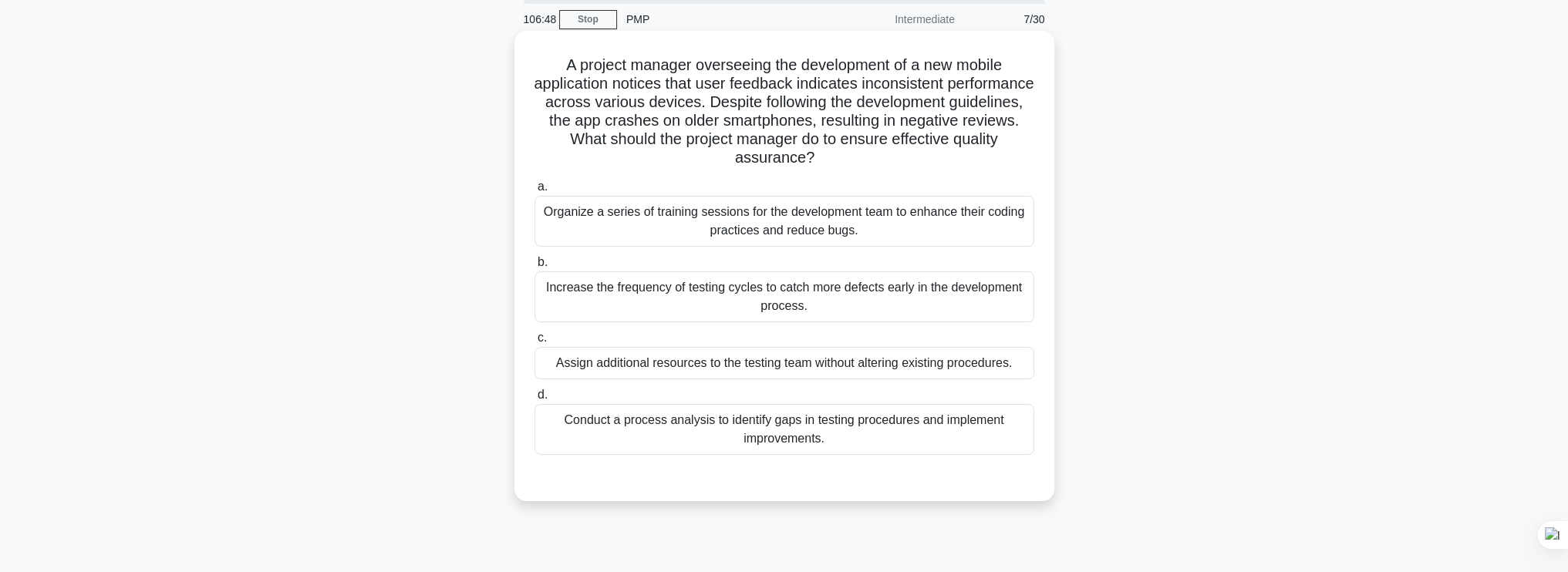
click at [535, 401] on input "d. Conduct a process analysis to identify gaps in testing procedures and implem…" at bounding box center [535, 395] width 0 height 10
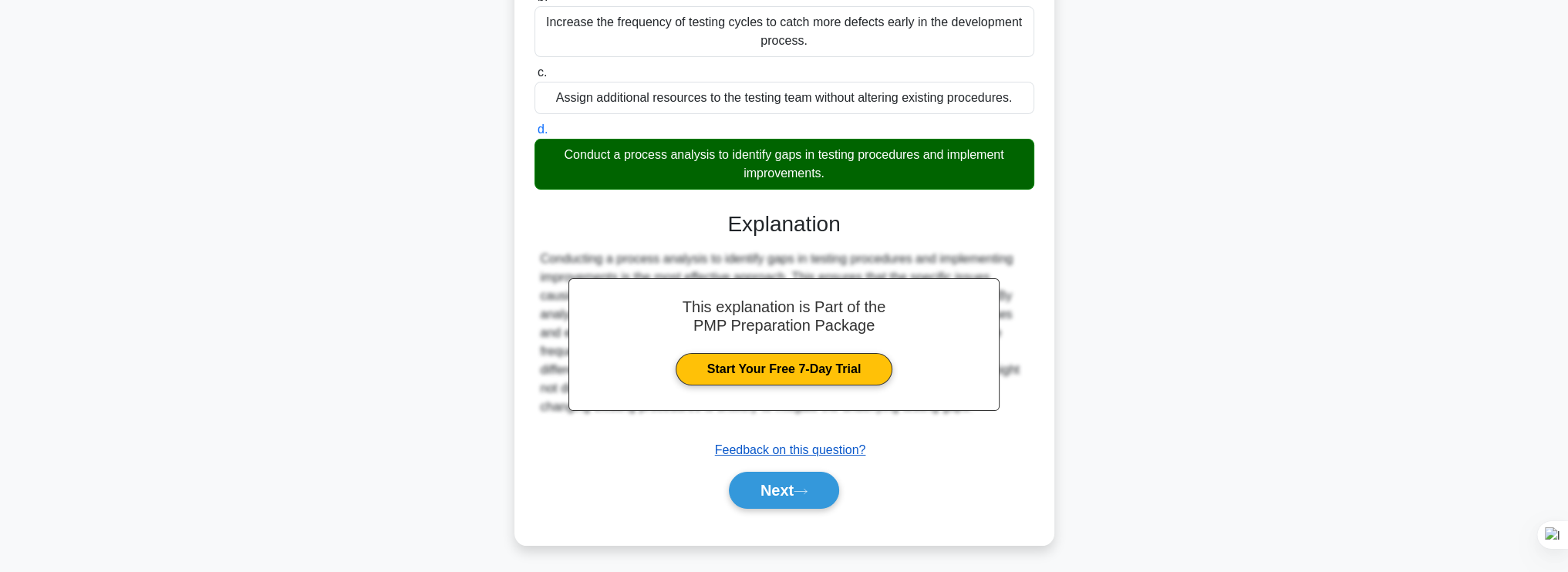
scroll to position [323, 0]
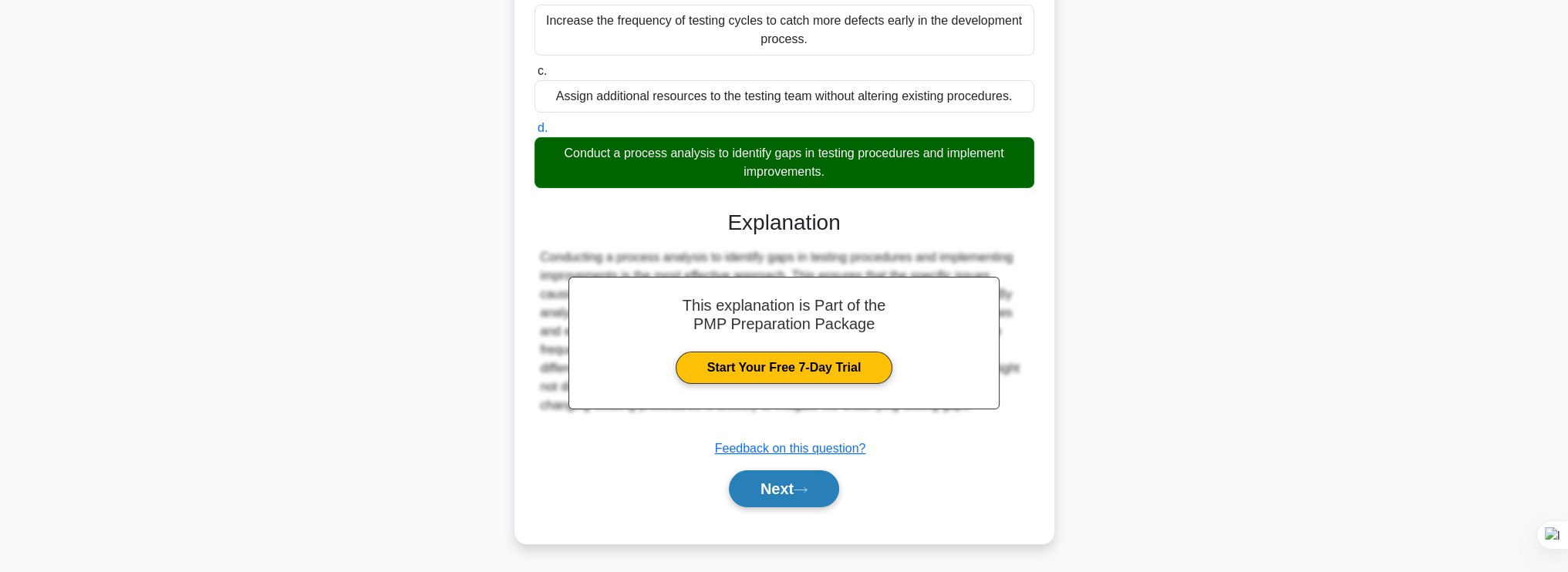
click at [767, 481] on button "Next" at bounding box center [784, 489] width 111 height 37
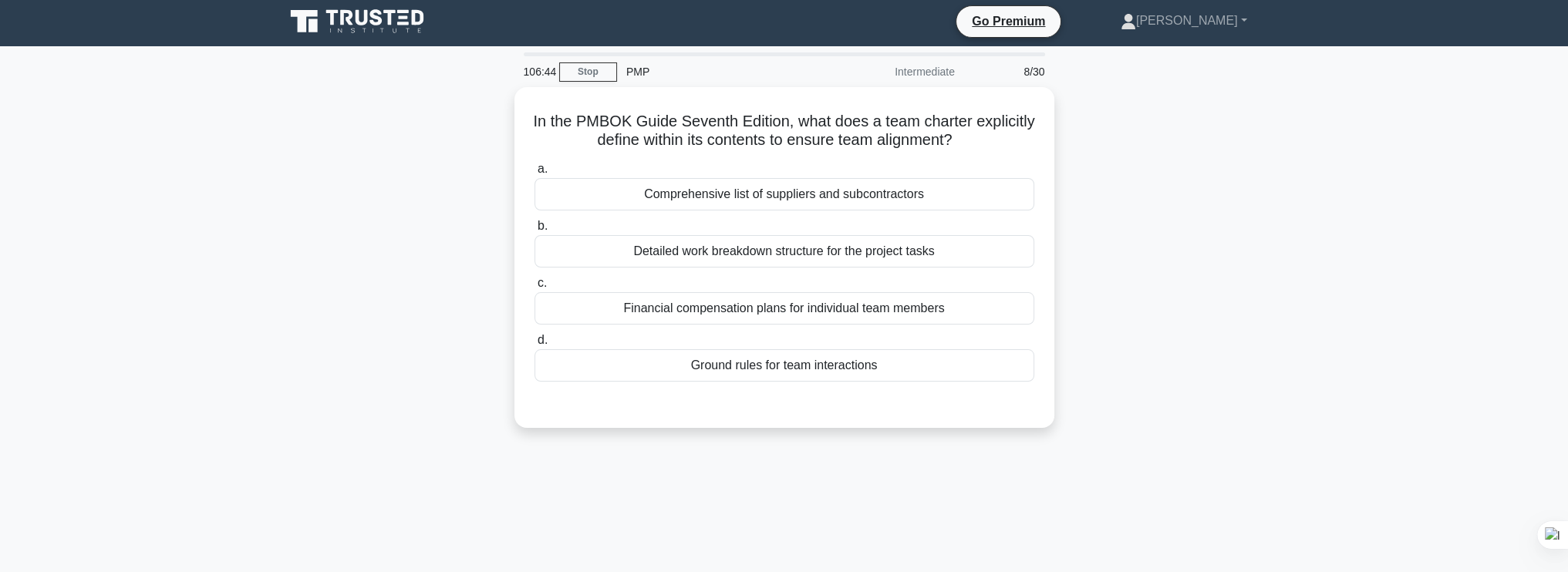
scroll to position [0, 0]
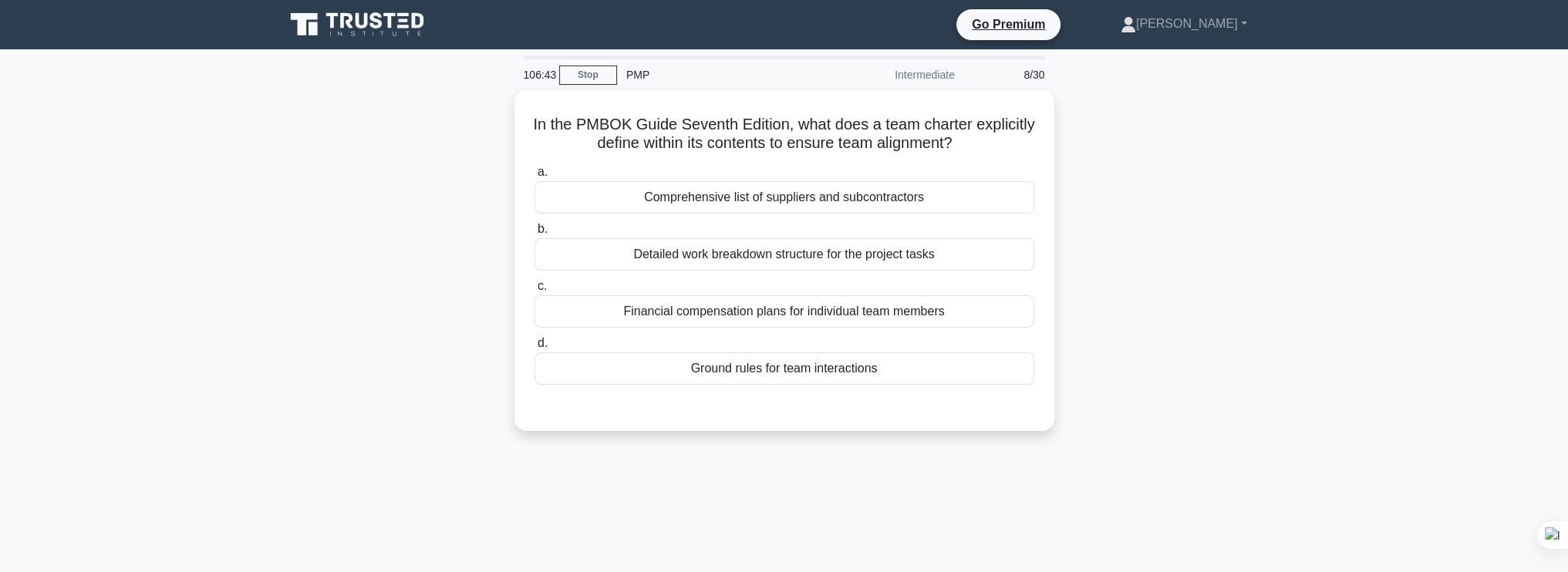
click at [1095, 390] on div "In the PMBOK Guide Seventh Edition, what does a team charter explicitly define …" at bounding box center [784, 270] width 1018 height 359
click at [980, 253] on div "Detailed work breakdown structure for the project tasks" at bounding box center [784, 250] width 500 height 33
click at [535, 230] on input "b. Detailed work breakdown structure for the project tasks" at bounding box center [535, 225] width 0 height 10
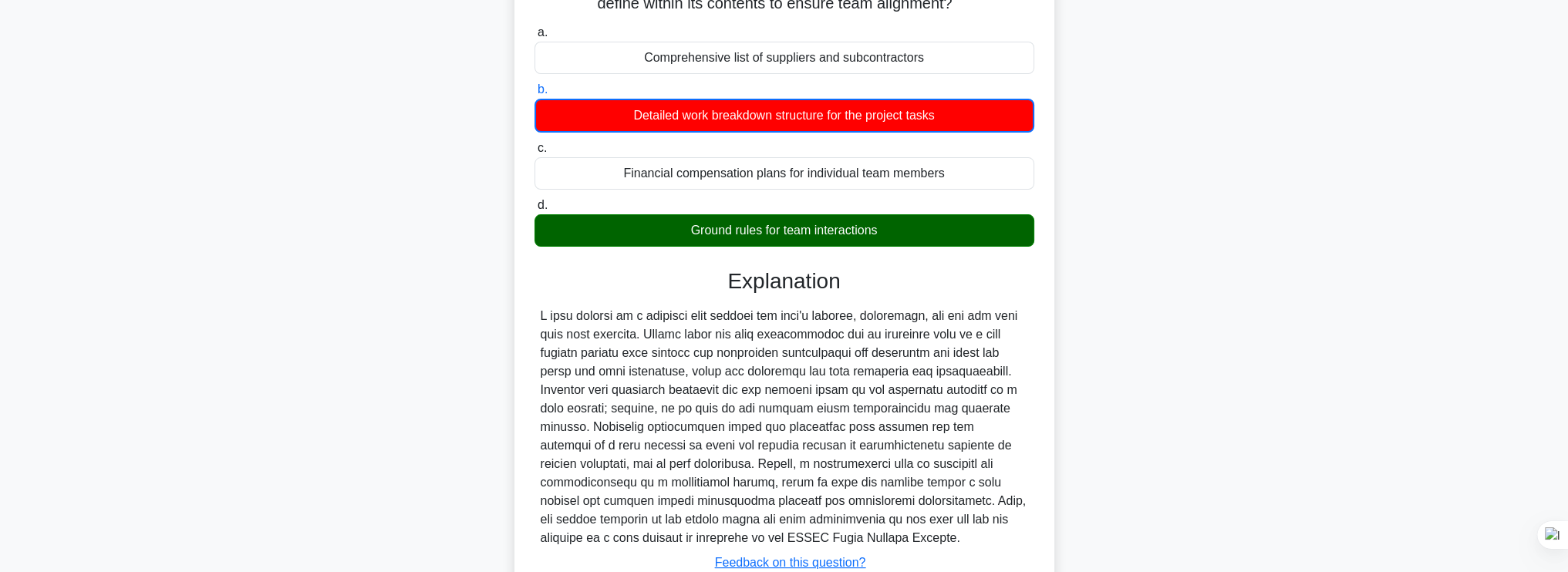
scroll to position [205, 0]
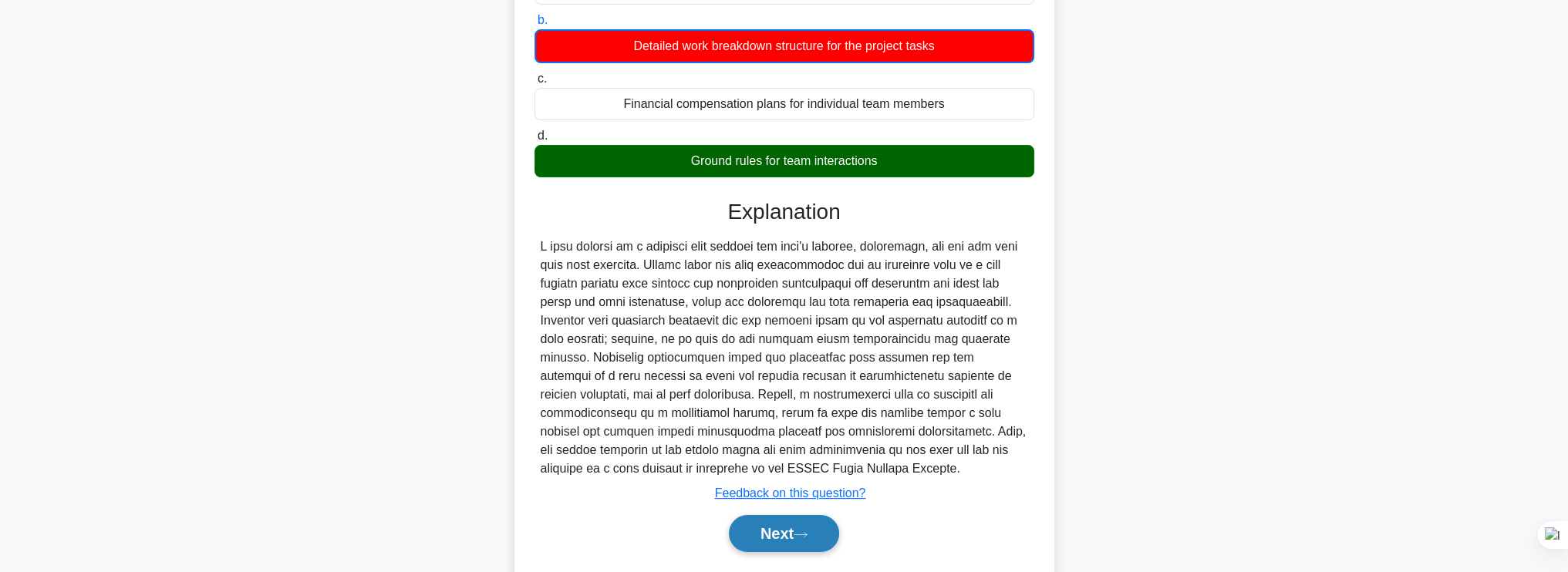
click at [784, 533] on button "Next" at bounding box center [784, 533] width 111 height 37
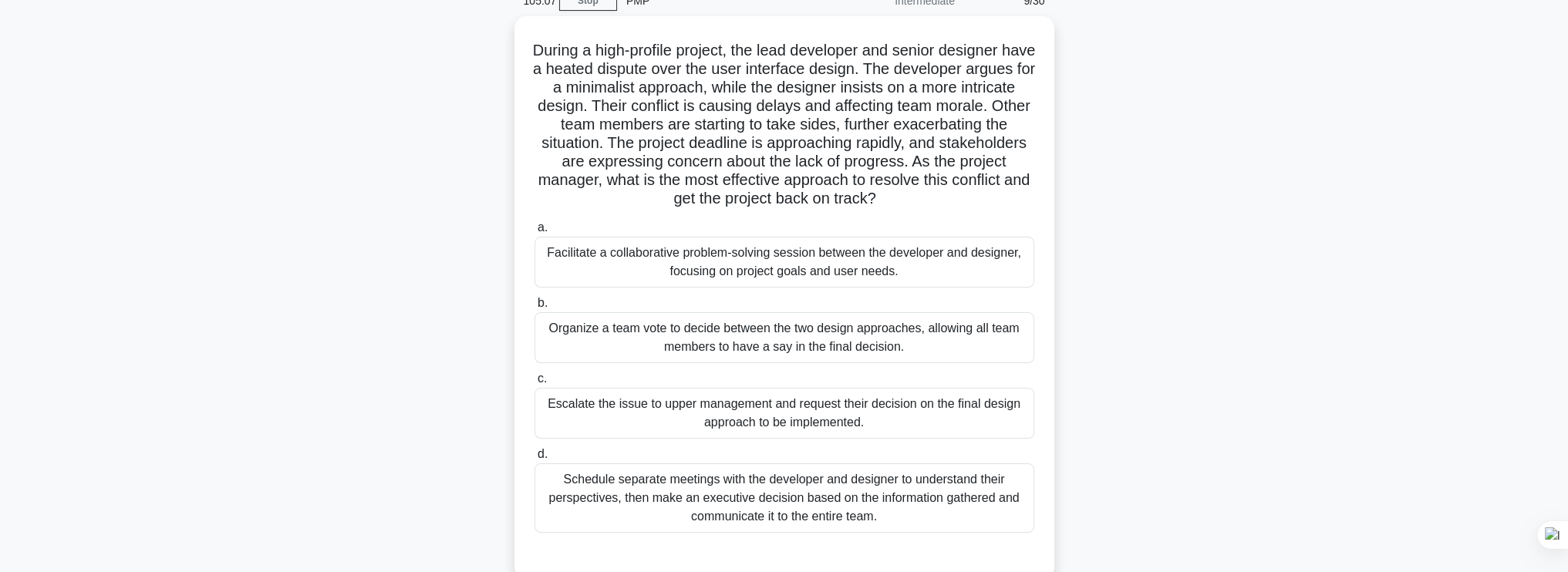
scroll to position [75, 0]
click at [1515, 397] on main "105:06 Stop PMP Intermediate 9/30 During a high-profile project, the lead devel…" at bounding box center [784, 366] width 1568 height 784
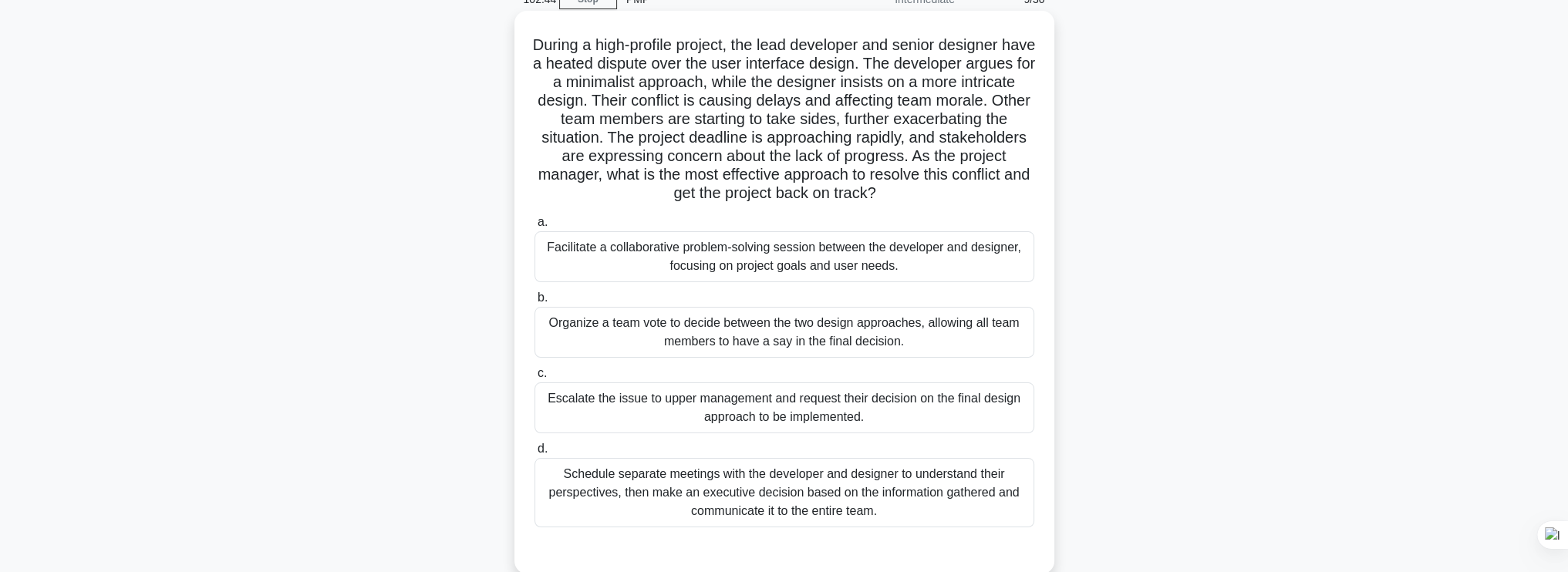
click at [942, 261] on div "Facilitate a collaborative problem-solving session between the developer and de…" at bounding box center [784, 256] width 500 height 51
click at [535, 227] on input "a. Facilitate a collaborative problem-solving session between the developer and…" at bounding box center [535, 222] width 0 height 10
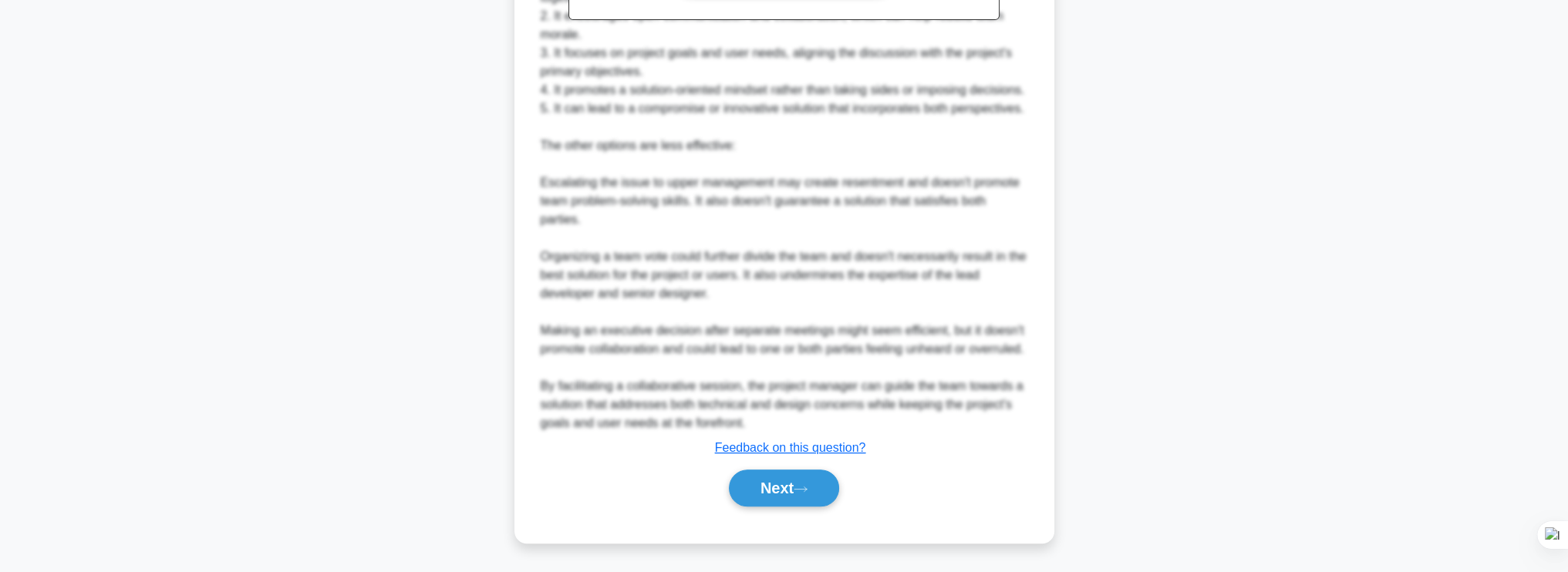
scroll to position [822, 0]
click at [765, 467] on div "Next" at bounding box center [784, 487] width 500 height 49
click at [768, 479] on button "Next" at bounding box center [784, 488] width 111 height 37
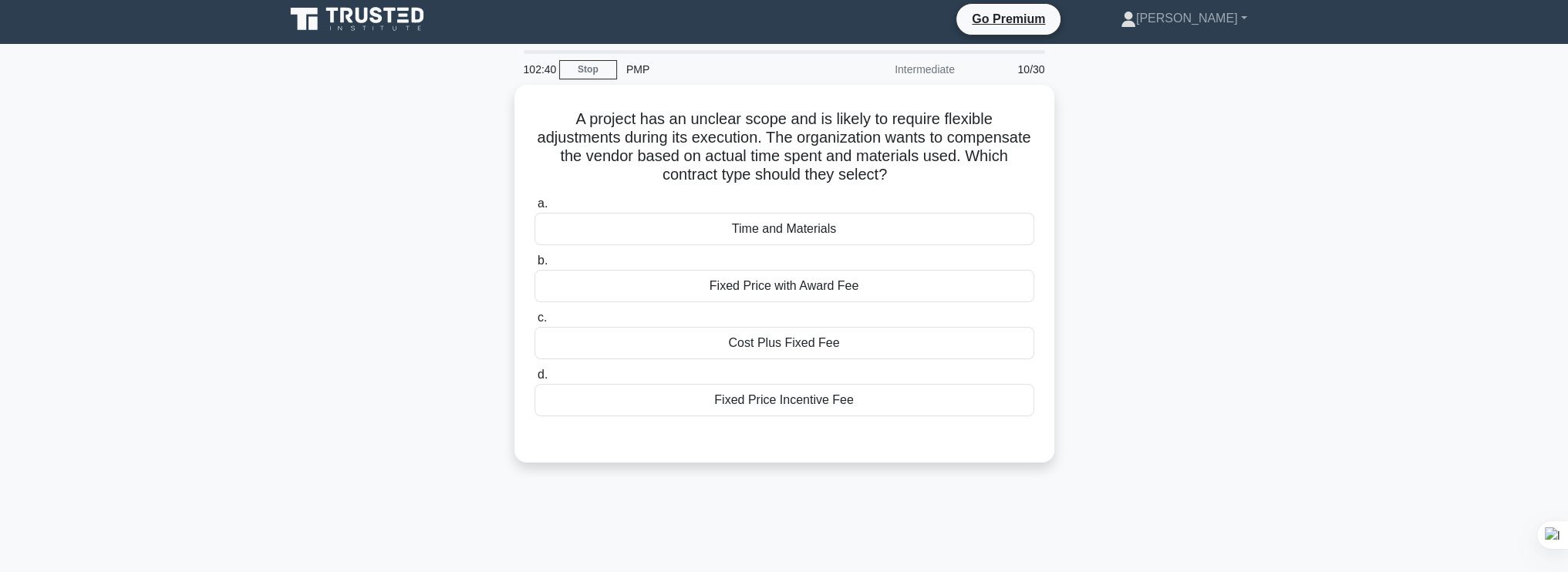
scroll to position [0, 0]
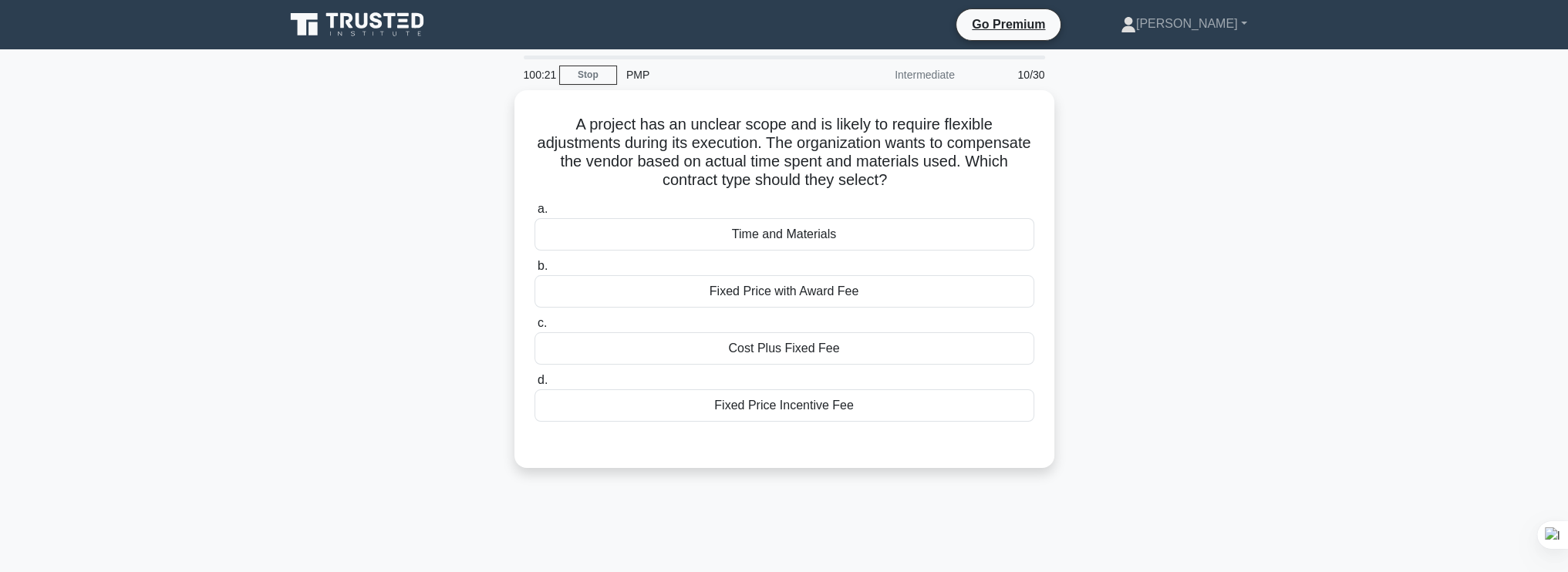
click at [301, 207] on div "A project has an unclear scope and is likely to require flexible adjustments du…" at bounding box center [784, 289] width 1018 height 397
click at [273, 304] on main "99:57 Stop PMP Intermediate 10/30 A project has an unclear scope and is likely …" at bounding box center [784, 441] width 1568 height 784
click at [880, 220] on div "Time and Materials" at bounding box center [784, 231] width 500 height 33
click at [535, 211] on input "a. Time and Materials" at bounding box center [535, 205] width 0 height 10
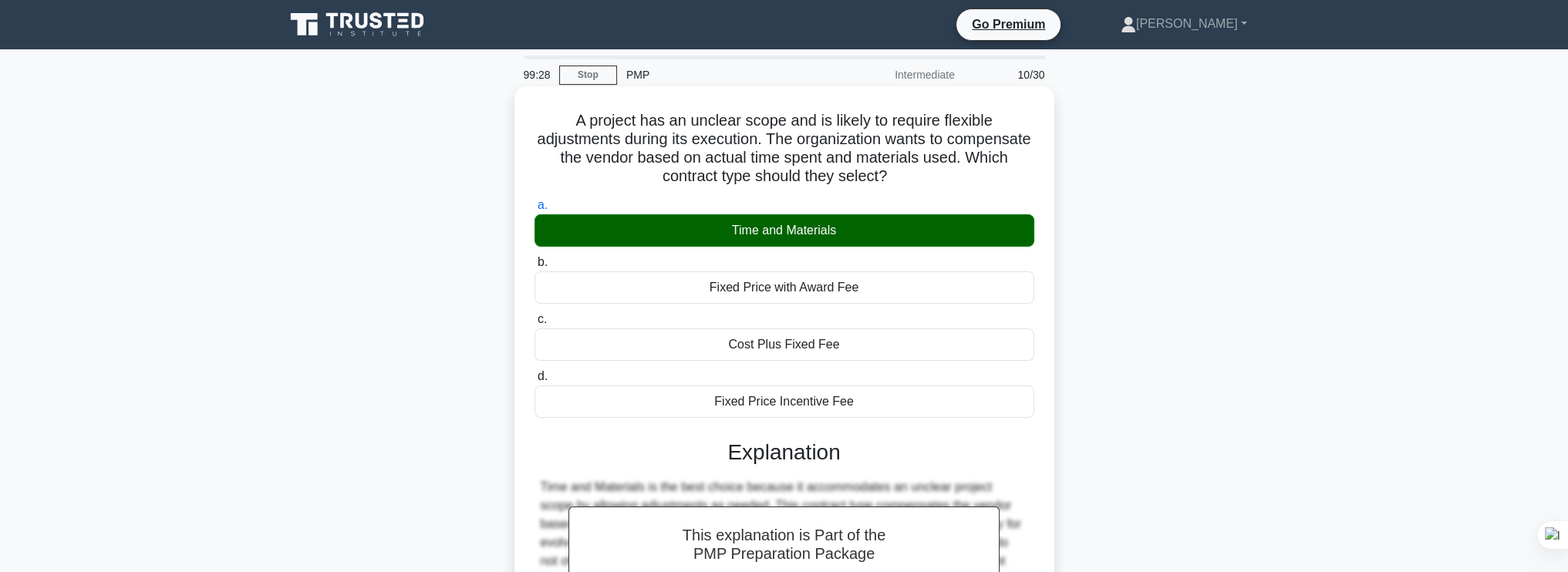
scroll to position [261, 0]
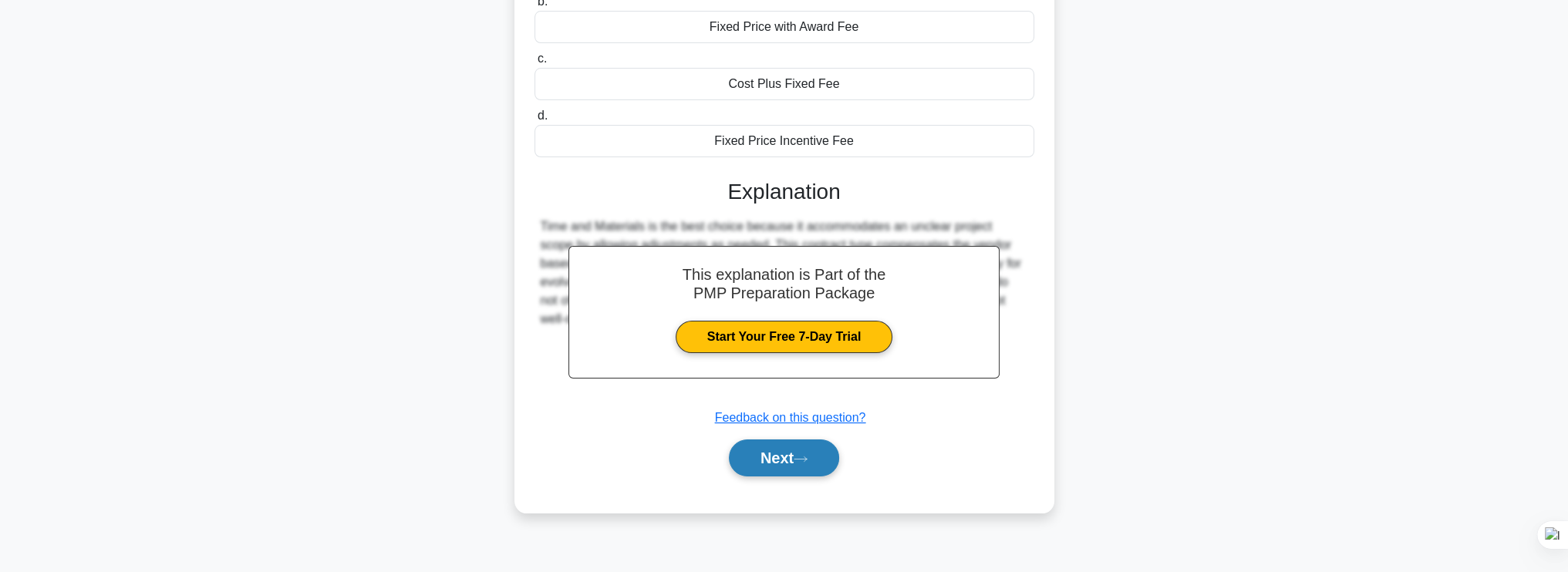
click at [803, 444] on button "Next" at bounding box center [784, 457] width 111 height 37
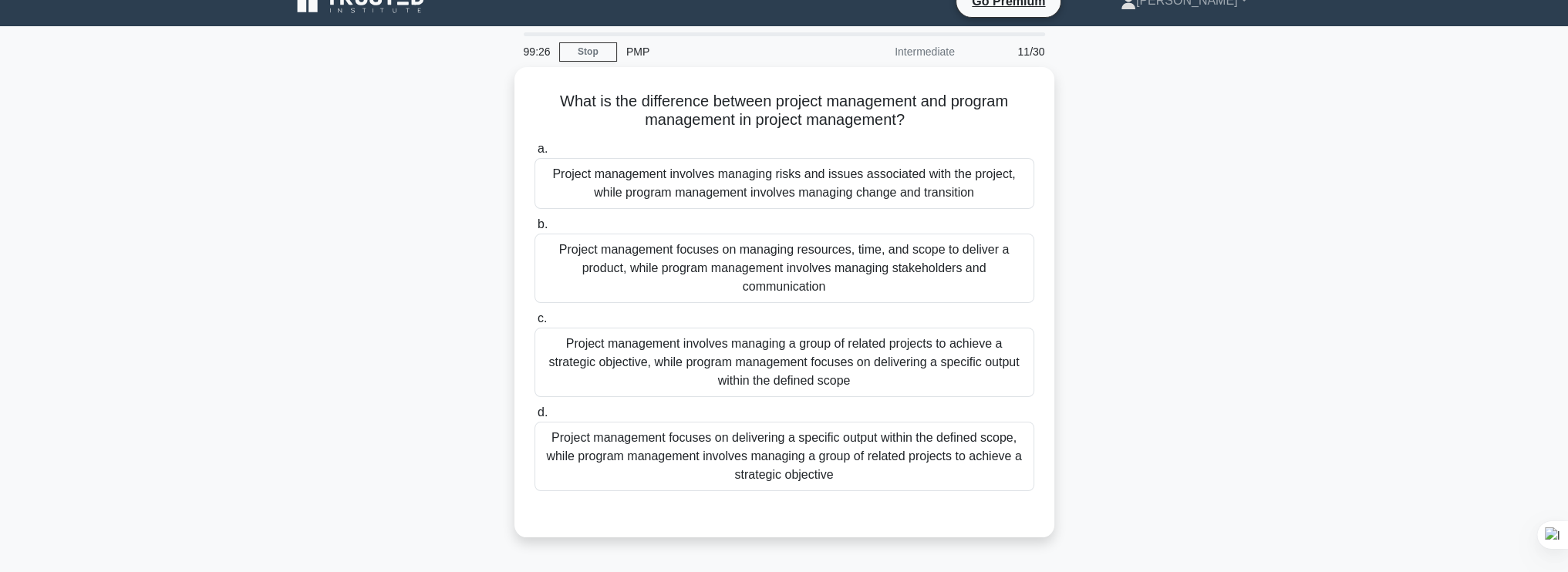
scroll to position [0, 0]
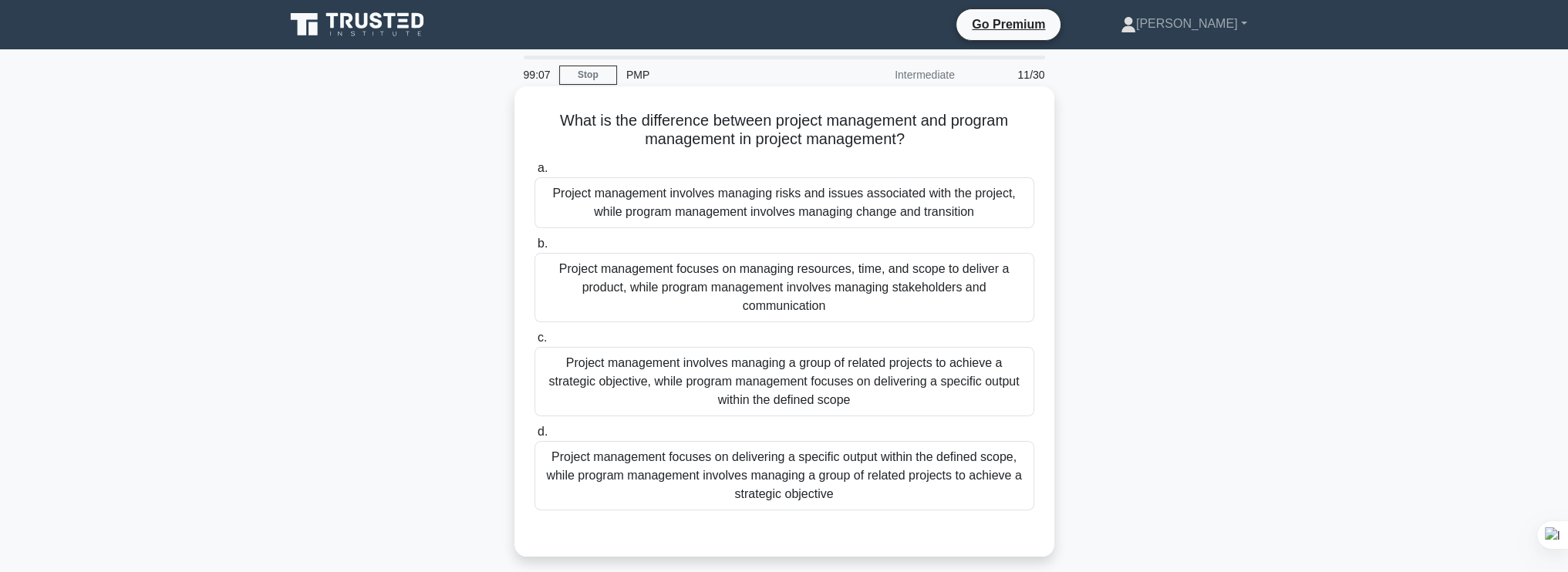
click at [756, 421] on div "a. Project management involves managing risks and issues associated with the pr…" at bounding box center [784, 335] width 518 height 358
click at [744, 477] on div "Project management focuses on delivering a specific output within the defined s…" at bounding box center [784, 476] width 500 height 69
click at [535, 437] on input "d. Project management focuses on delivering a specific output within the define…" at bounding box center [535, 432] width 0 height 10
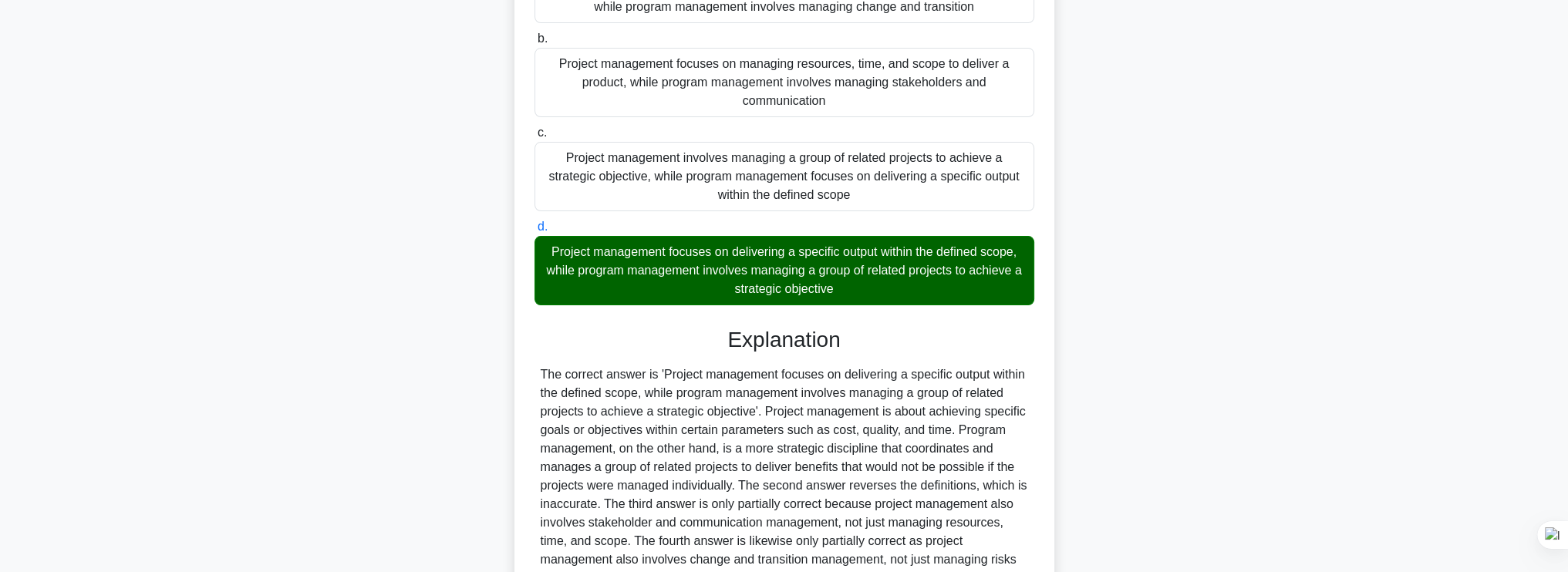
scroll to position [359, 0]
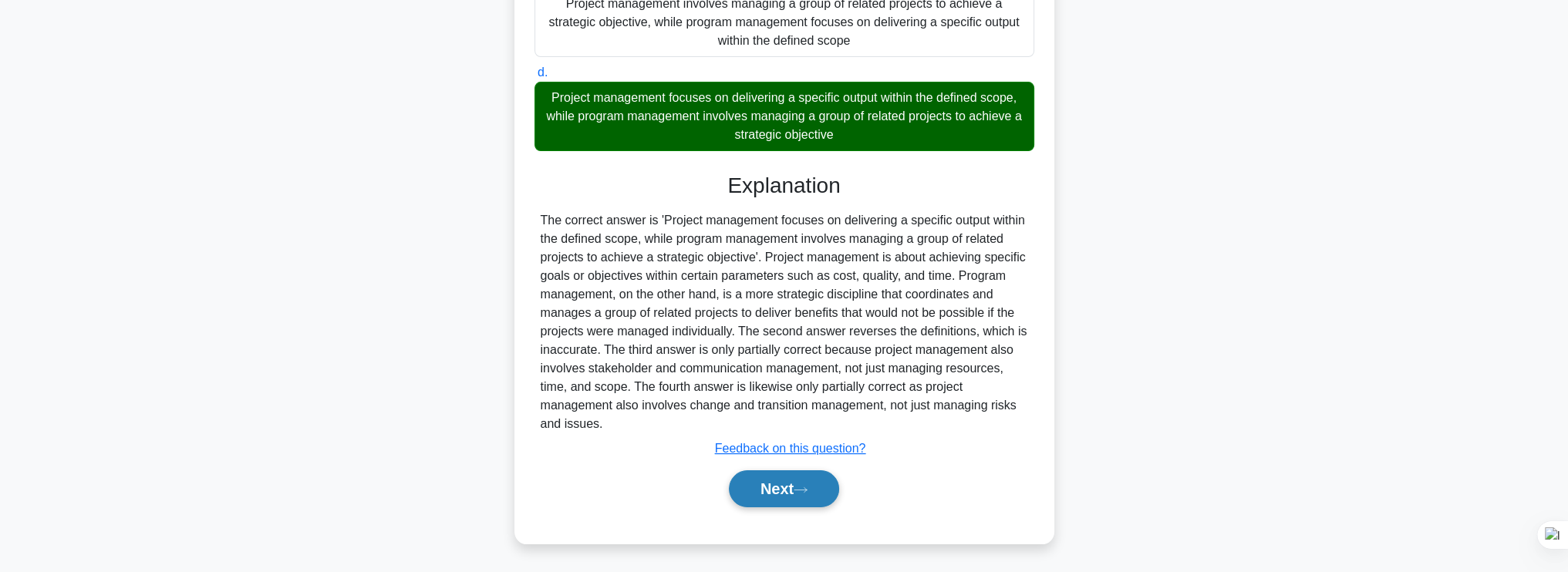
click at [790, 488] on button "Next" at bounding box center [784, 489] width 111 height 37
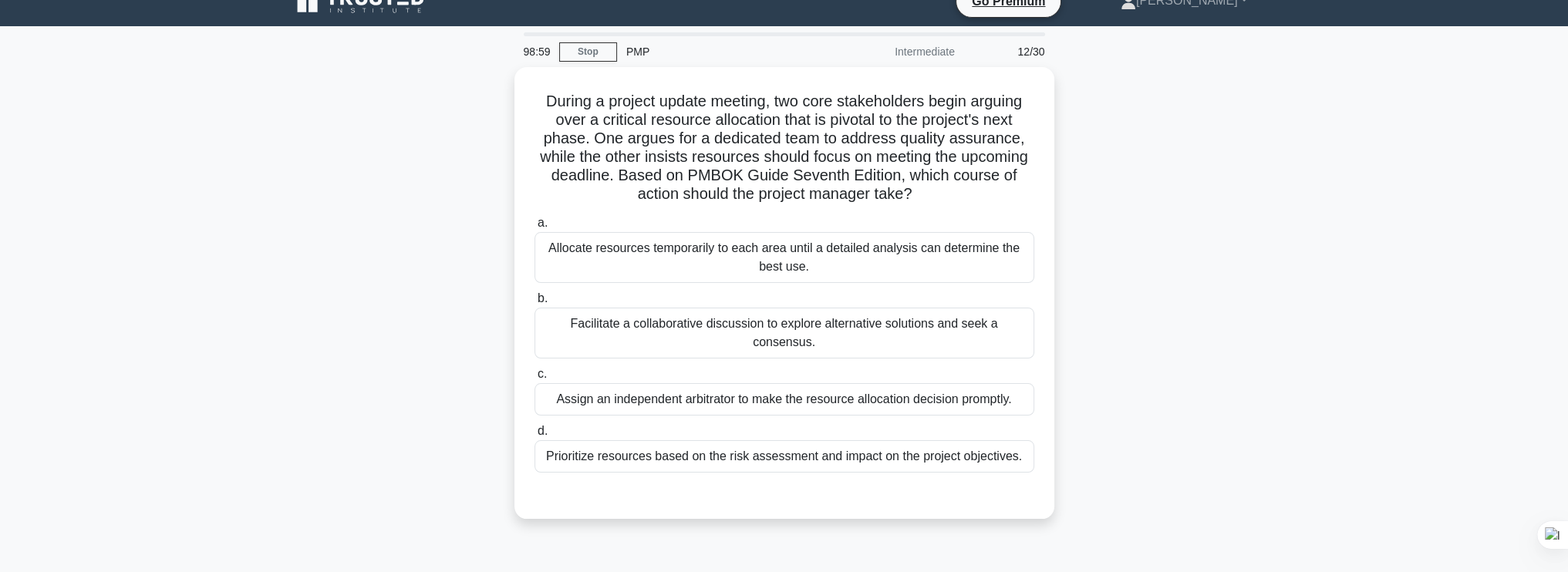
scroll to position [0, 0]
